Goal: Task Accomplishment & Management: Complete application form

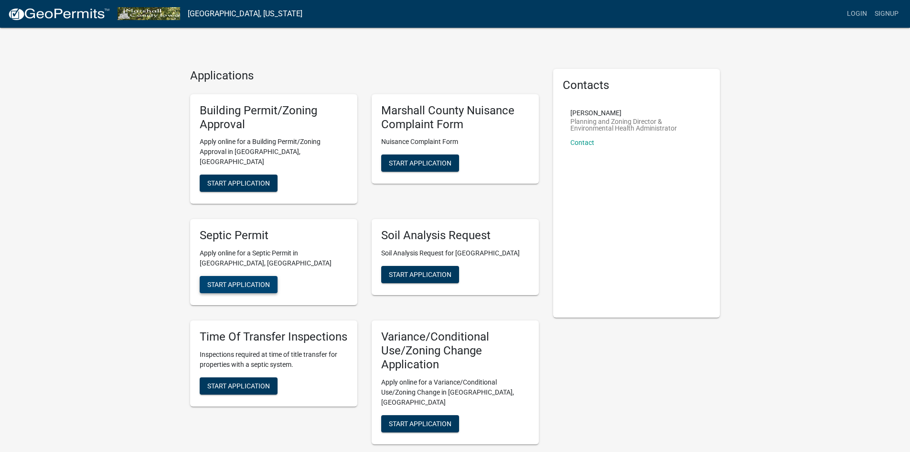
click at [267, 281] on button "Start Application" at bounding box center [239, 284] width 78 height 17
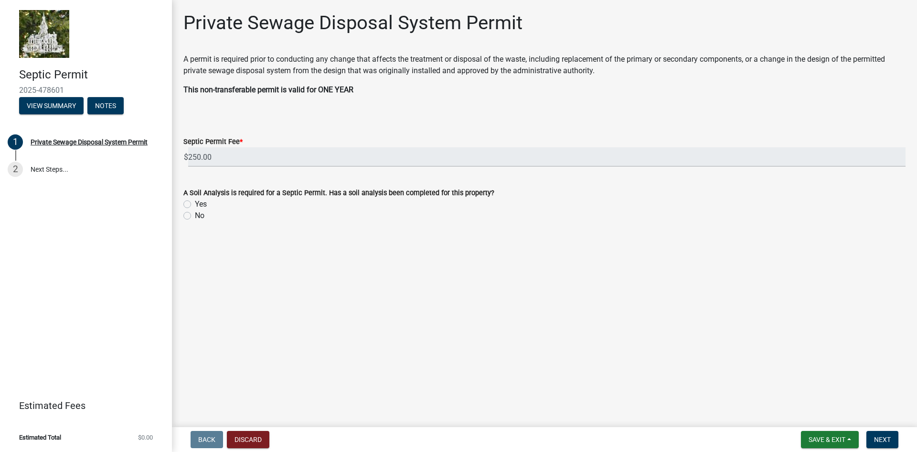
click at [178, 205] on div "A Soil Analysis is required for a Septic Permit. Has a soil analysis been compl…" at bounding box center [544, 198] width 737 height 46
click at [195, 203] on label "Yes" at bounding box center [201, 203] width 12 height 11
click at [195, 203] on input "Yes" at bounding box center [198, 201] width 6 height 6
radio input "true"
click at [891, 439] on span "Next" at bounding box center [882, 439] width 17 height 8
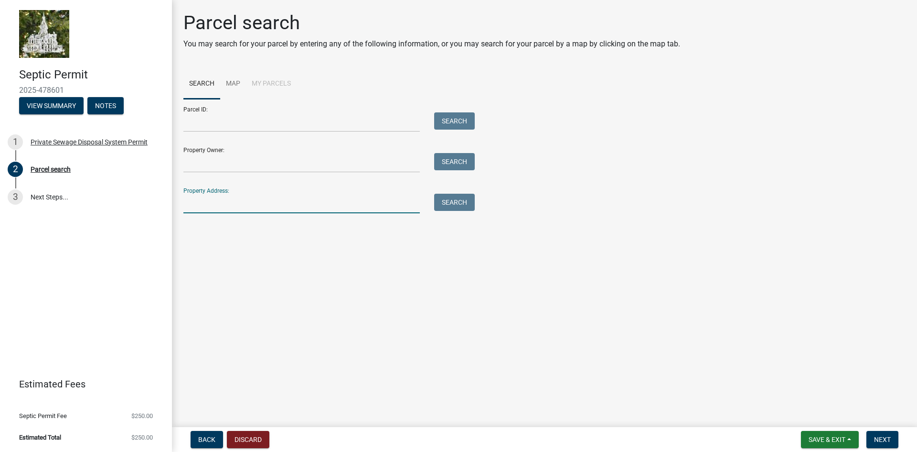
click at [274, 209] on input "Property Address:" at bounding box center [301, 204] width 237 height 20
type input "1449 [GEOGRAPHIC_DATA]"
click at [444, 202] on button "Search" at bounding box center [454, 202] width 41 height 17
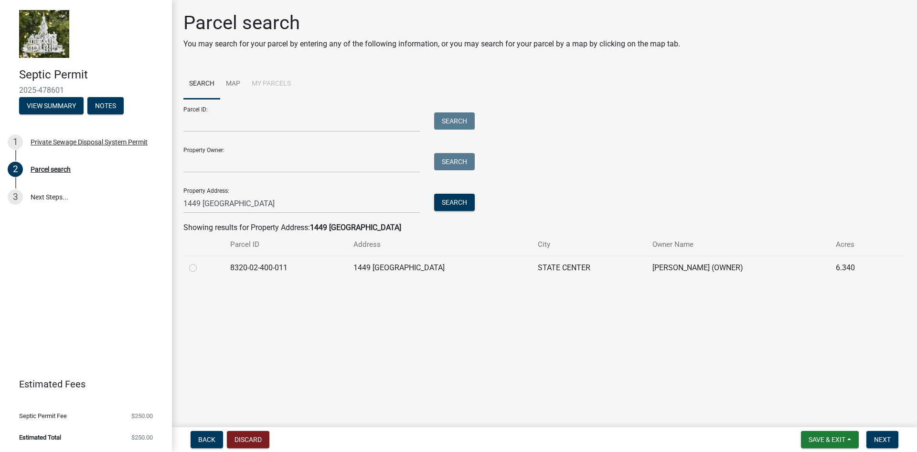
click at [337, 270] on td "8320-02-400-011" at bounding box center [286, 267] width 123 height 23
click at [182, 267] on div "Parcel search You may search for your parcel by entering any of the following i…" at bounding box center [544, 149] width 737 height 276
click at [201, 262] on label at bounding box center [201, 262] width 0 height 0
click at [201, 268] on input "radio" at bounding box center [204, 265] width 6 height 6
radio input "true"
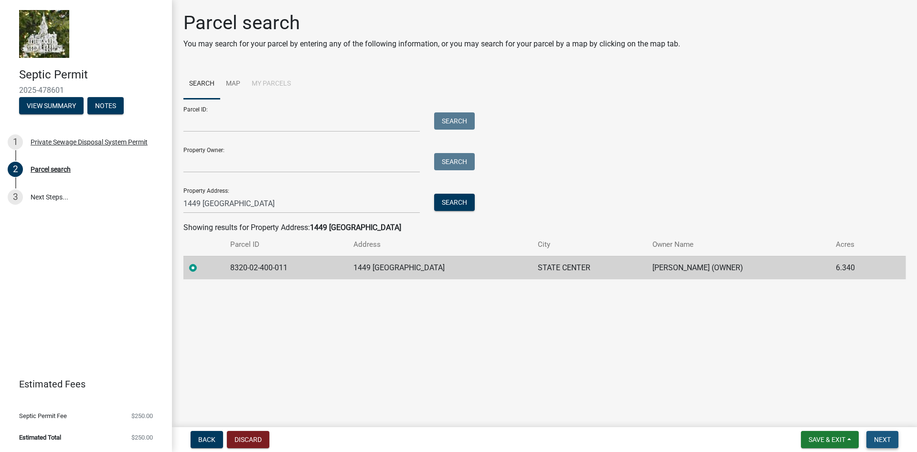
click at [879, 440] on span "Next" at bounding box center [882, 439] width 17 height 8
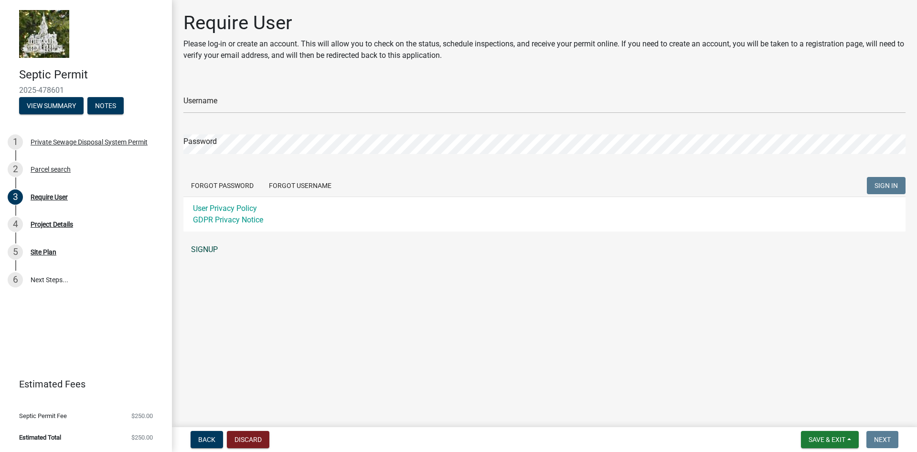
click at [212, 249] on link "SIGNUP" at bounding box center [544, 249] width 722 height 19
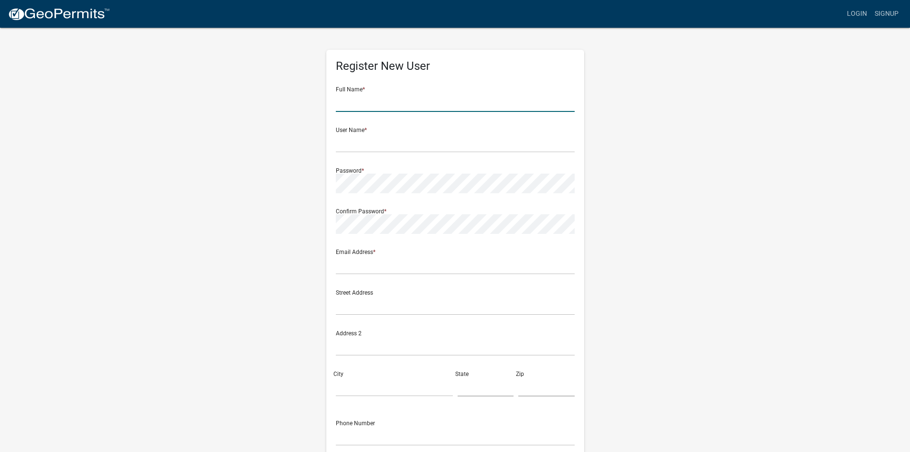
click at [409, 101] on input "text" at bounding box center [455, 102] width 239 height 20
type input "[PERSON_NAME]"
type input "m"
drag, startPoint x: 409, startPoint y: 101, endPoint x: 412, endPoint y: 109, distance: 8.8
click at [412, 109] on input "[PERSON_NAME]" at bounding box center [455, 102] width 239 height 20
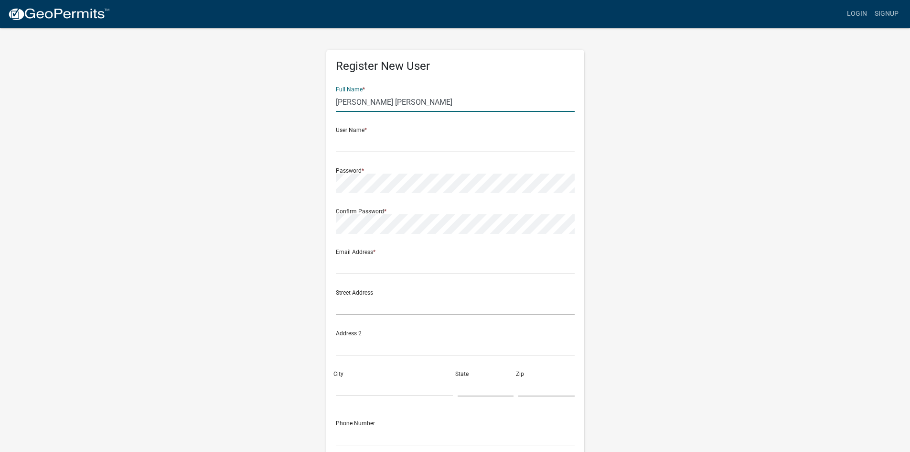
type input "[PERSON_NAME] [PERSON_NAME]"
type input "m"
type input "cmacvey"
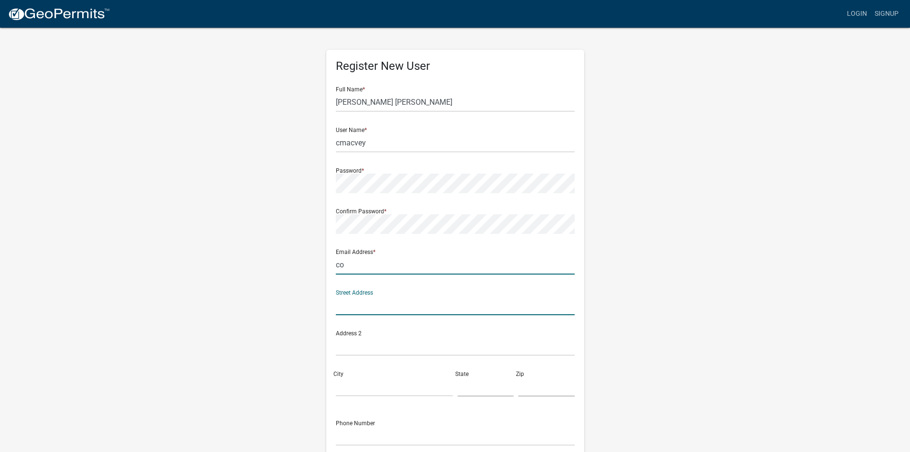
click at [383, 265] on input "co" at bounding box center [455, 265] width 239 height 20
type input "[EMAIL_ADDRESS][DOMAIN_NAME]"
click at [394, 302] on input "text" at bounding box center [455, 305] width 239 height 20
type input "1449 [GEOGRAPHIC_DATA]"
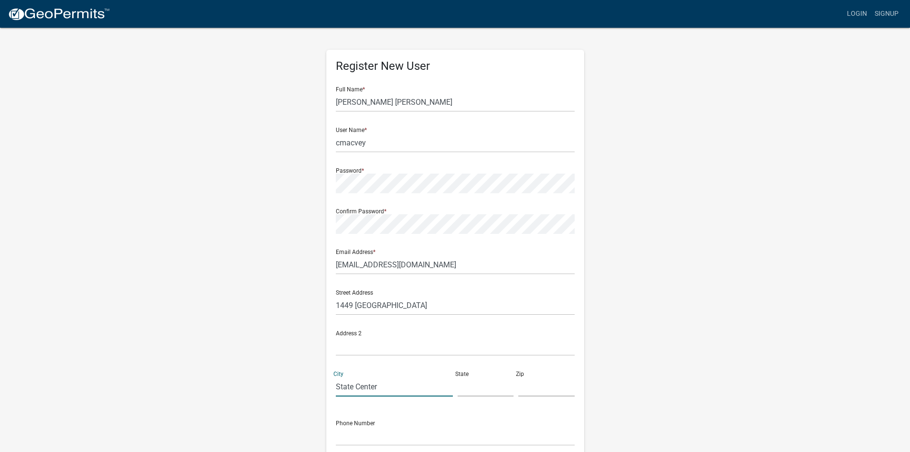
type input "State Center"
type input "[US_STATE]"
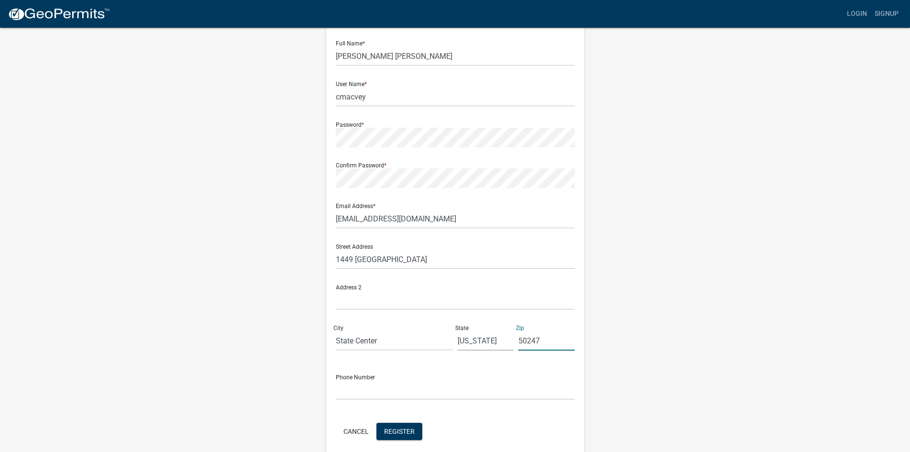
scroll to position [86, 0]
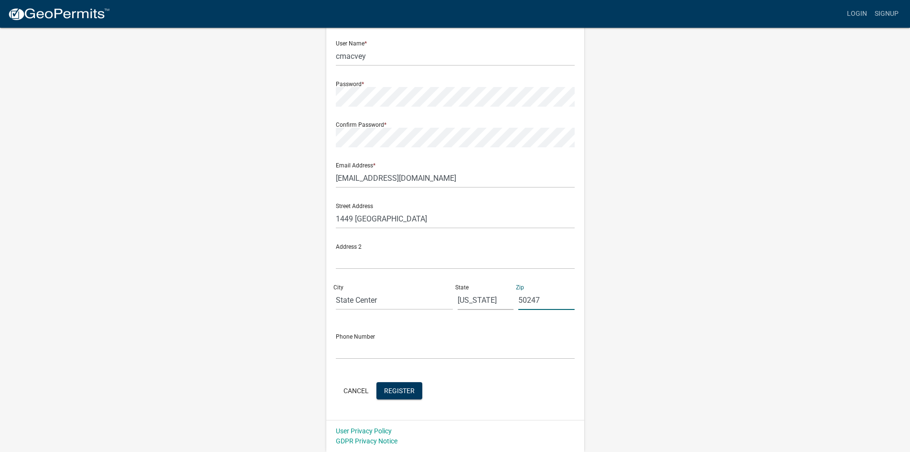
type input "50247"
click at [437, 353] on input "text" at bounding box center [455, 349] width 239 height 20
type input "5152911517"
click at [403, 396] on button "Register" at bounding box center [400, 390] width 46 height 17
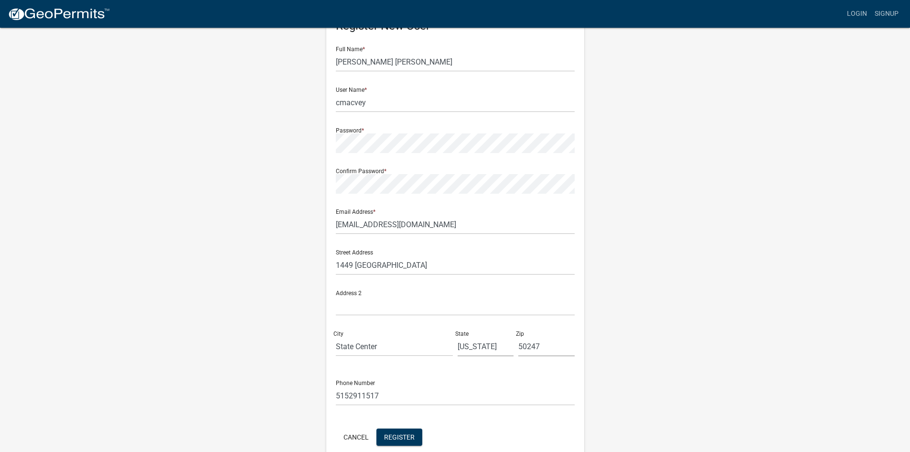
scroll to position [0, 0]
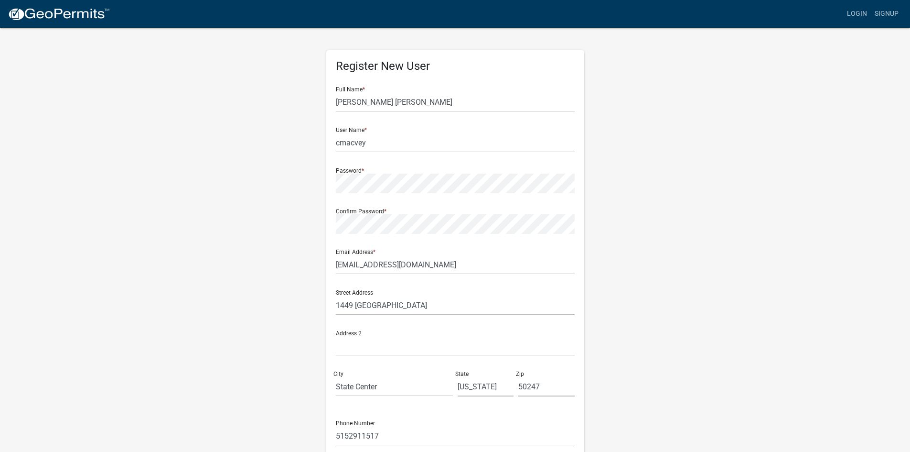
click at [290, 302] on div "Register New User Full Name * [PERSON_NAME] [PERSON_NAME] User Name * cmacvey P…" at bounding box center [455, 282] width 545 height 511
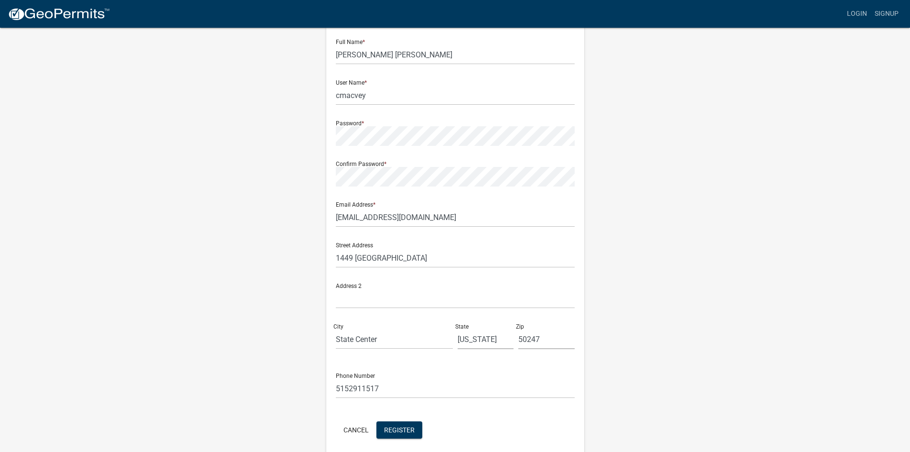
scroll to position [86, 0]
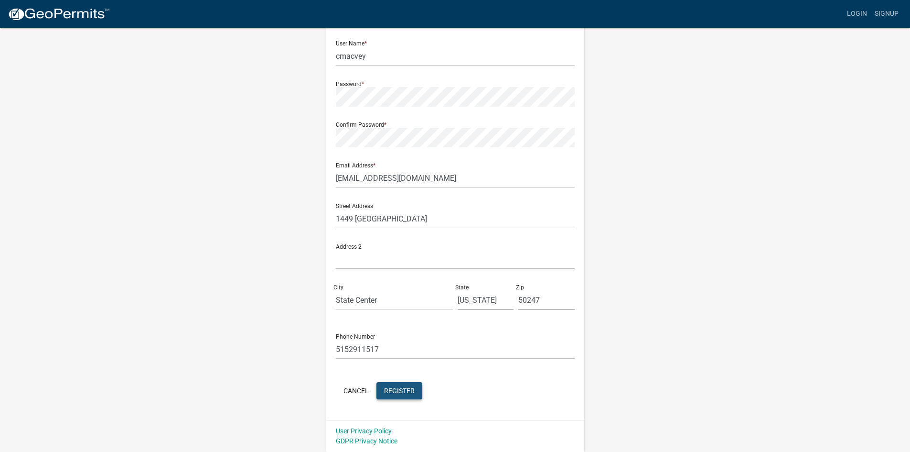
click at [401, 393] on span "Register" at bounding box center [399, 390] width 31 height 8
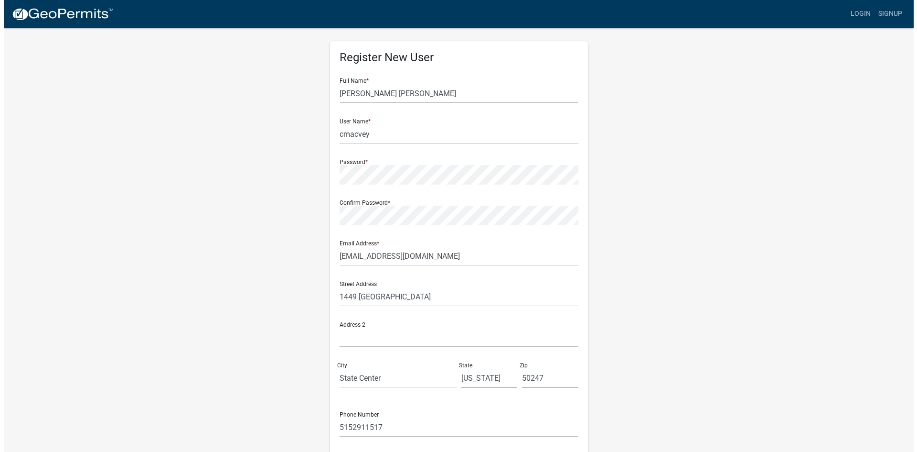
scroll to position [0, 0]
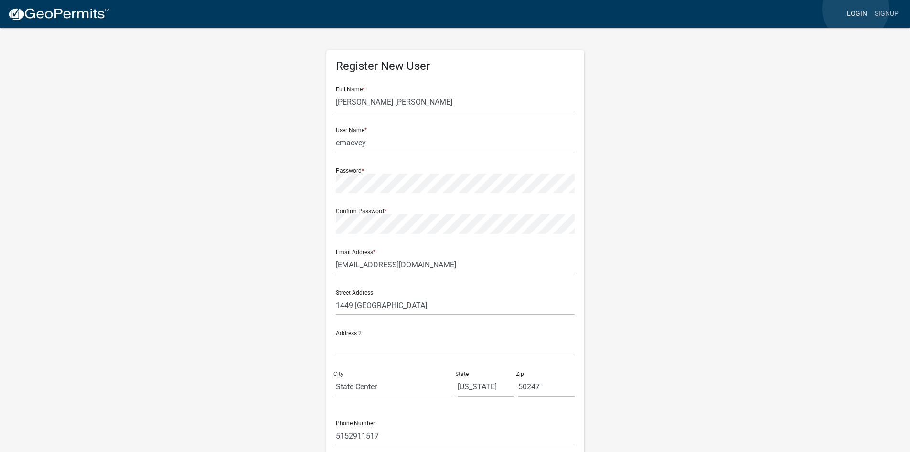
click at [856, 9] on link "Login" at bounding box center [857, 14] width 28 height 18
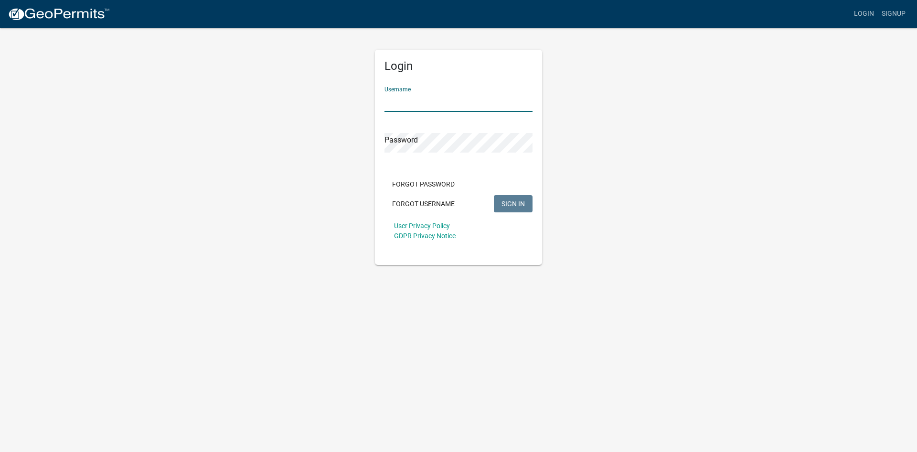
click at [425, 92] on input "Username" at bounding box center [459, 102] width 148 height 20
type input "cmacvey"
click at [494, 195] on button "SIGN IN" at bounding box center [513, 203] width 39 height 17
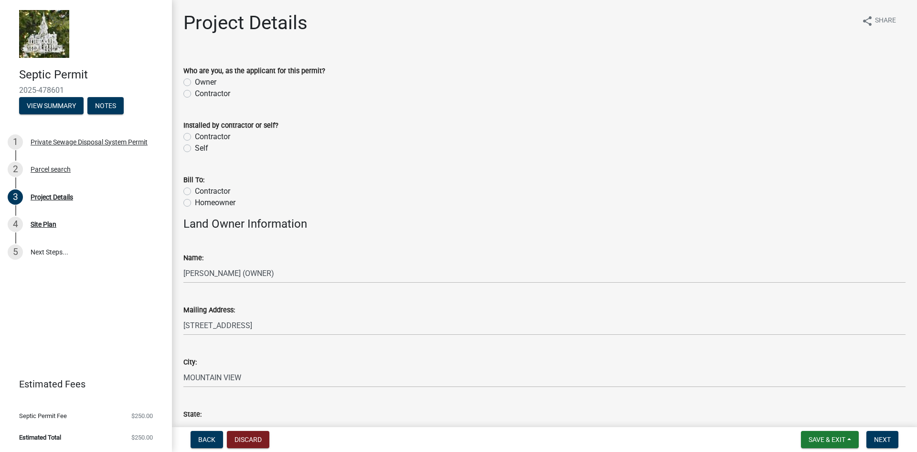
click at [195, 86] on label "Owner" at bounding box center [206, 81] width 22 height 11
click at [195, 83] on input "Owner" at bounding box center [198, 79] width 6 height 6
radio input "true"
click at [195, 147] on label "Self" at bounding box center [201, 147] width 13 height 11
click at [195, 147] on input "Self" at bounding box center [198, 145] width 6 height 6
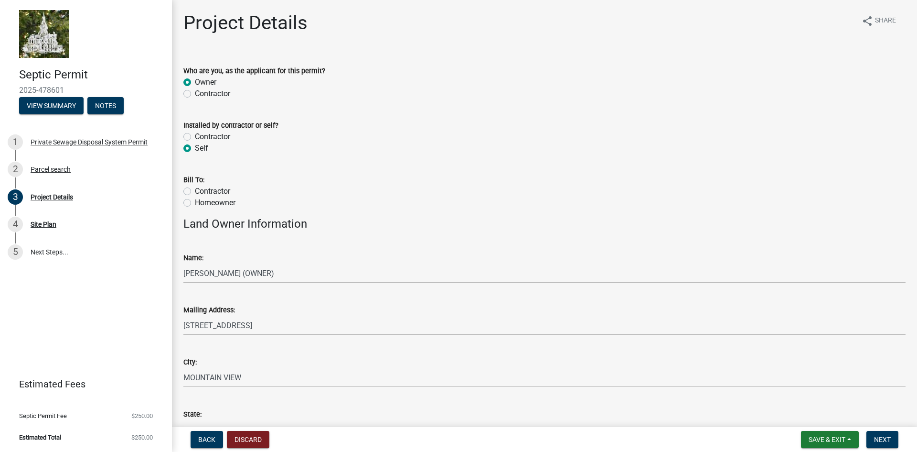
radio input "true"
click at [195, 201] on label "Homeowner" at bounding box center [215, 202] width 41 height 11
click at [195, 201] on input "Homeowner" at bounding box center [198, 200] width 6 height 6
radio input "true"
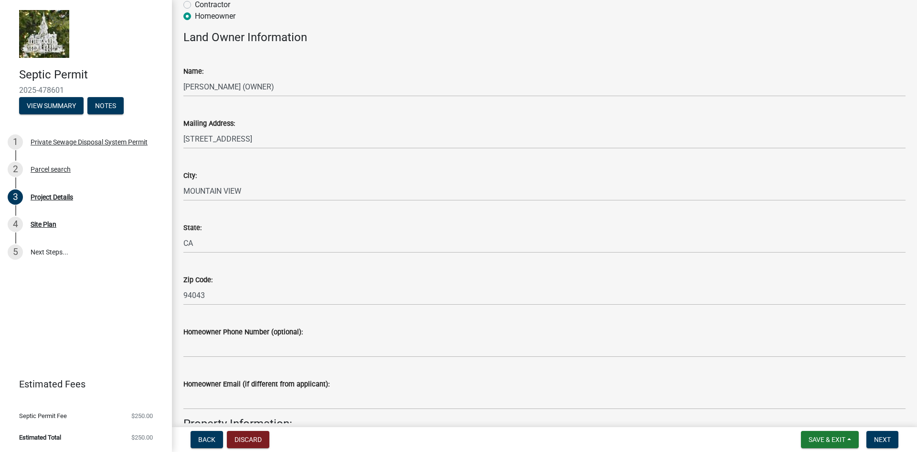
scroll to position [191, 0]
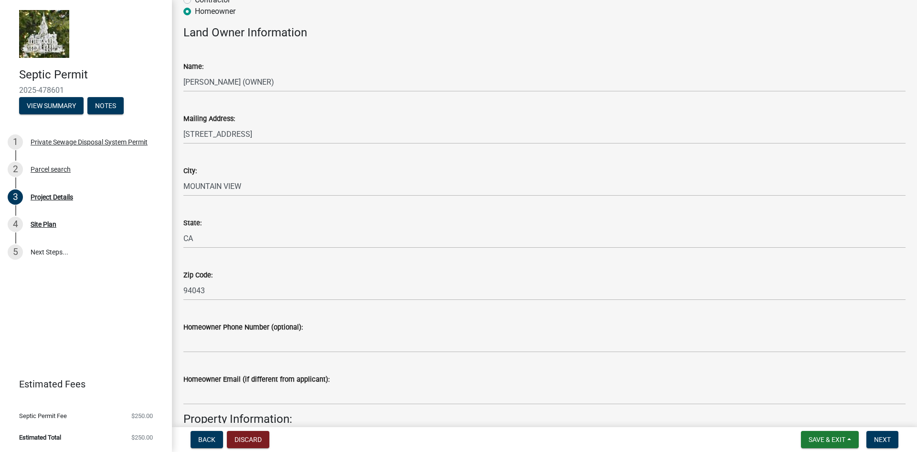
drag, startPoint x: 239, startPoint y: 69, endPoint x: 237, endPoint y: 76, distance: 7.0
click at [239, 70] on div "Name:" at bounding box center [544, 66] width 722 height 11
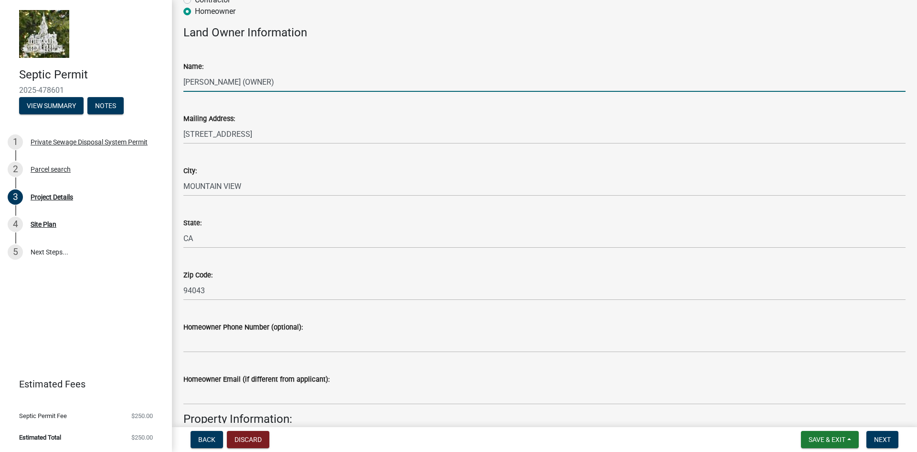
click at [237, 82] on input "[PERSON_NAME] (OWNER)" at bounding box center [544, 82] width 722 height 20
drag, startPoint x: 234, startPoint y: 83, endPoint x: 144, endPoint y: 79, distance: 89.9
click at [144, 79] on div "Septic Permit 2025-478601 View Summary Notes 1 Private Sewage Disposal System P…" at bounding box center [458, 226] width 917 height 452
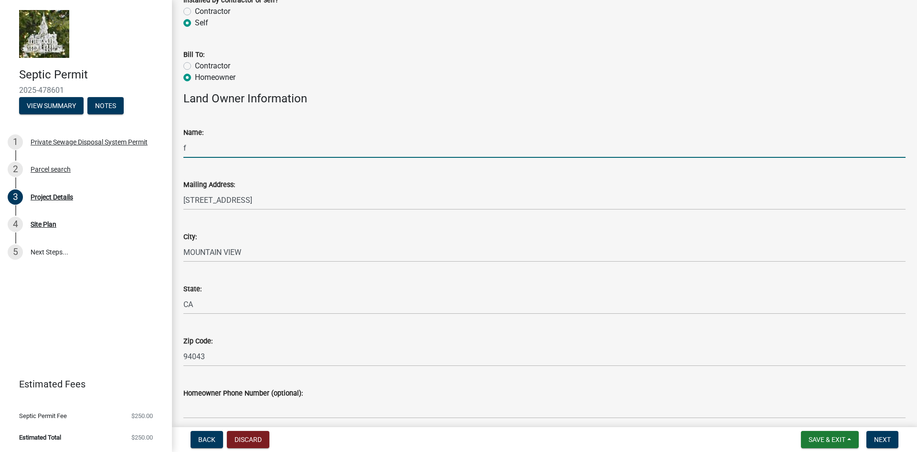
scroll to position [128, 0]
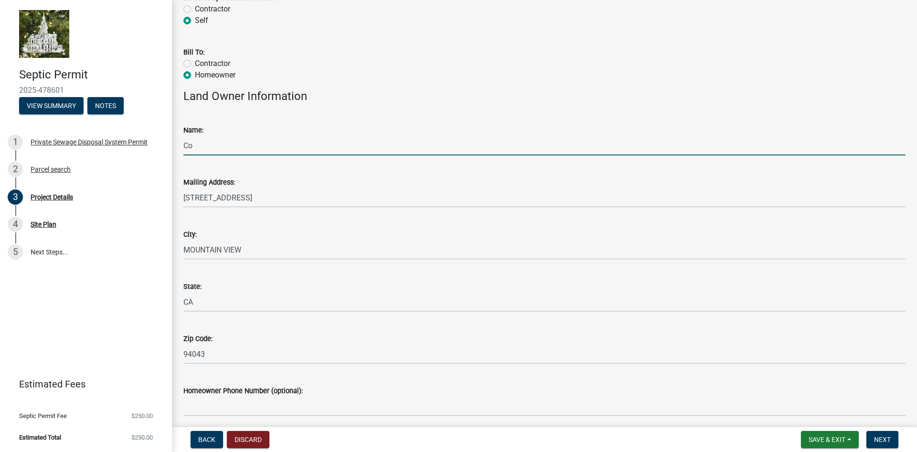
type input "C"
type input "[PERSON_NAME] [PERSON_NAME]"
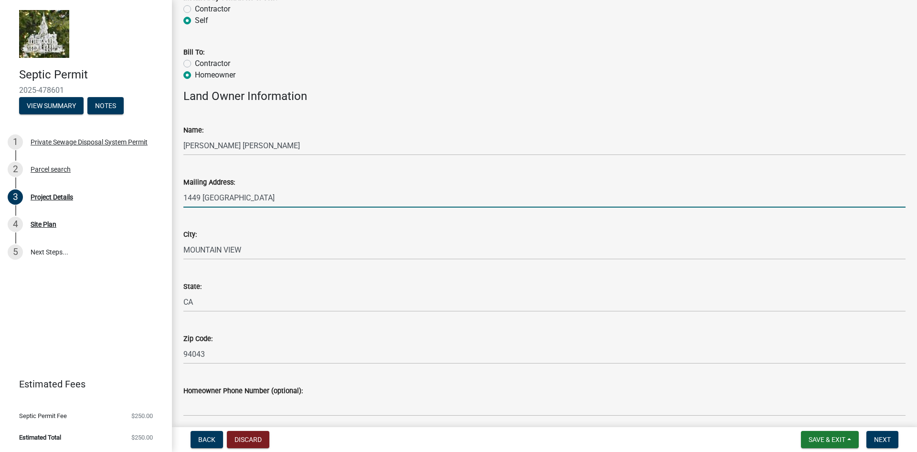
type input "1449 [GEOGRAPHIC_DATA]"
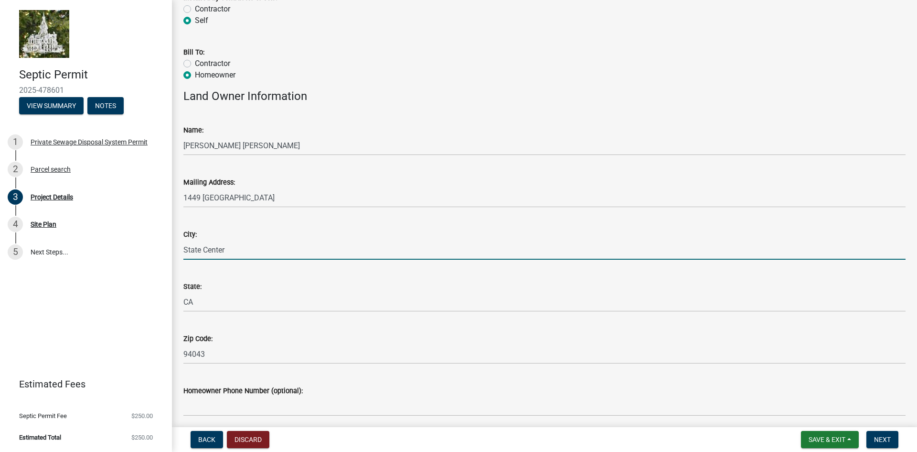
type input "State Center"
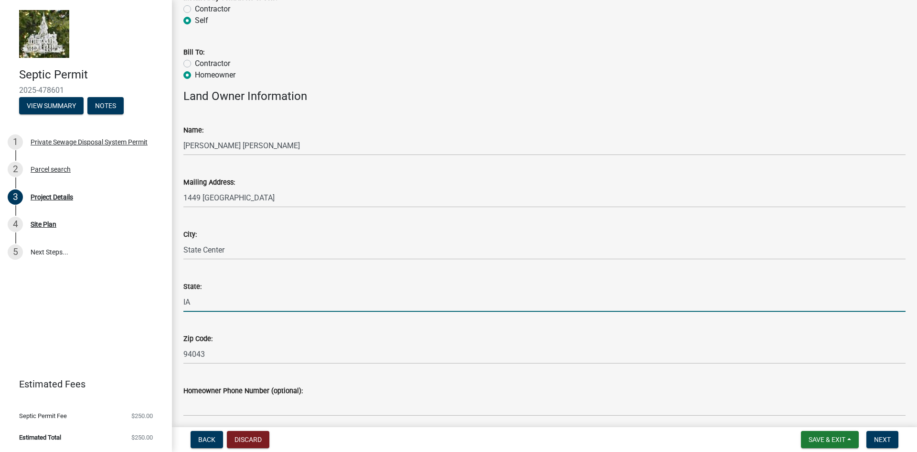
type input "IA"
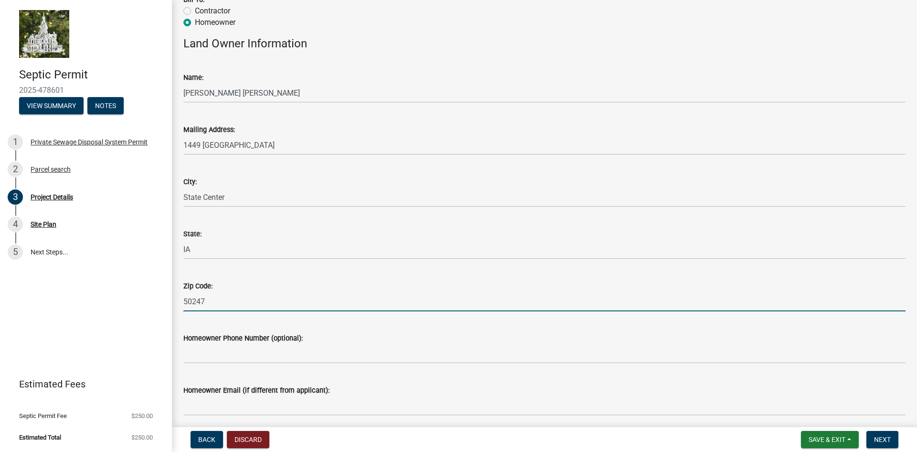
scroll to position [255, 0]
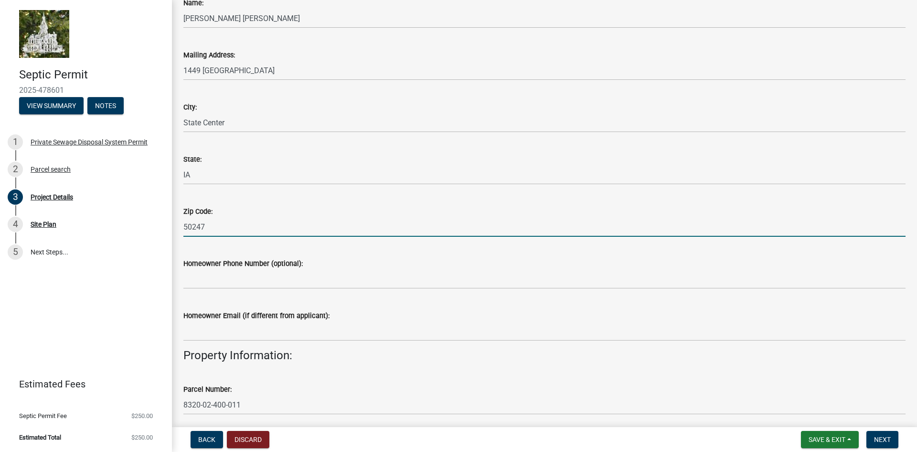
type input "50247"
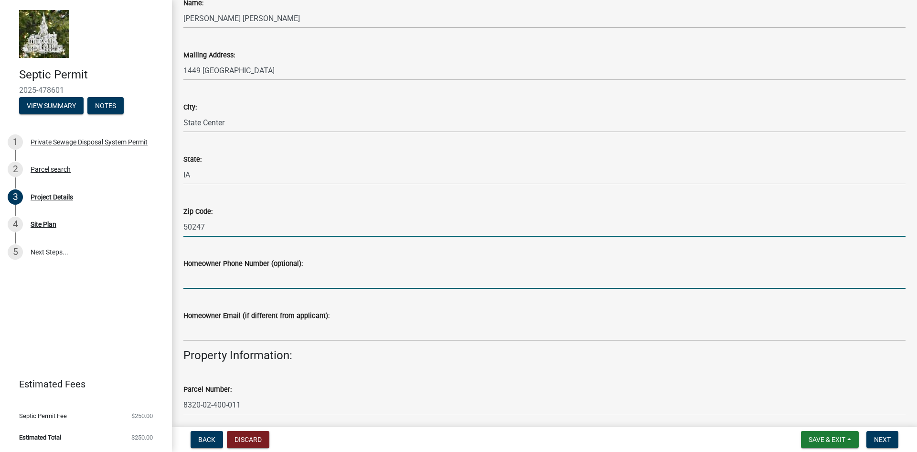
click at [260, 280] on input "Homeowner Phone Number (optional):" at bounding box center [544, 279] width 722 height 20
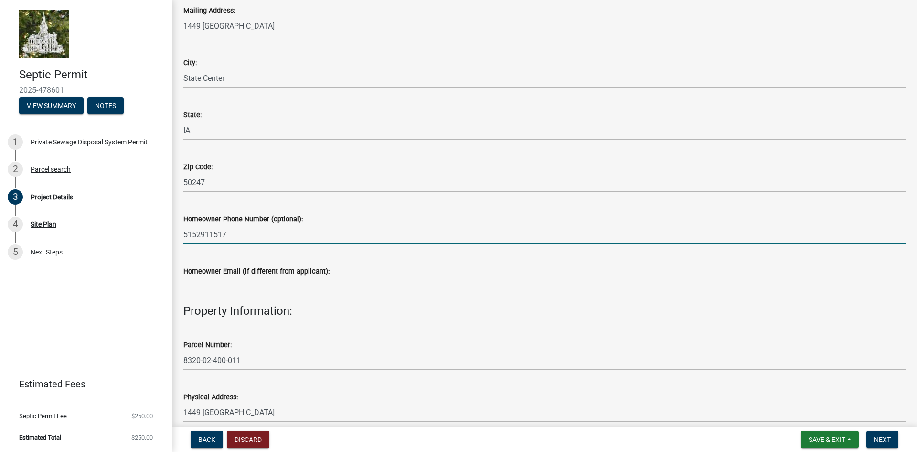
scroll to position [319, 0]
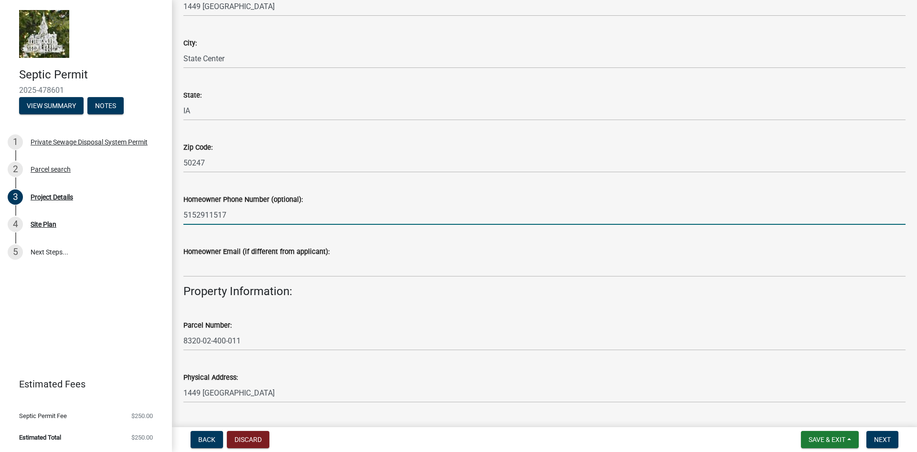
type input "5152911517"
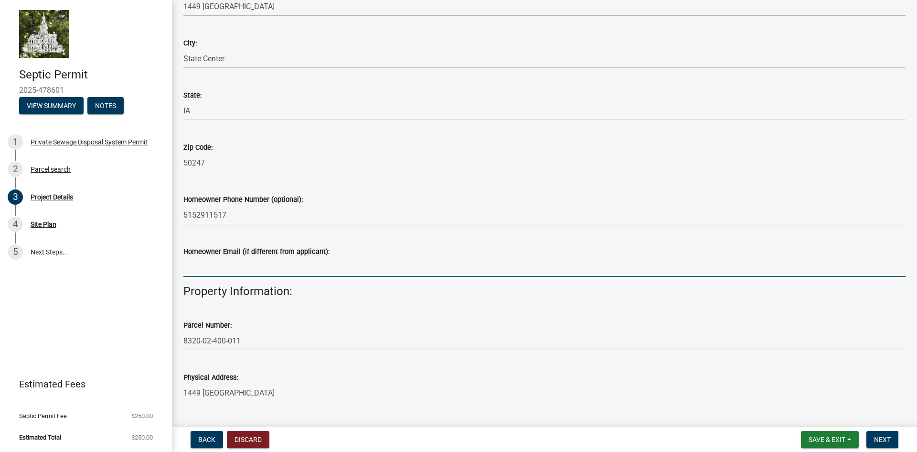
click at [265, 260] on input "Homeowner Email (if different from applicant):" at bounding box center [544, 267] width 722 height 20
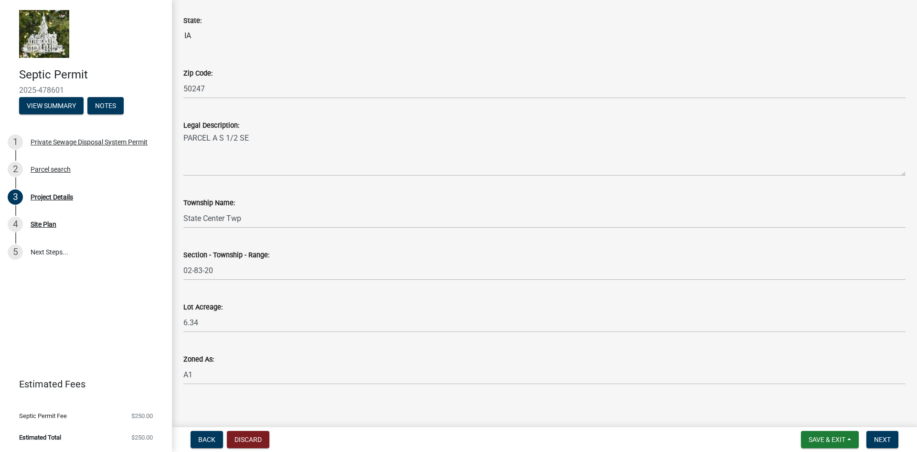
scroll to position [786, 0]
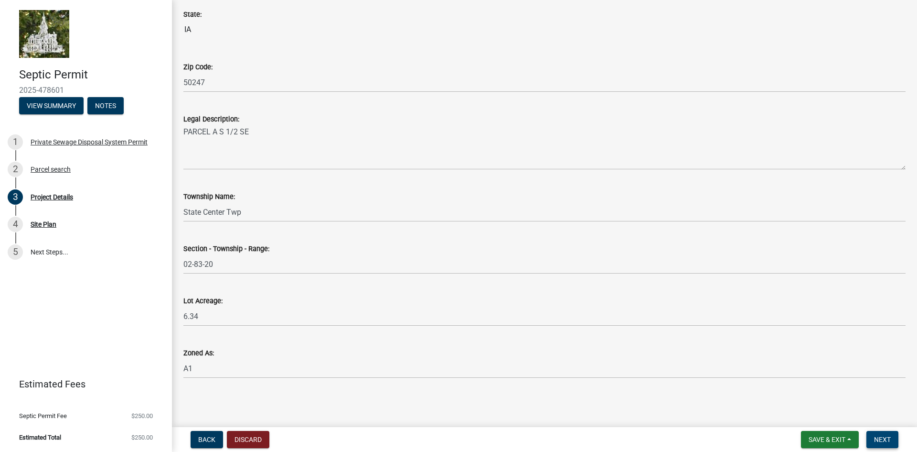
type input "[EMAIL_ADDRESS][DOMAIN_NAME]"
click at [871, 439] on button "Next" at bounding box center [883, 439] width 32 height 17
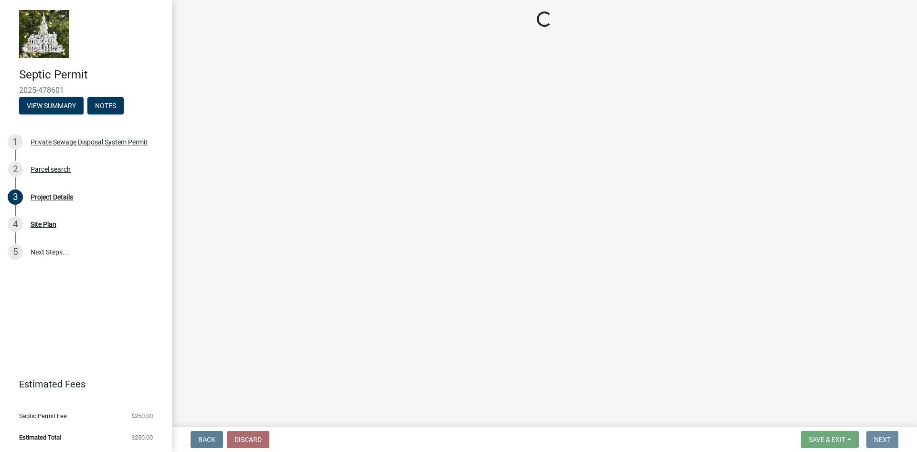
scroll to position [0, 0]
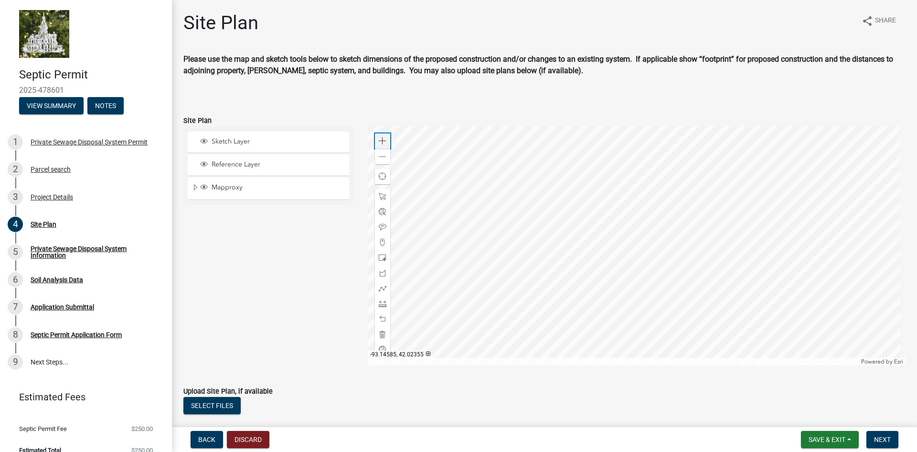
click at [380, 142] on span at bounding box center [383, 141] width 8 height 8
click at [699, 306] on div at bounding box center [637, 245] width 539 height 239
click at [247, 142] on span "Sketch Layer" at bounding box center [277, 141] width 137 height 9
click at [382, 250] on div at bounding box center [382, 257] width 15 height 15
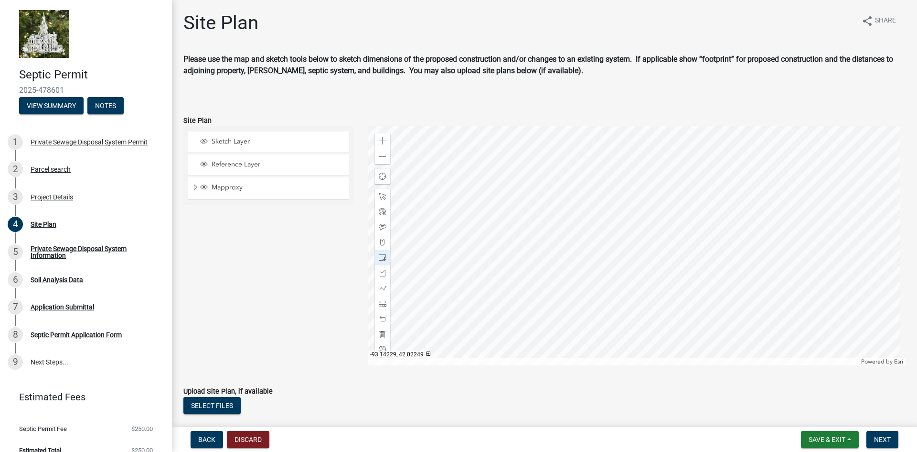
click at [702, 272] on div at bounding box center [637, 245] width 539 height 239
click at [708, 270] on div at bounding box center [637, 245] width 539 height 239
click at [701, 269] on div at bounding box center [637, 245] width 539 height 239
click at [686, 267] on div at bounding box center [637, 245] width 539 height 239
click at [711, 275] on div at bounding box center [637, 245] width 539 height 239
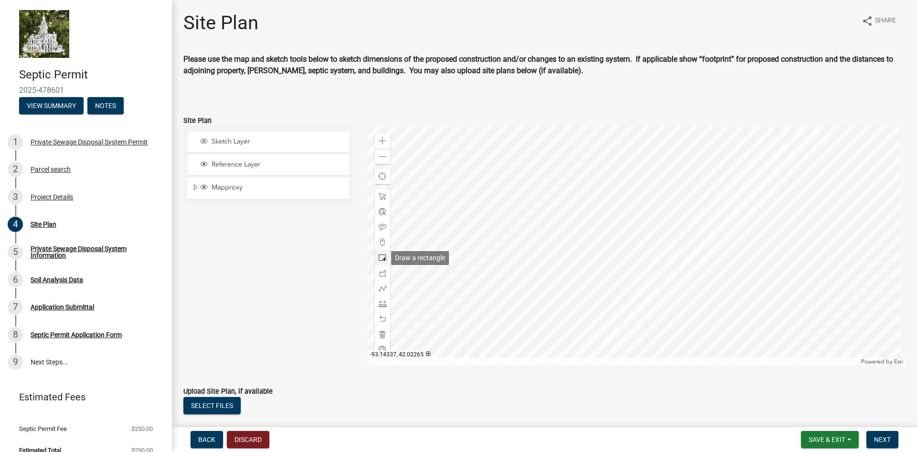
click at [380, 256] on span at bounding box center [383, 258] width 8 height 8
click at [387, 146] on div "Zoom in" at bounding box center [382, 140] width 15 height 15
click at [385, 142] on div "Zoom in" at bounding box center [382, 140] width 15 height 15
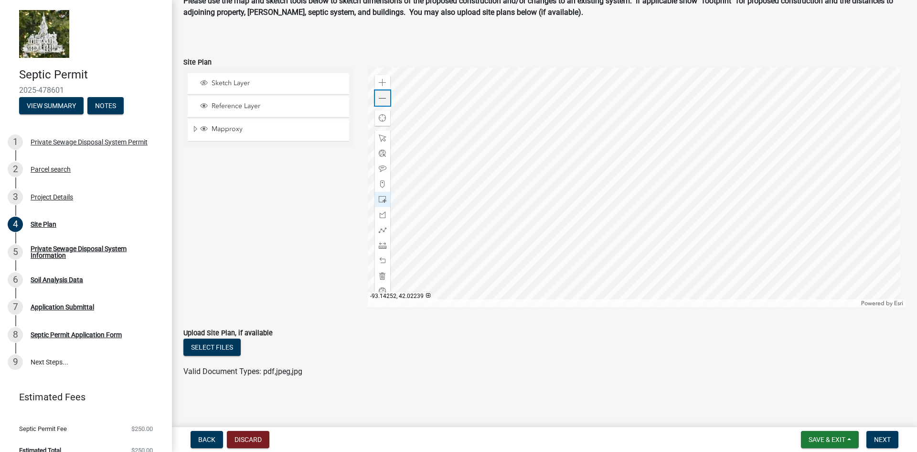
click at [380, 100] on span at bounding box center [383, 99] width 8 height 8
click at [615, 185] on div at bounding box center [637, 187] width 539 height 239
click at [382, 96] on span at bounding box center [383, 99] width 8 height 8
click at [754, 278] on div at bounding box center [637, 187] width 539 height 239
click at [742, 271] on div at bounding box center [637, 187] width 539 height 239
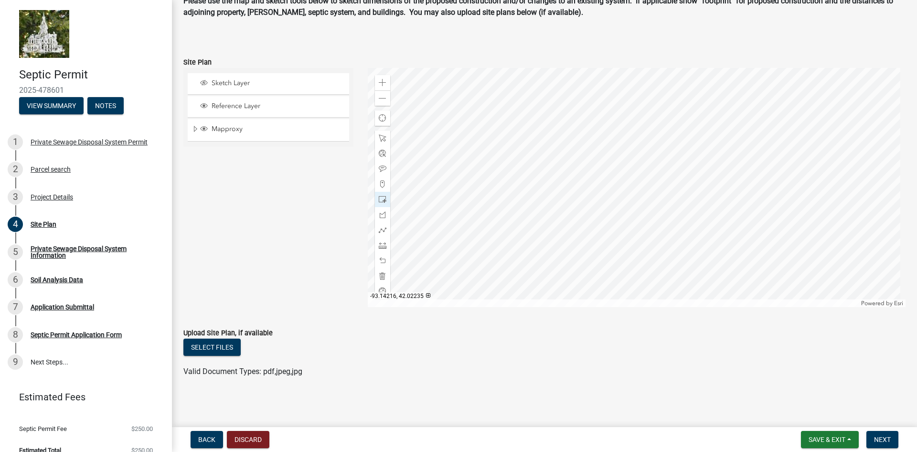
click at [735, 269] on div at bounding box center [637, 187] width 539 height 239
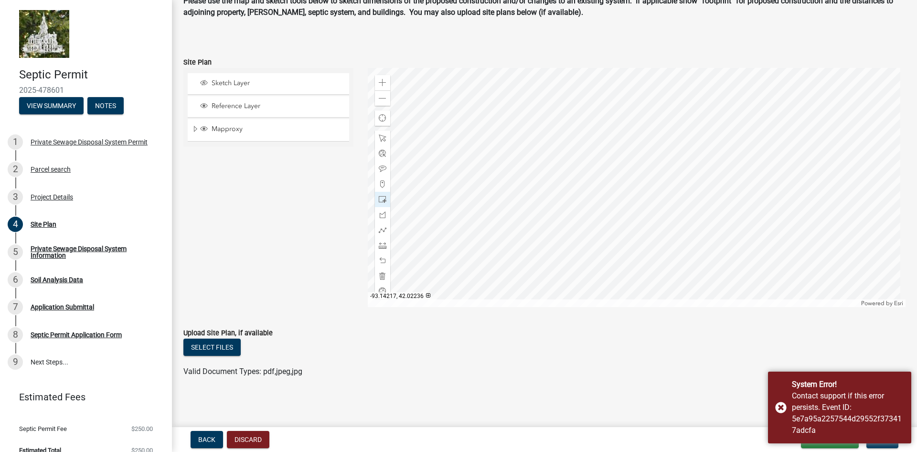
drag, startPoint x: 246, startPoint y: 265, endPoint x: 238, endPoint y: 227, distance: 38.5
click at [239, 248] on div "Sketch Layer Reference Layer Mapproxy Cadastral Anno Condo Name 100 Corp Name 1…" at bounding box center [268, 187] width 184 height 239
click at [191, 128] on div "Mapproxy" at bounding box center [269, 130] width 162 height 22
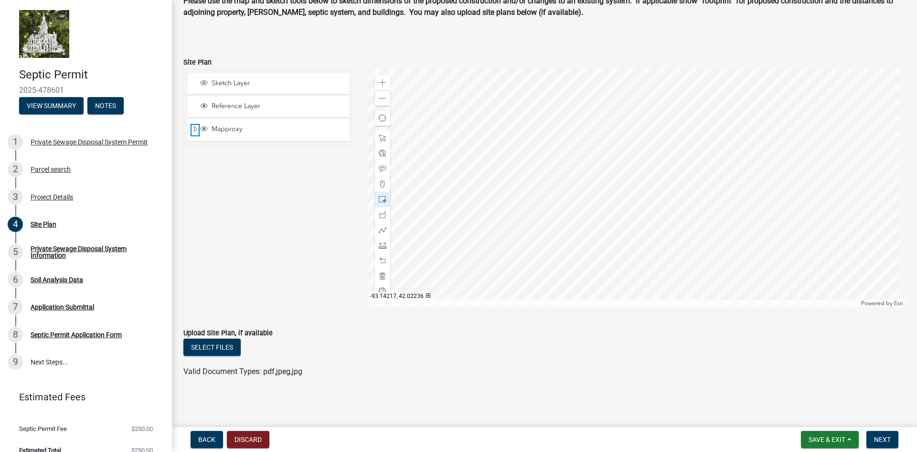
click at [196, 127] on span "Expand" at bounding box center [196, 129] width 8 height 9
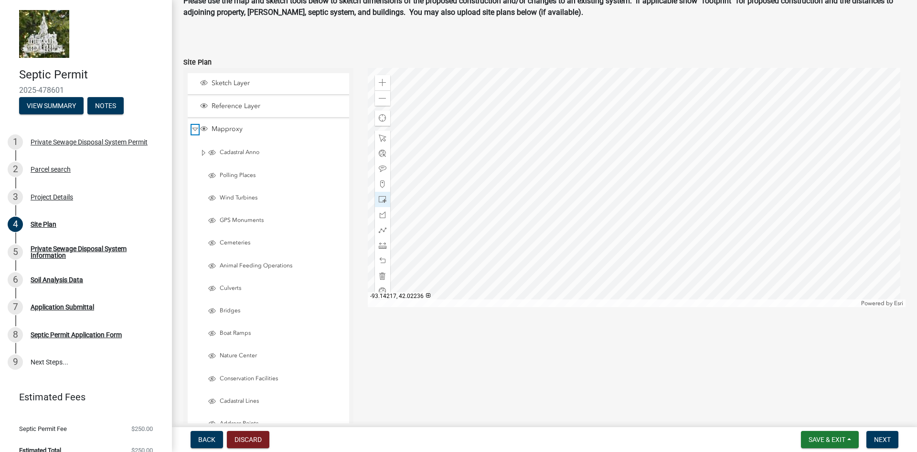
click at [196, 127] on span "Collapse" at bounding box center [195, 129] width 7 height 9
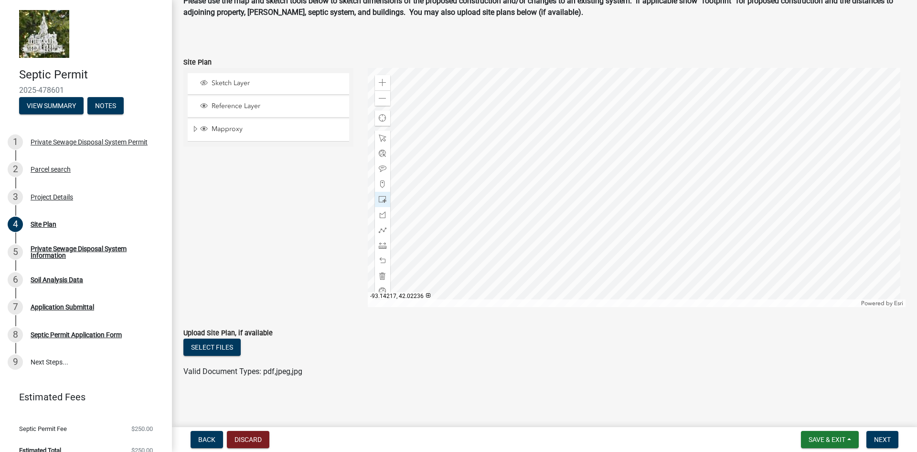
click at [198, 102] on div "Reference Layer" at bounding box center [269, 106] width 162 height 21
click at [245, 109] on span "Reference Layer" at bounding box center [277, 106] width 137 height 9
click at [240, 88] on div "Sketch Layer" at bounding box center [272, 84] width 147 height 10
click at [380, 274] on span at bounding box center [383, 276] width 8 height 8
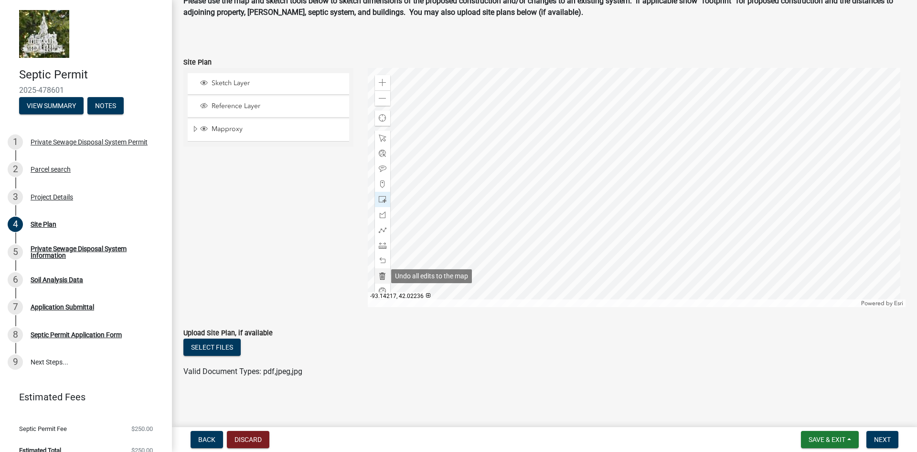
click at [380, 274] on span at bounding box center [383, 276] width 8 height 8
drag, startPoint x: 377, startPoint y: 204, endPoint x: 420, endPoint y: 205, distance: 42.1
click at [377, 203] on div at bounding box center [382, 199] width 15 height 15
click at [272, 83] on span "Sketch Layer" at bounding box center [277, 83] width 137 height 9
click at [381, 202] on span at bounding box center [383, 199] width 8 height 8
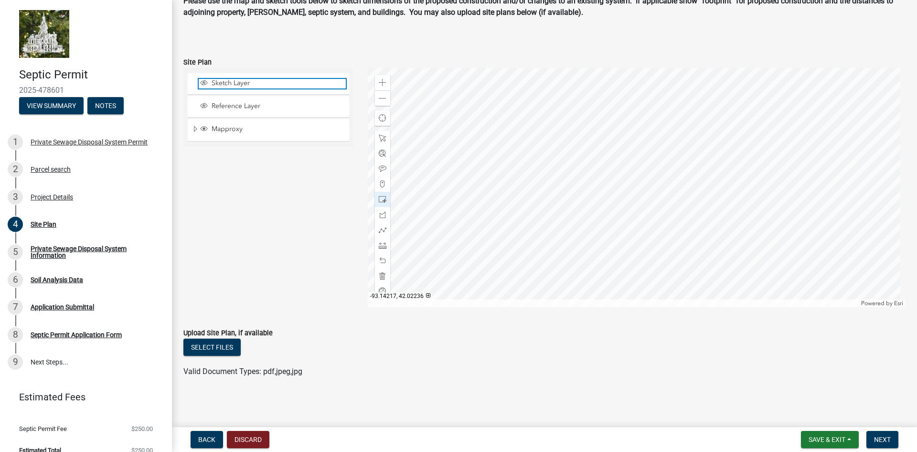
click at [251, 82] on span "Sketch Layer" at bounding box center [277, 83] width 137 height 9
click at [252, 438] on button "Discard" at bounding box center [248, 439] width 43 height 17
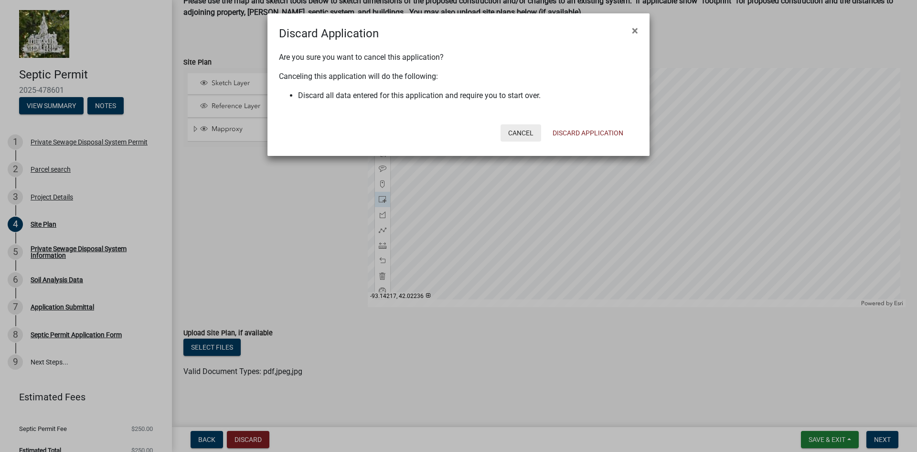
drag, startPoint x: 492, startPoint y: 131, endPoint x: 510, endPoint y: 131, distance: 18.2
click at [493, 132] on div "Cancel Discard Application" at bounding box center [521, 132] width 236 height 25
drag, startPoint x: 510, startPoint y: 131, endPoint x: 519, endPoint y: 131, distance: 9.1
click at [516, 131] on button "Cancel" at bounding box center [521, 132] width 41 height 17
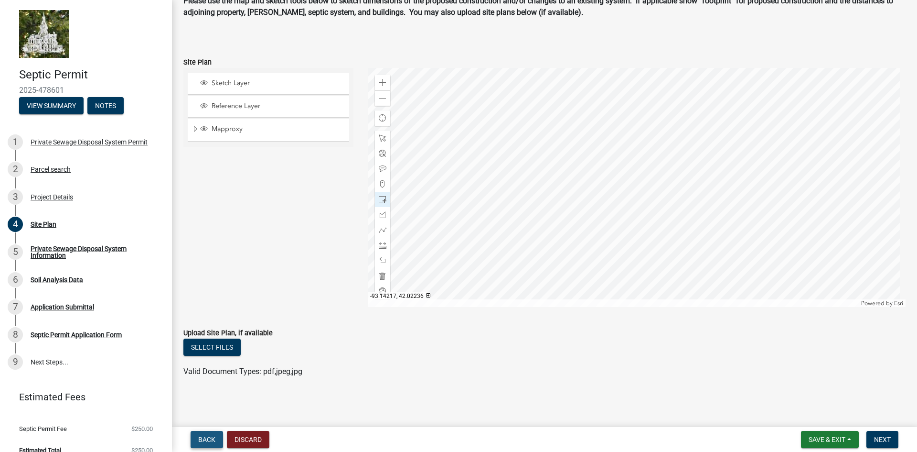
click at [214, 434] on button "Back" at bounding box center [207, 439] width 32 height 17
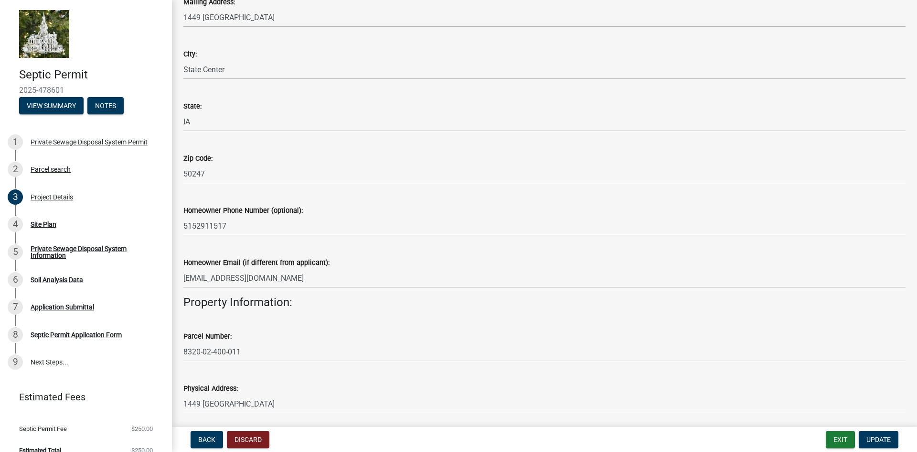
scroll to position [319, 0]
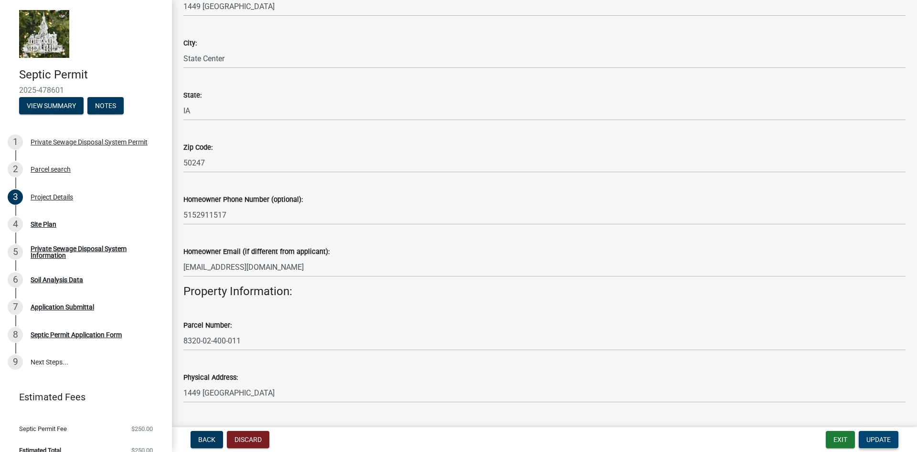
click at [868, 439] on span "Update" at bounding box center [879, 439] width 24 height 8
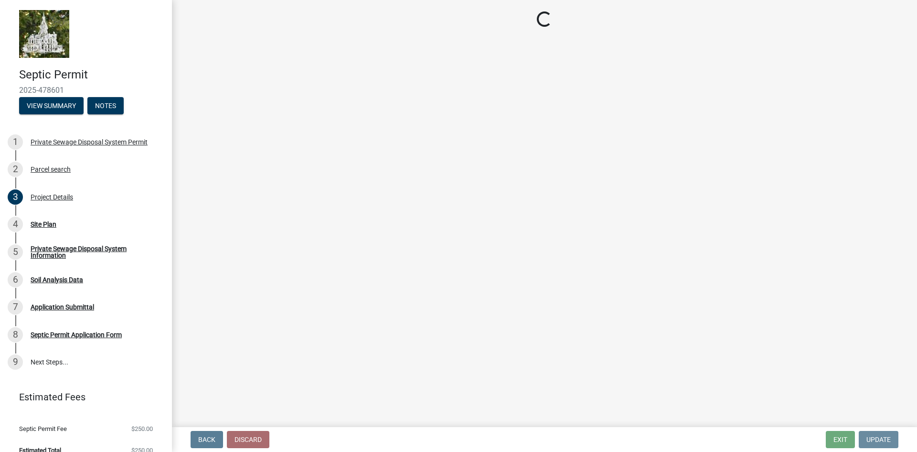
scroll to position [0, 0]
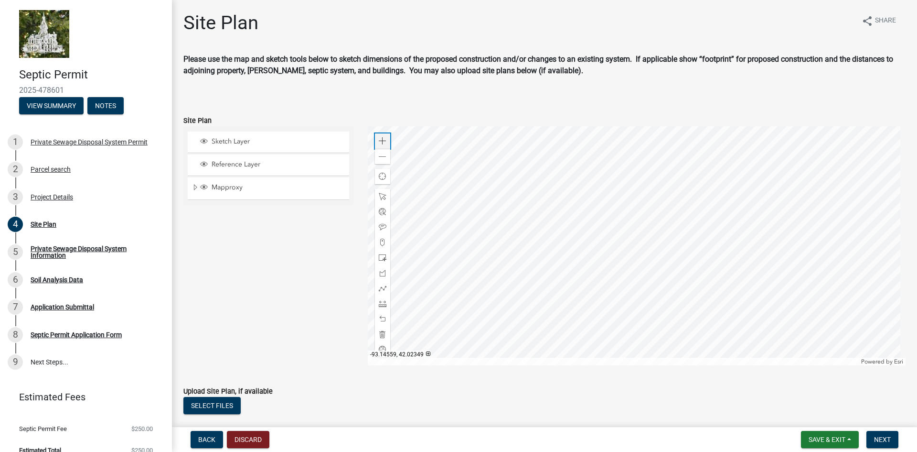
click at [384, 136] on div "Zoom in" at bounding box center [382, 140] width 15 height 15
click at [384, 138] on span at bounding box center [383, 141] width 8 height 8
click at [622, 267] on div at bounding box center [637, 245] width 539 height 239
click at [241, 140] on span "Sketch Layer" at bounding box center [277, 141] width 137 height 9
click at [380, 256] on span at bounding box center [383, 258] width 8 height 8
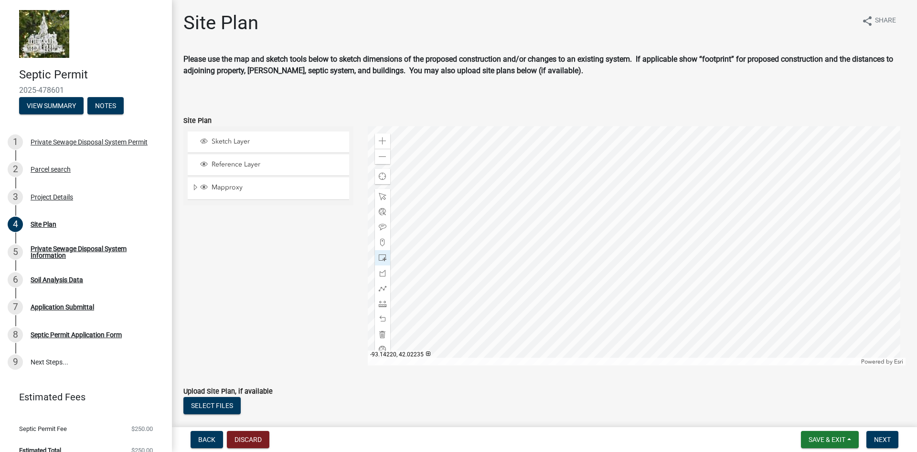
click at [685, 283] on div at bounding box center [637, 245] width 539 height 239
click at [381, 221] on div at bounding box center [382, 226] width 15 height 15
click at [627, 242] on div at bounding box center [637, 245] width 539 height 239
click at [634, 248] on div at bounding box center [637, 245] width 539 height 239
click at [302, 148] on div "Sketch Layer" at bounding box center [269, 141] width 162 height 21
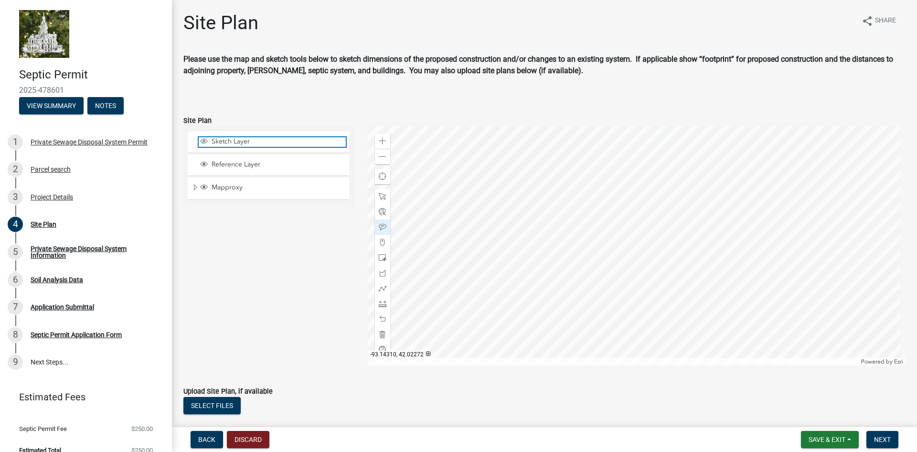
click at [278, 144] on span "Sketch Layer" at bounding box center [277, 141] width 137 height 9
click at [382, 256] on span at bounding box center [383, 258] width 8 height 8
click at [532, 231] on div at bounding box center [637, 245] width 539 height 239
click at [532, 243] on div at bounding box center [637, 245] width 539 height 239
click at [532, 255] on div at bounding box center [637, 245] width 539 height 239
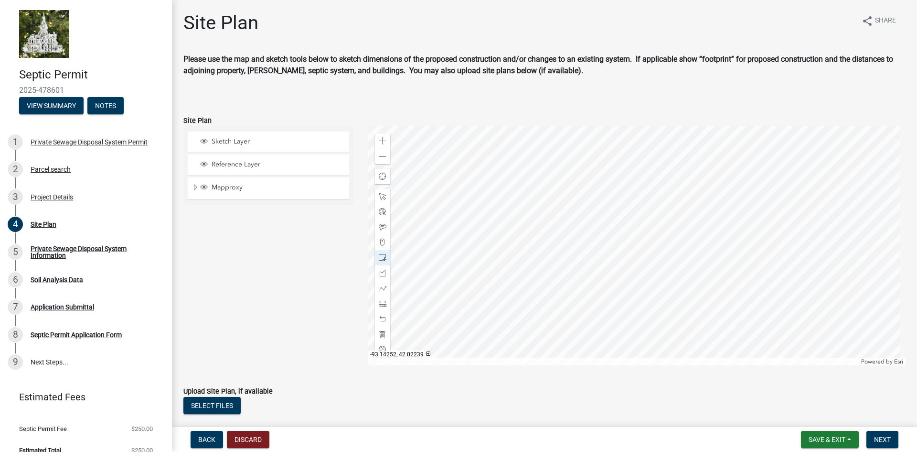
click at [560, 259] on div at bounding box center [637, 245] width 539 height 239
drag, startPoint x: 380, startPoint y: 226, endPoint x: 407, endPoint y: 225, distance: 26.3
click at [381, 226] on span at bounding box center [383, 227] width 8 height 8
click at [559, 212] on div at bounding box center [637, 245] width 539 height 239
click at [555, 205] on div at bounding box center [637, 245] width 539 height 239
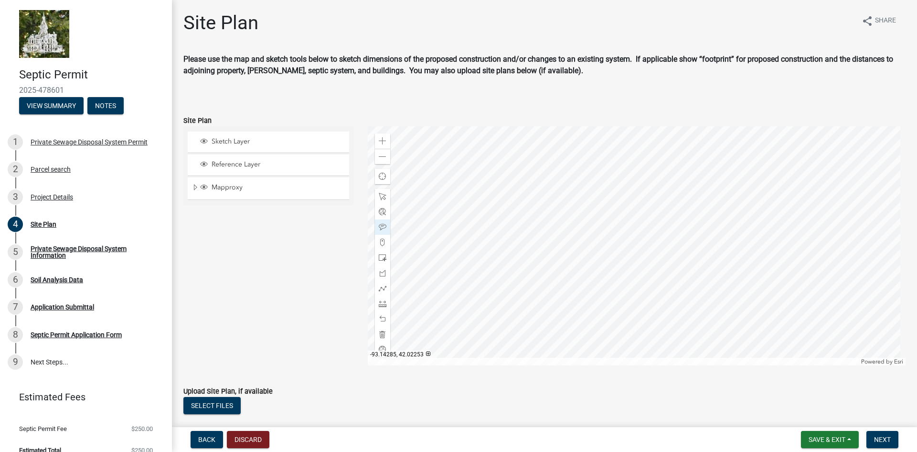
click at [464, 201] on div at bounding box center [637, 245] width 539 height 239
click at [379, 194] on span at bounding box center [383, 197] width 8 height 8
click at [462, 197] on div at bounding box center [637, 245] width 539 height 239
click at [465, 193] on div at bounding box center [637, 245] width 539 height 239
click at [460, 193] on div at bounding box center [637, 245] width 539 height 239
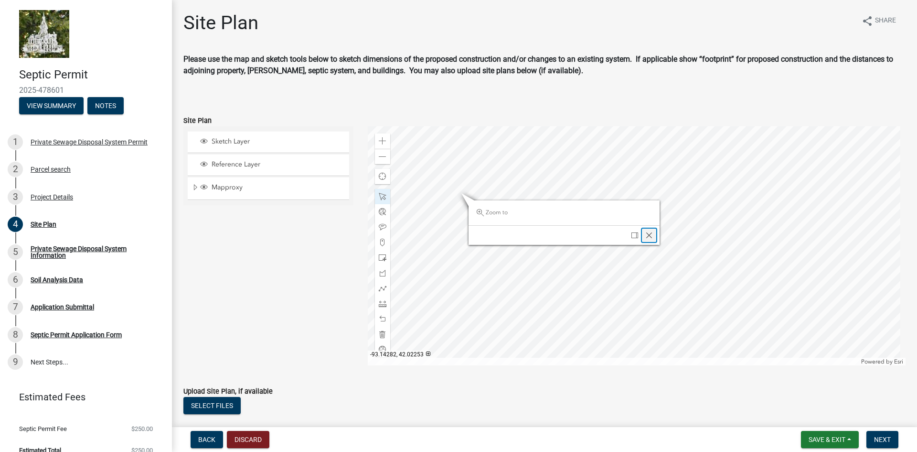
click at [653, 232] on div "Close" at bounding box center [649, 234] width 14 height 13
click at [550, 202] on div at bounding box center [637, 245] width 539 height 239
click at [550, 197] on div at bounding box center [637, 245] width 539 height 239
click at [630, 242] on span "Close" at bounding box center [632, 240] width 8 height 8
click at [536, 200] on div at bounding box center [637, 245] width 539 height 239
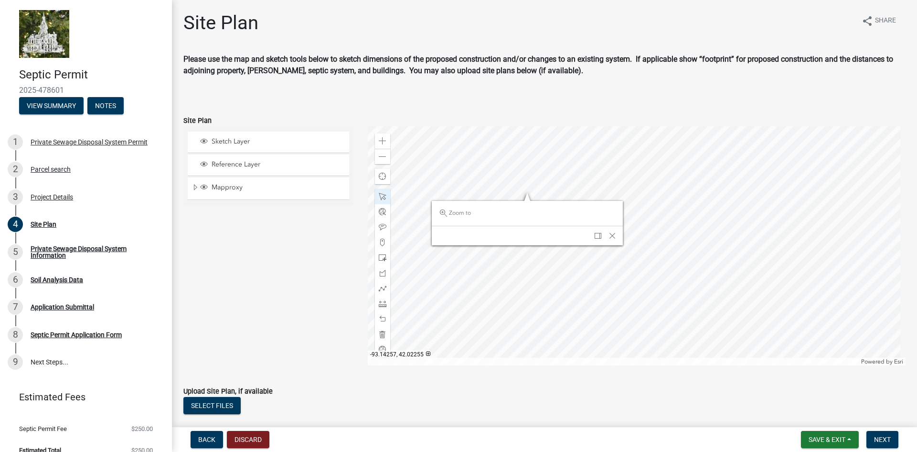
click at [522, 178] on div at bounding box center [637, 245] width 539 height 239
click at [535, 188] on div at bounding box center [637, 245] width 539 height 239
click at [602, 234] on span "Close" at bounding box center [604, 232] width 8 height 8
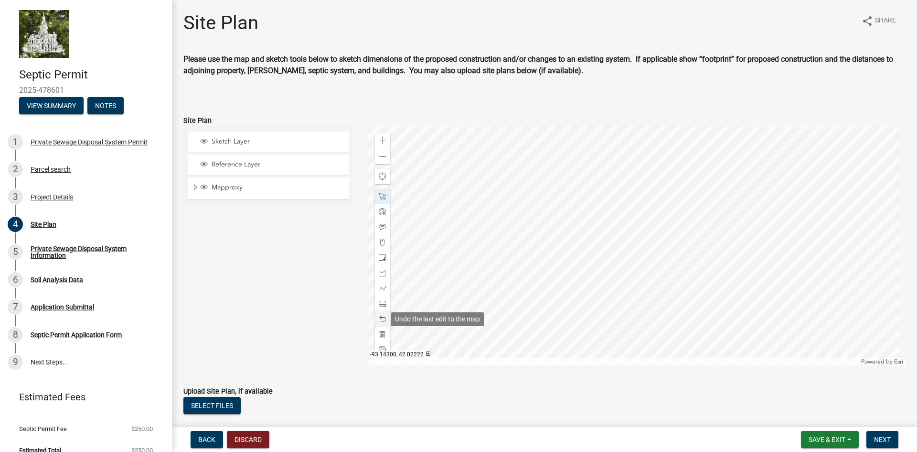
click at [380, 313] on div at bounding box center [382, 318] width 15 height 15
click at [381, 230] on span at bounding box center [383, 227] width 8 height 8
click at [430, 191] on div at bounding box center [637, 245] width 539 height 239
click at [526, 221] on div at bounding box center [637, 245] width 539 height 239
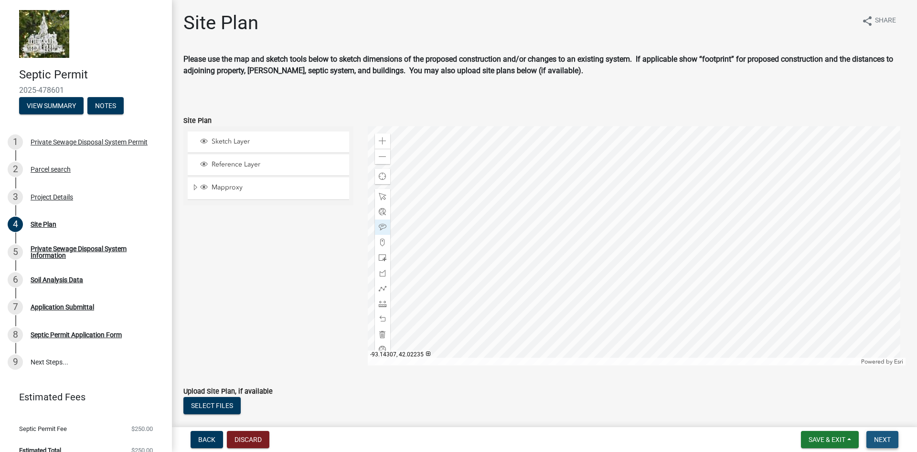
click at [877, 441] on span "Next" at bounding box center [882, 439] width 17 height 8
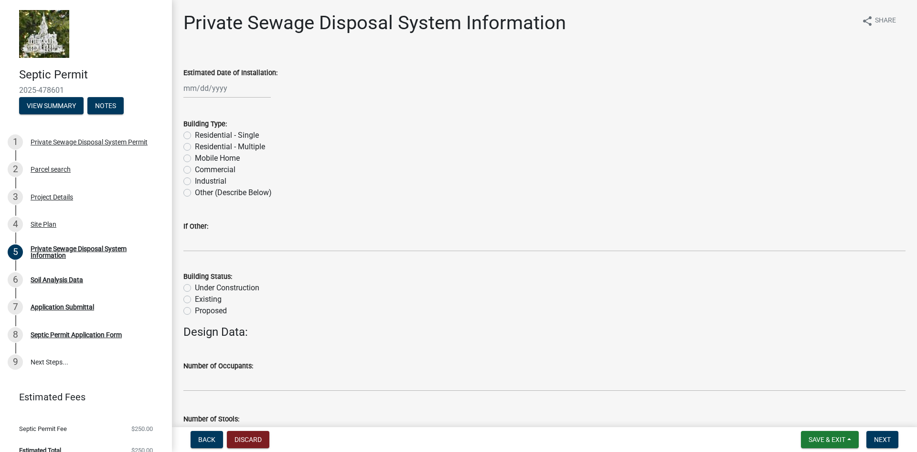
select select "9"
select select "2025"
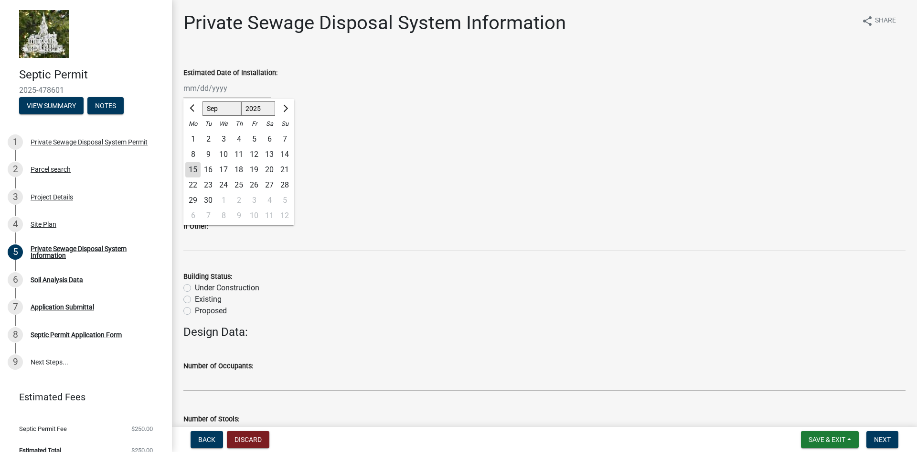
click at [222, 90] on div "Jan Feb Mar Apr May Jun Jul Aug Sep Oct Nov Dec 1525 1526 1527 1528 1529 1530 1…" at bounding box center [226, 88] width 87 height 20
click at [270, 169] on div "20" at bounding box center [269, 169] width 15 height 15
type input "09/20/2025"
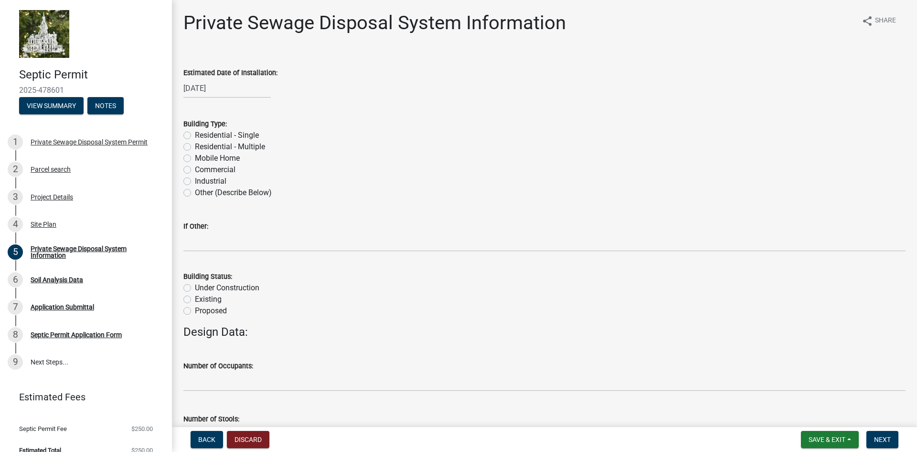
click at [221, 134] on label "Residential - Single" at bounding box center [227, 134] width 64 height 11
click at [201, 134] on input "Residential - Single" at bounding box center [198, 132] width 6 height 6
radio input "true"
click at [208, 300] on label "Existing" at bounding box center [208, 298] width 27 height 11
click at [201, 300] on input "Existing" at bounding box center [198, 296] width 6 height 6
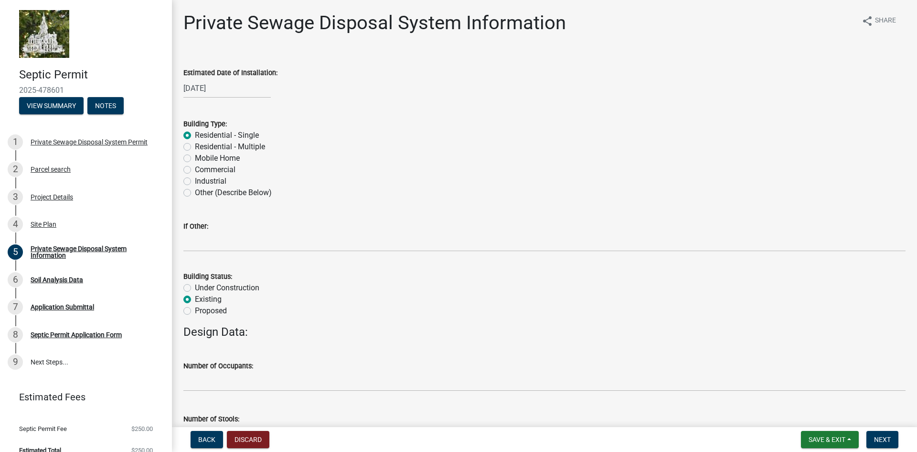
radio input "true"
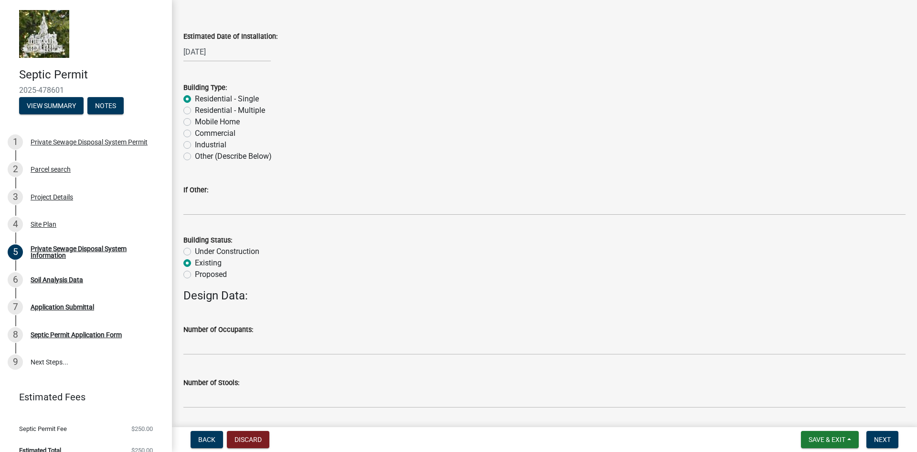
scroll to position [64, 0]
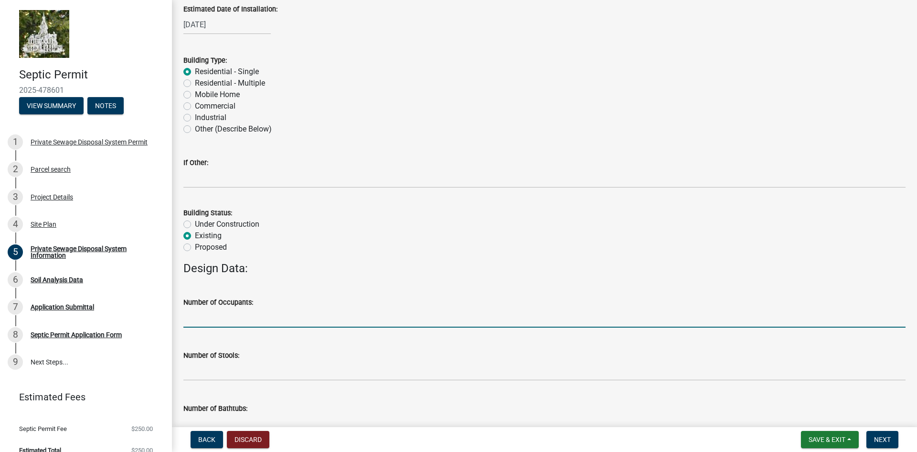
click at [235, 324] on input "text" at bounding box center [544, 318] width 722 height 20
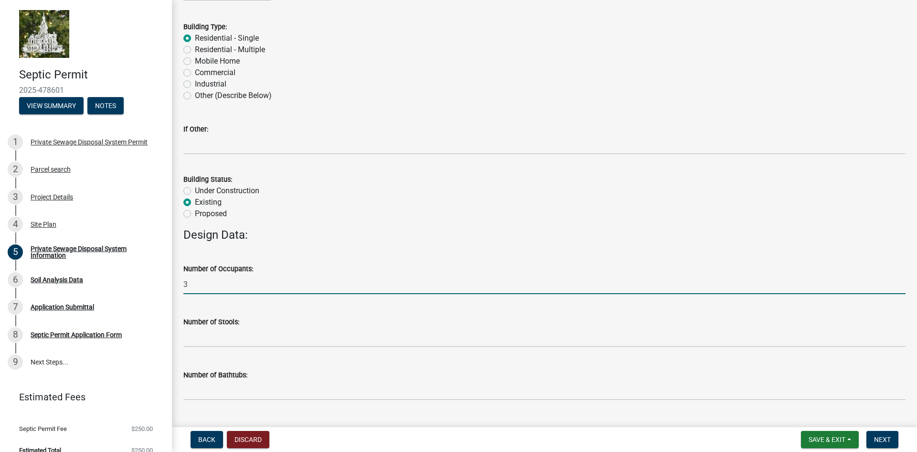
scroll to position [128, 0]
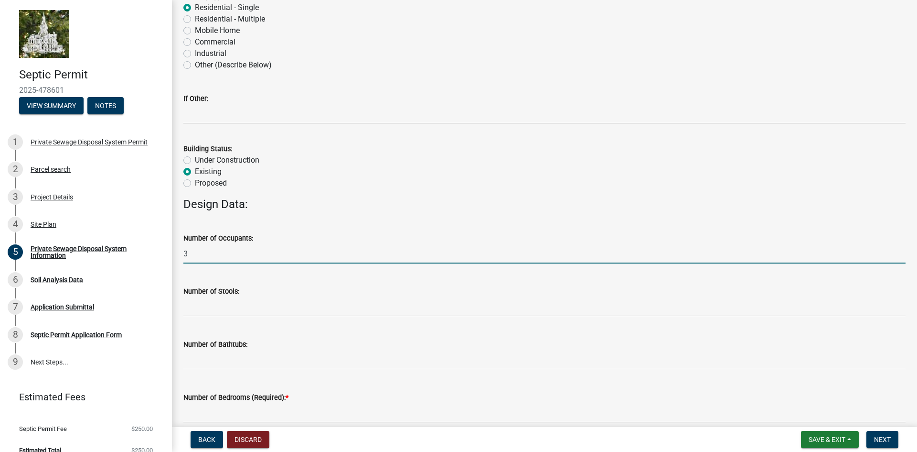
type input "3"
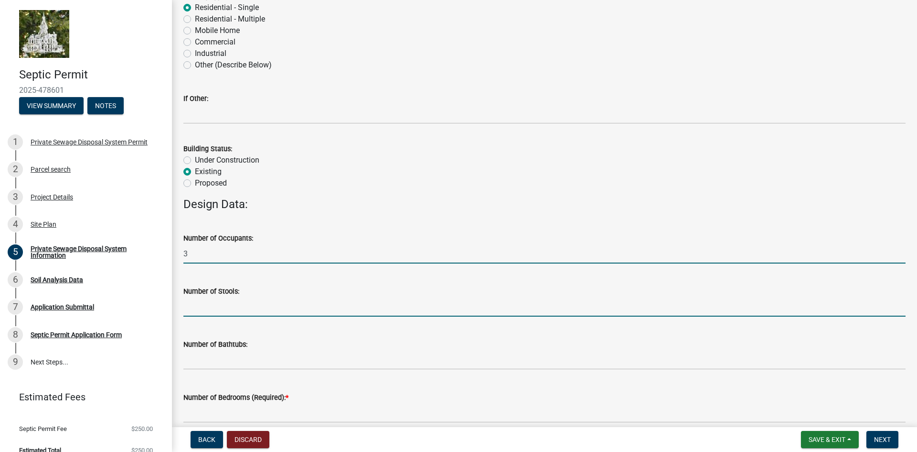
click at [229, 305] on input "text" at bounding box center [544, 307] width 722 height 20
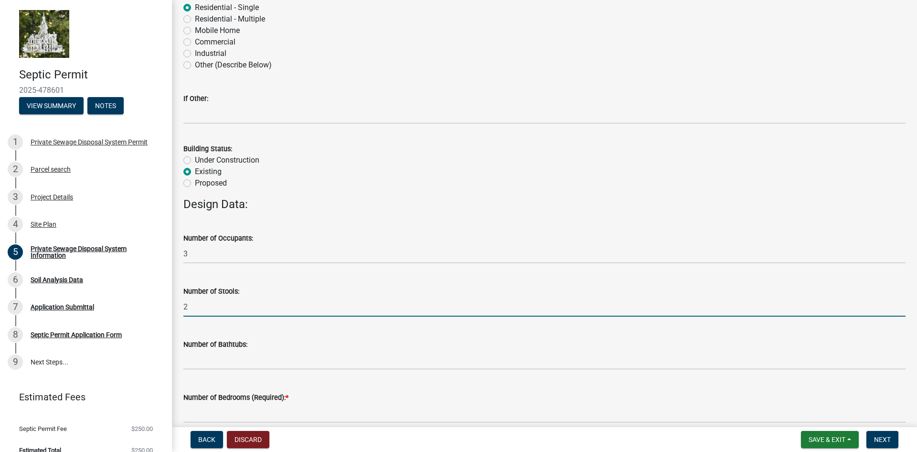
type input "2"
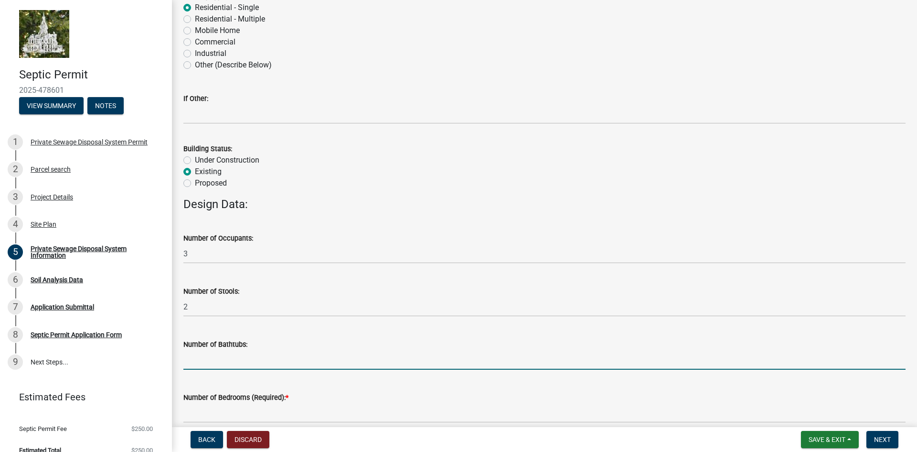
click at [236, 355] on input "text" at bounding box center [544, 360] width 722 height 20
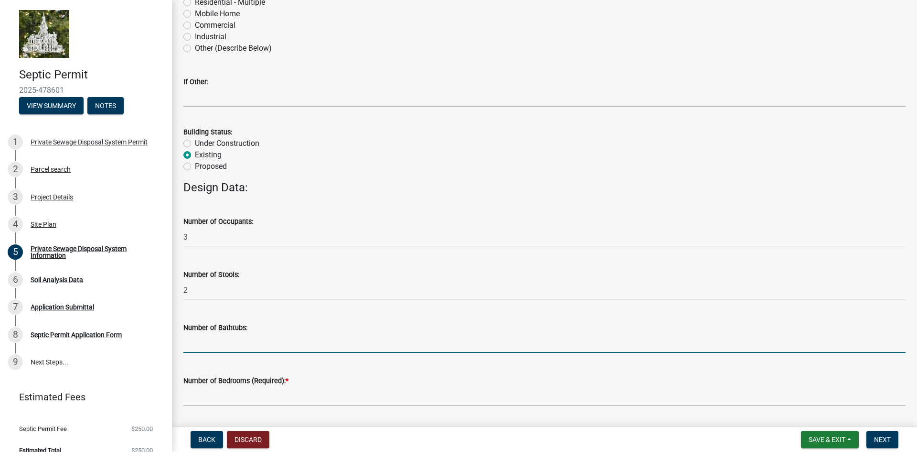
scroll to position [191, 0]
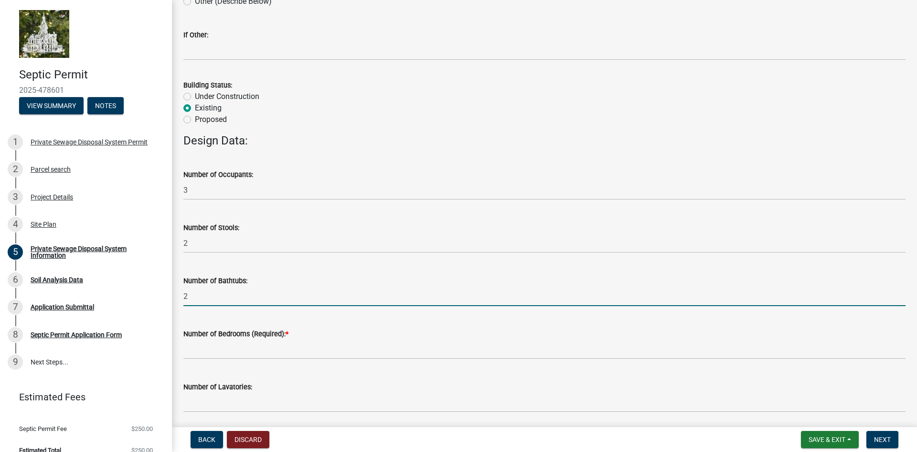
type input "2"
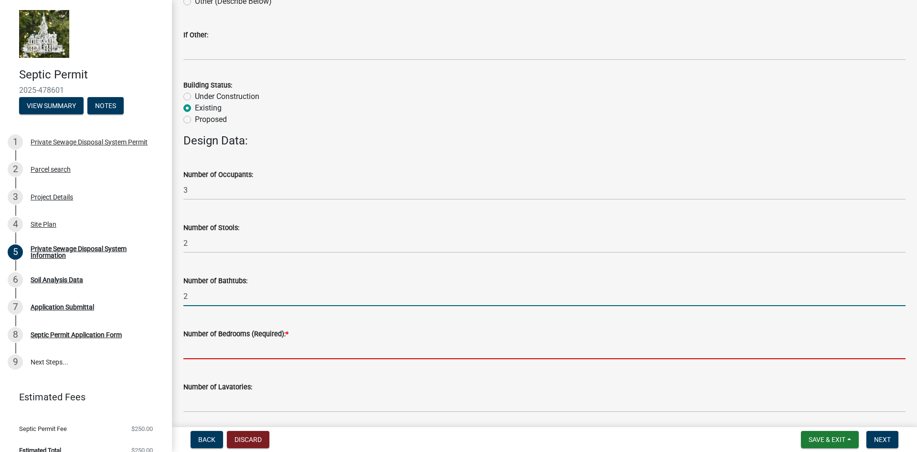
click at [270, 347] on input "text" at bounding box center [544, 349] width 722 height 20
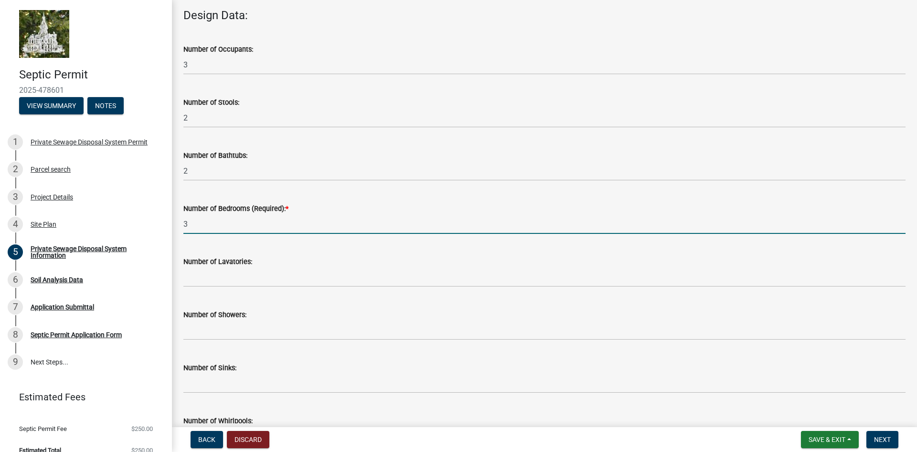
scroll to position [319, 0]
type input "3"
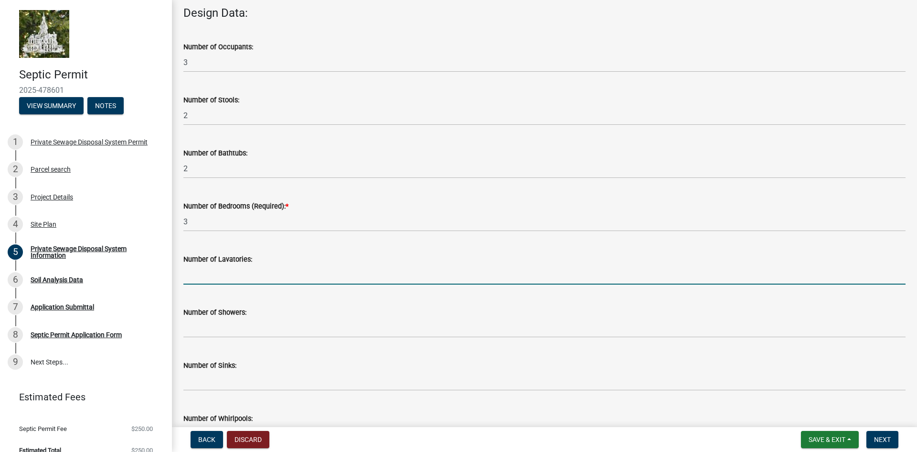
click at [244, 282] on input "text" at bounding box center [544, 275] width 722 height 20
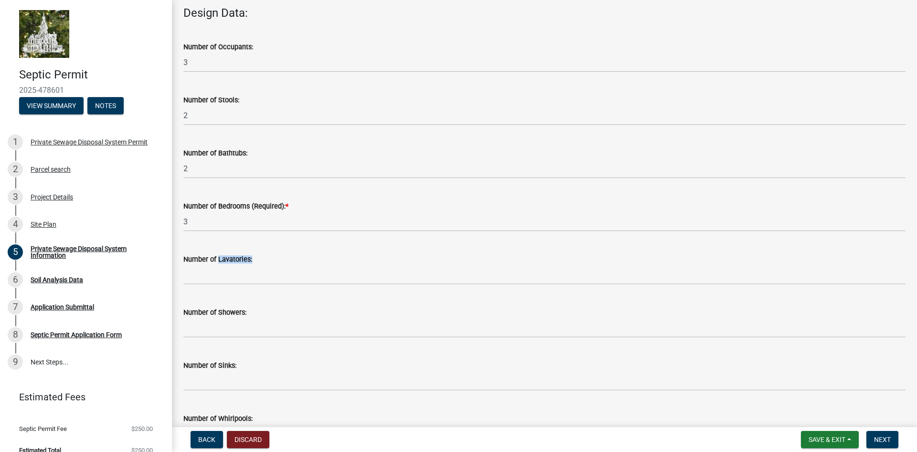
drag, startPoint x: 217, startPoint y: 257, endPoint x: 247, endPoint y: 263, distance: 30.6
click at [249, 263] on label "Number of Lavatories:" at bounding box center [217, 259] width 69 height 7
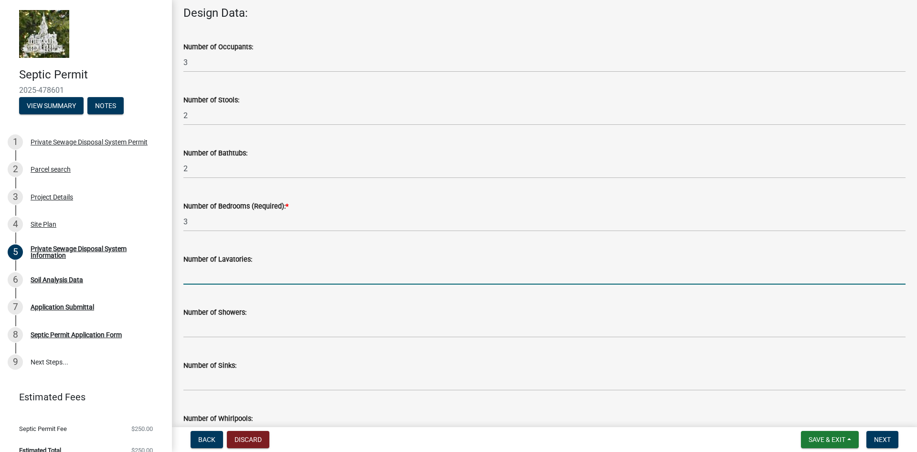
click at [260, 270] on input "text" at bounding box center [544, 275] width 722 height 20
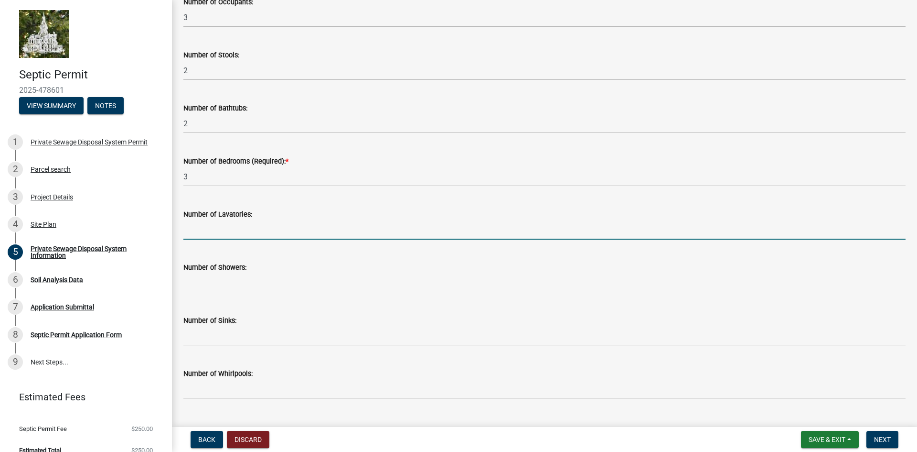
scroll to position [382, 0]
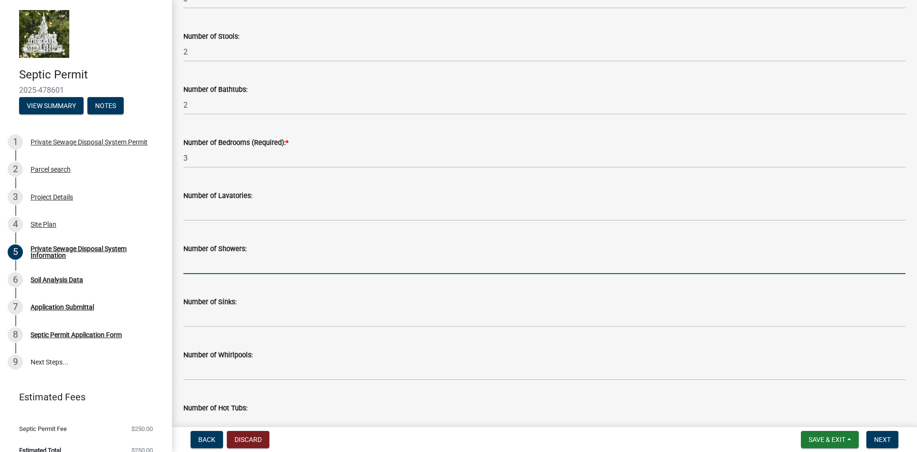
click at [249, 266] on input "text" at bounding box center [544, 264] width 722 height 20
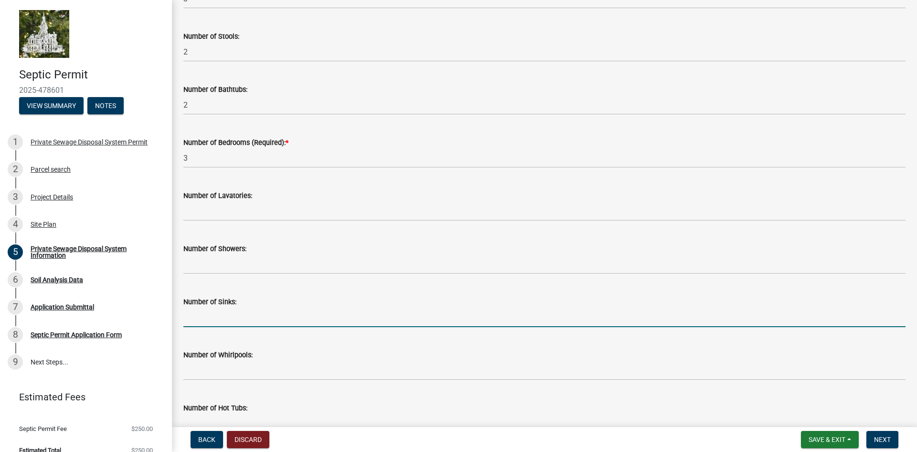
click at [252, 319] on input "text" at bounding box center [544, 317] width 722 height 20
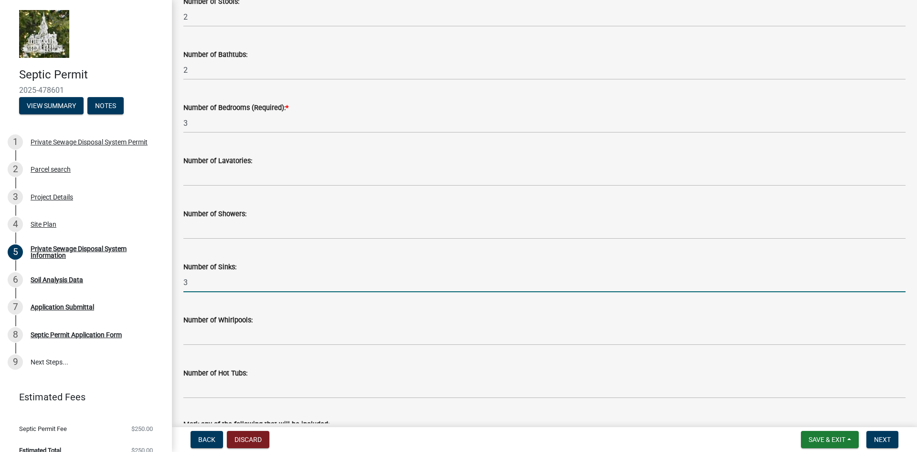
scroll to position [446, 0]
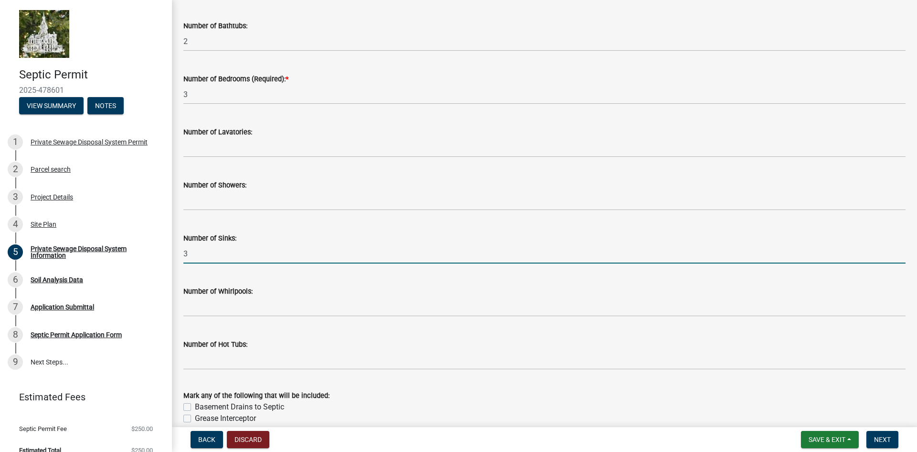
type input "3"
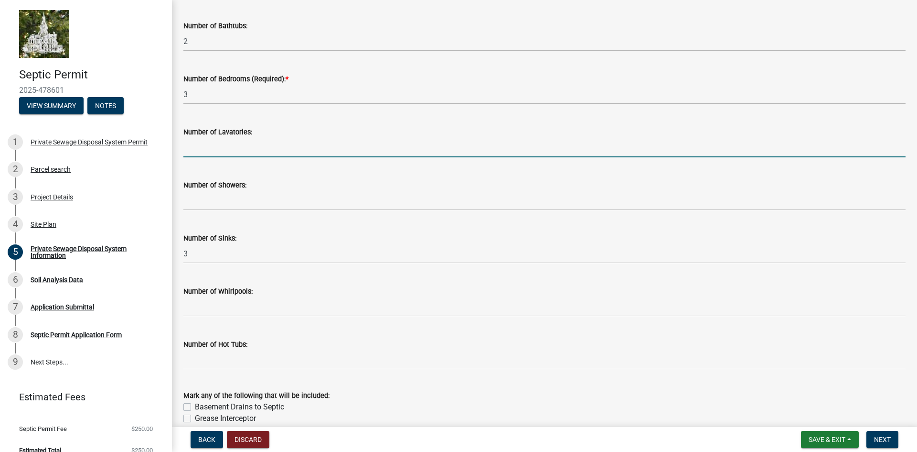
click at [212, 154] on input "text" at bounding box center [544, 148] width 722 height 20
type input "0"
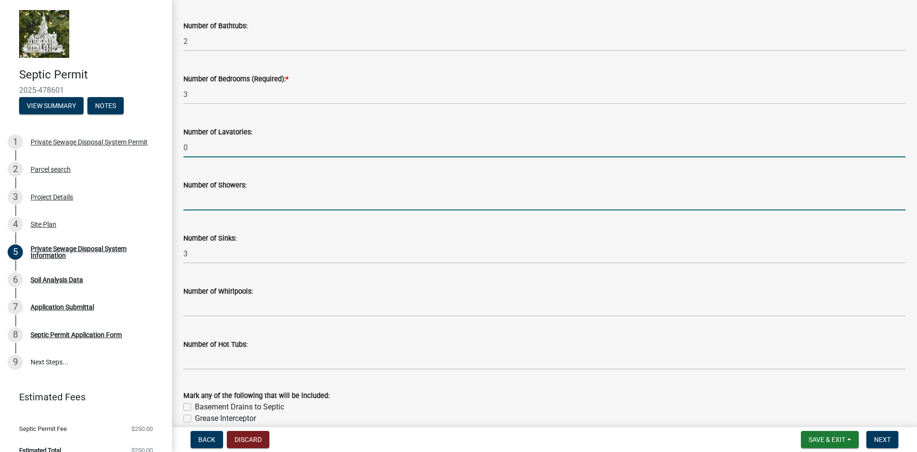
click at [215, 201] on input "text" at bounding box center [544, 201] width 722 height 20
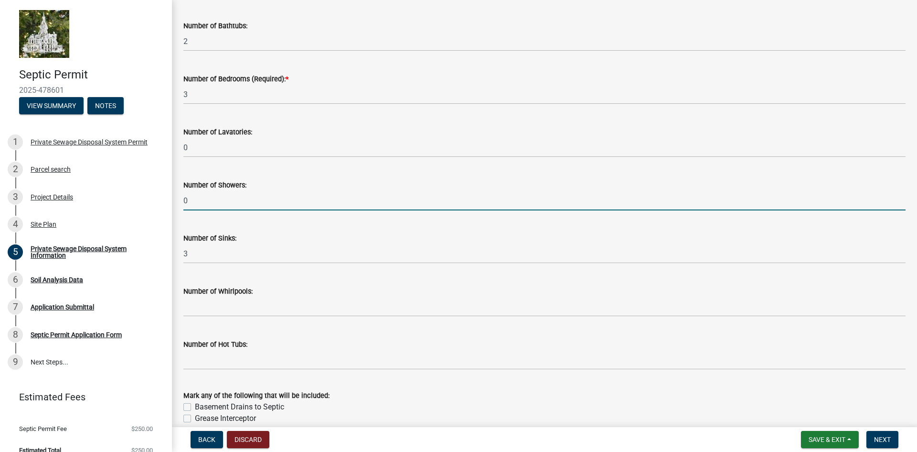
type input "0"
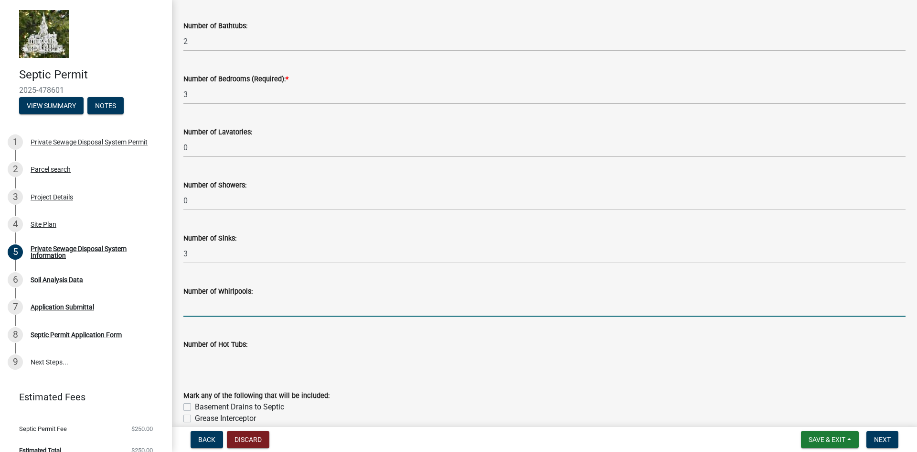
click at [203, 307] on input "text" at bounding box center [544, 307] width 722 height 20
type input "0"
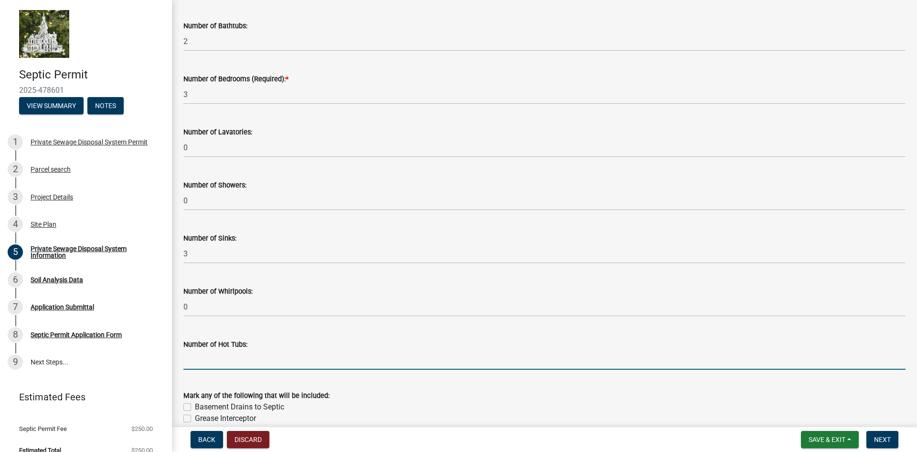
click at [198, 367] on input "text" at bounding box center [544, 360] width 722 height 20
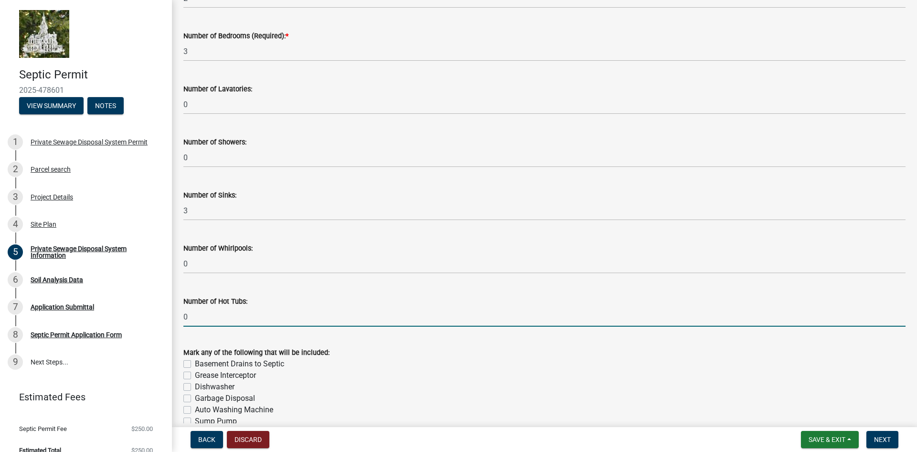
scroll to position [510, 0]
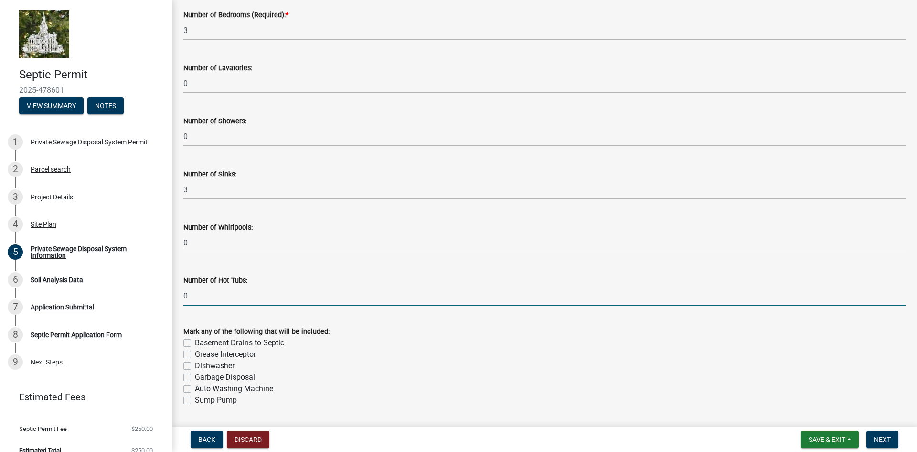
type input "0"
click at [195, 366] on label "Dishwasher" at bounding box center [215, 365] width 40 height 11
click at [195, 366] on input "Dishwasher" at bounding box center [198, 363] width 6 height 6
checkbox input "true"
checkbox input "false"
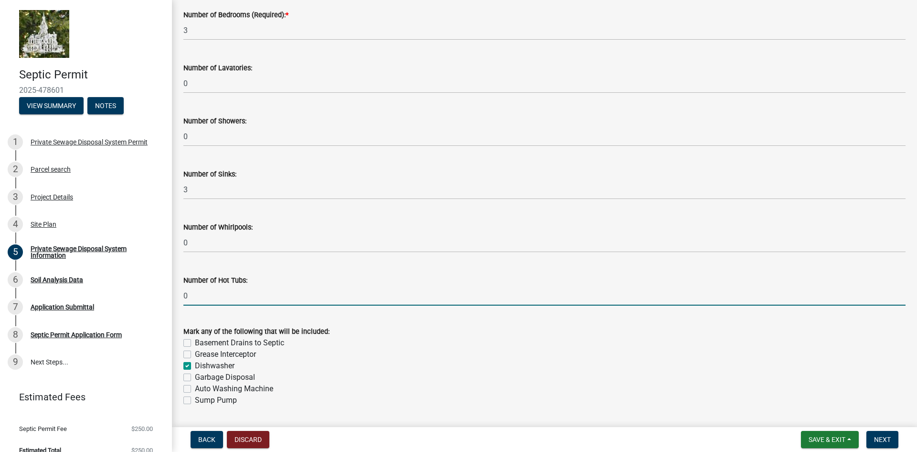
checkbox input "false"
checkbox input "true"
checkbox input "false"
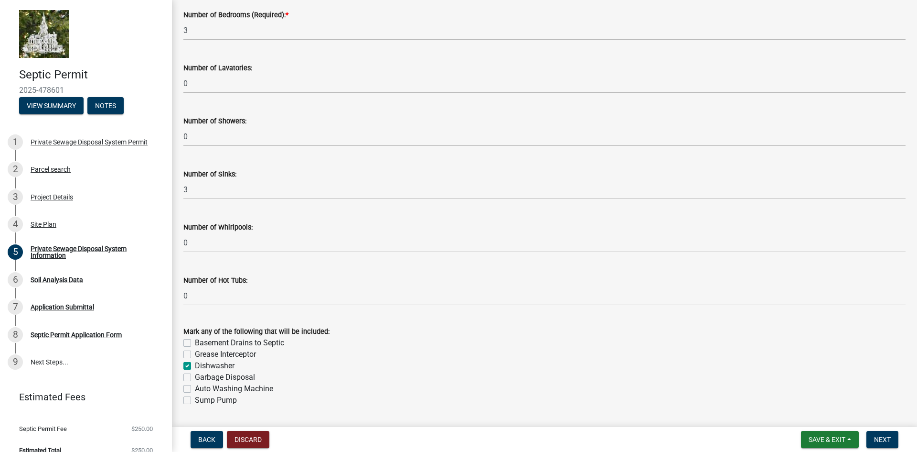
click at [195, 387] on label "Auto Washing Machine" at bounding box center [234, 388] width 78 height 11
click at [195, 387] on input "Auto Washing Machine" at bounding box center [198, 386] width 6 height 6
checkbox input "true"
checkbox input "false"
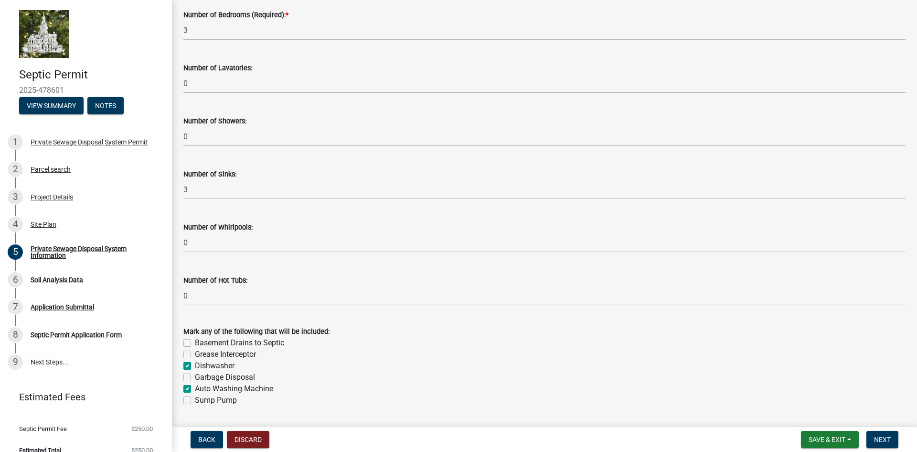
checkbox input "true"
checkbox input "false"
checkbox input "true"
checkbox input "false"
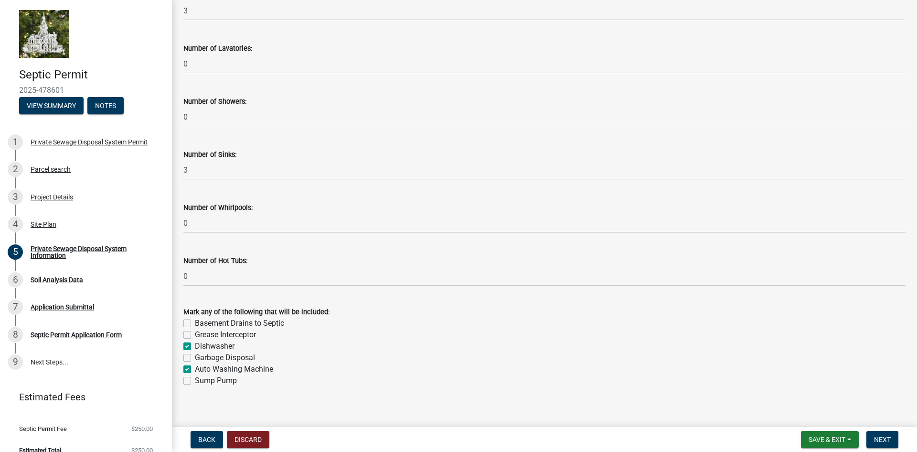
scroll to position [539, 0]
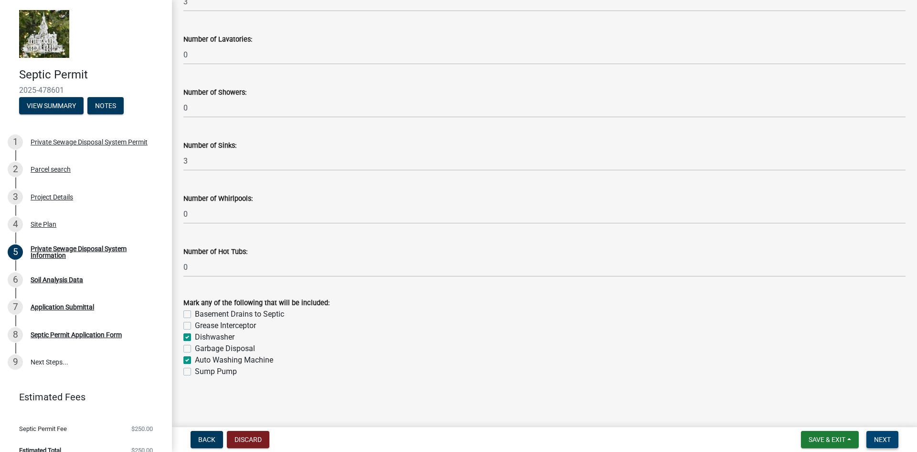
click at [885, 439] on span "Next" at bounding box center [882, 439] width 17 height 8
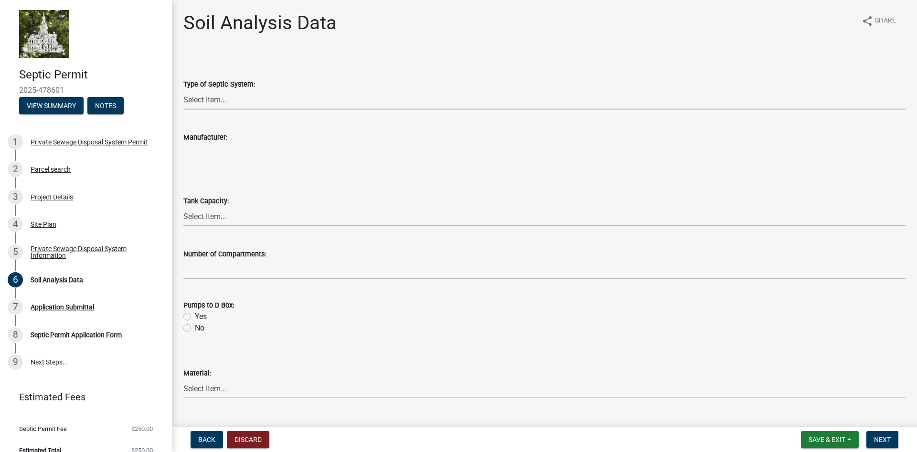
click at [201, 99] on select "Select Item... Traditional Alternative Custom" at bounding box center [544, 100] width 722 height 20
click at [183, 90] on select "Select Item... Traditional Alternative Custom" at bounding box center [544, 100] width 722 height 20
select select "6d678d72-23c3-45e2-af54-ed4b188d7378"
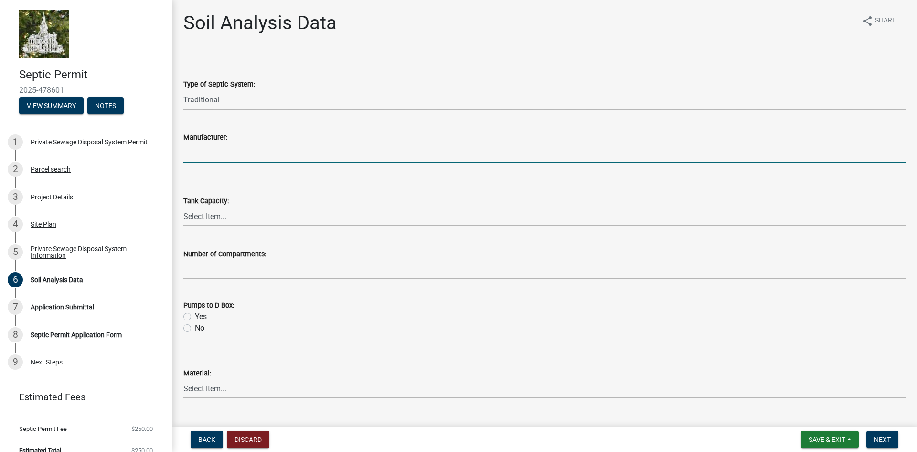
click at [227, 151] on input "Manufacturer:" at bounding box center [544, 153] width 722 height 20
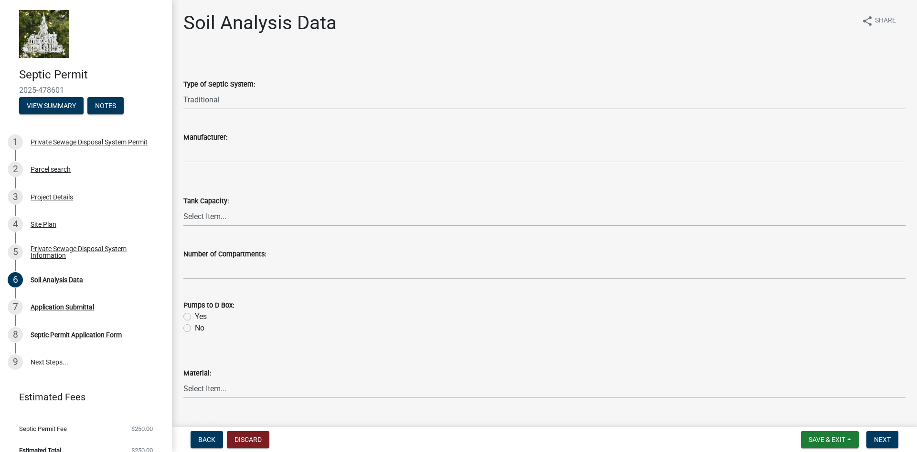
drag, startPoint x: 186, startPoint y: 329, endPoint x: 195, endPoint y: 298, distance: 32.4
click at [195, 329] on label "No" at bounding box center [200, 327] width 10 height 11
click at [195, 328] on input "No" at bounding box center [198, 325] width 6 height 6
radio input "true"
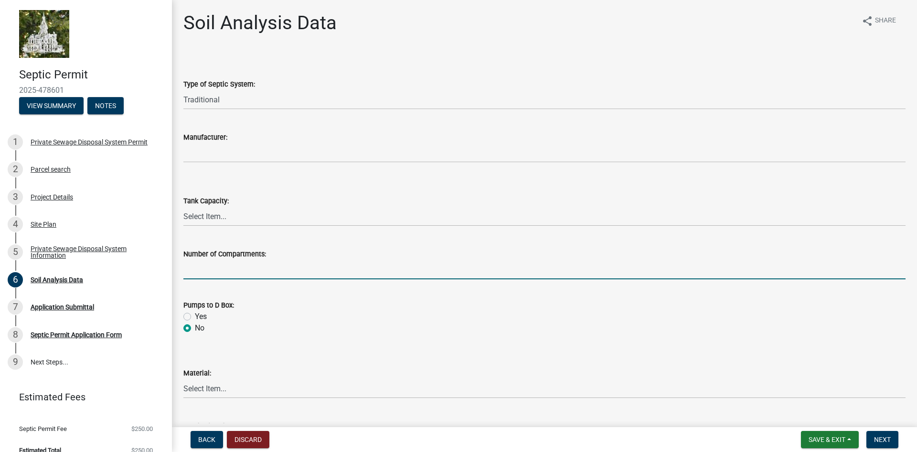
click at [211, 267] on input "text" at bounding box center [544, 269] width 722 height 20
type input "2"
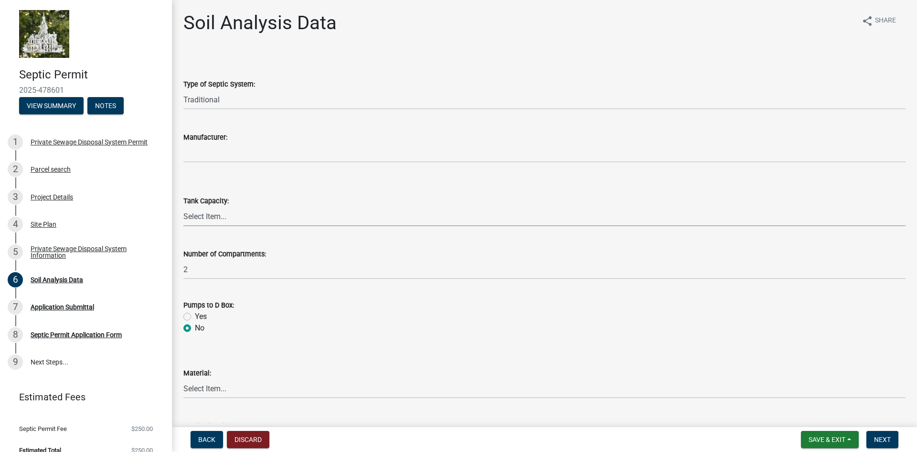
click at [218, 209] on select "Select Item... 500 1000 1250 1500 1750 2000" at bounding box center [544, 216] width 722 height 20
click at [183, 206] on select "Select Item... 500 1000 1250 1500 1750 2000" at bounding box center [544, 216] width 722 height 20
select select "9b046bec-0e7f-4271-9a53-56a7345c421d"
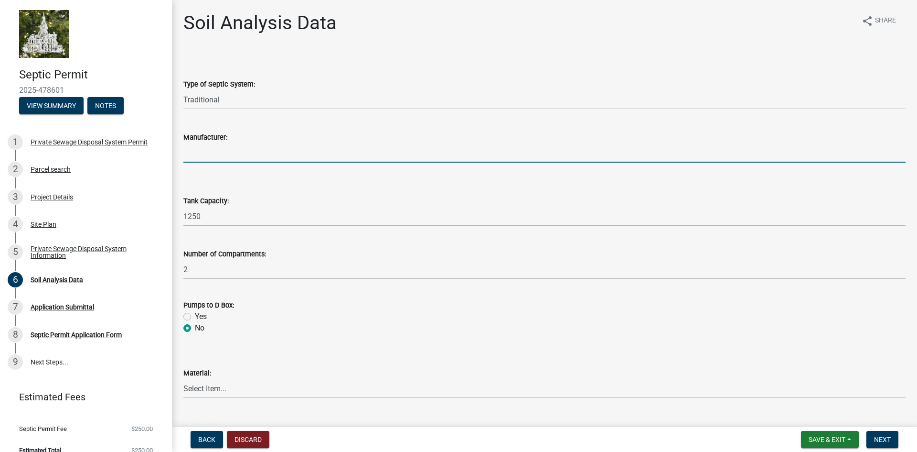
click at [228, 158] on input "Manufacturer:" at bounding box center [544, 153] width 722 height 20
click at [198, 151] on input "Manufacturer:" at bounding box center [544, 153] width 722 height 20
type input "Lister Industries"
click at [252, 98] on select "Select Item... Traditional Alternative Custom" at bounding box center [544, 100] width 722 height 20
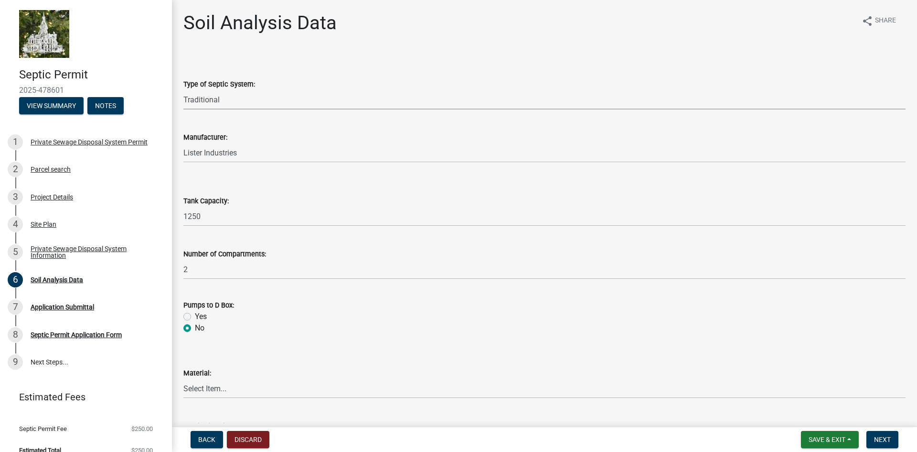
click at [183, 90] on select "Select Item... Traditional Alternative Custom" at bounding box center [544, 100] width 722 height 20
click at [224, 94] on select "Select Item... Traditional Alternative Custom" at bounding box center [544, 100] width 722 height 20
click at [183, 90] on select "Select Item... Traditional Alternative Custom" at bounding box center [544, 100] width 722 height 20
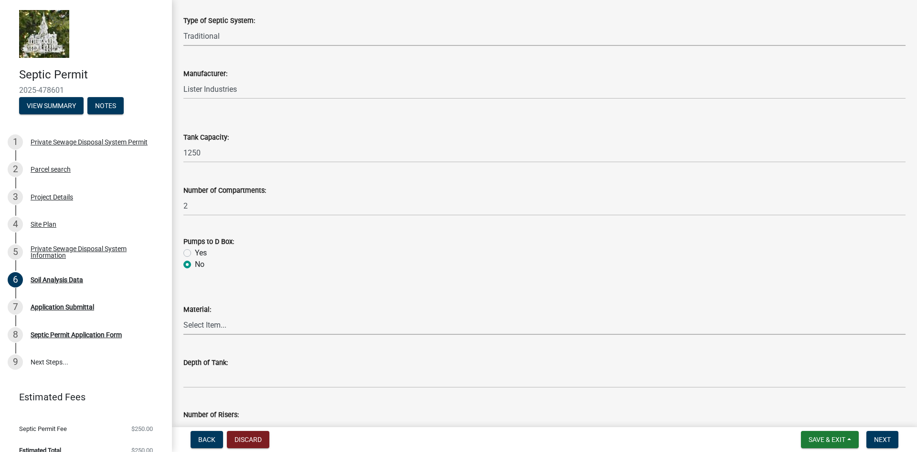
click at [197, 328] on select "Select Item... Concrete Plastic Fiberglass" at bounding box center [544, 325] width 722 height 20
click at [183, 315] on select "Select Item... Concrete Plastic Fiberglass" at bounding box center [544, 325] width 722 height 20
select select "b56fbb1c-71e3-4093-a4f3-20b351ae0f90"
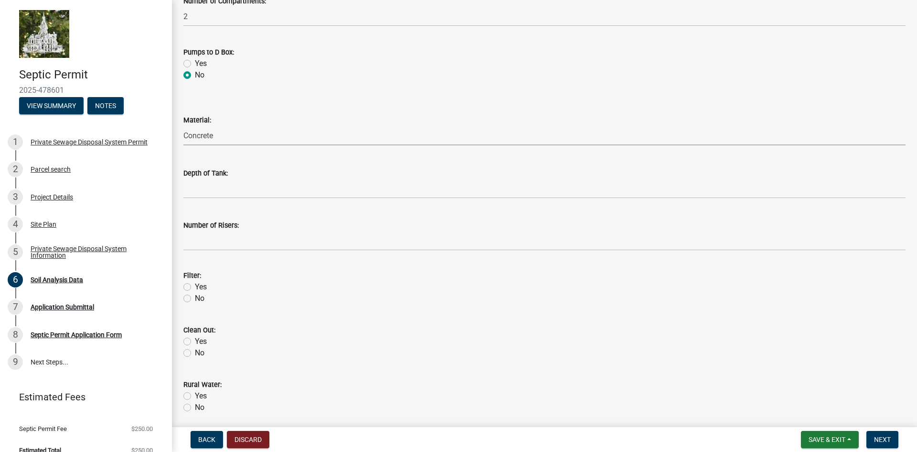
scroll to position [255, 0]
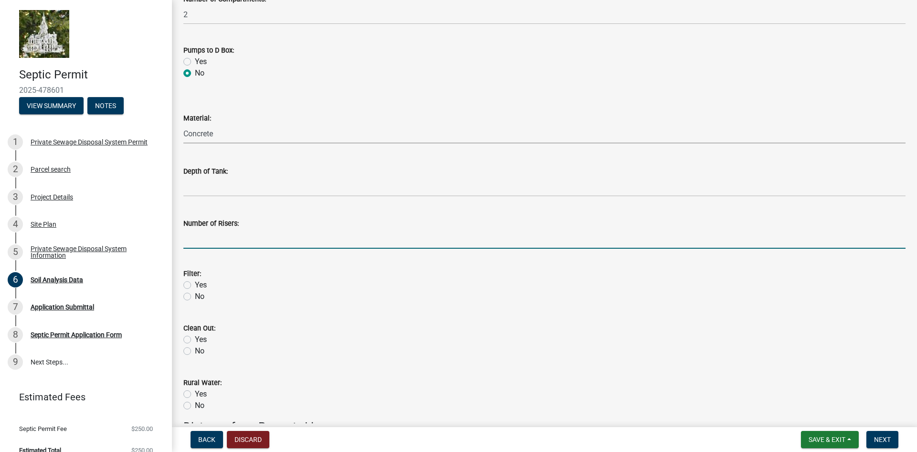
click at [223, 234] on input "Number of Risers:" at bounding box center [544, 239] width 722 height 20
type input "3ft approx."
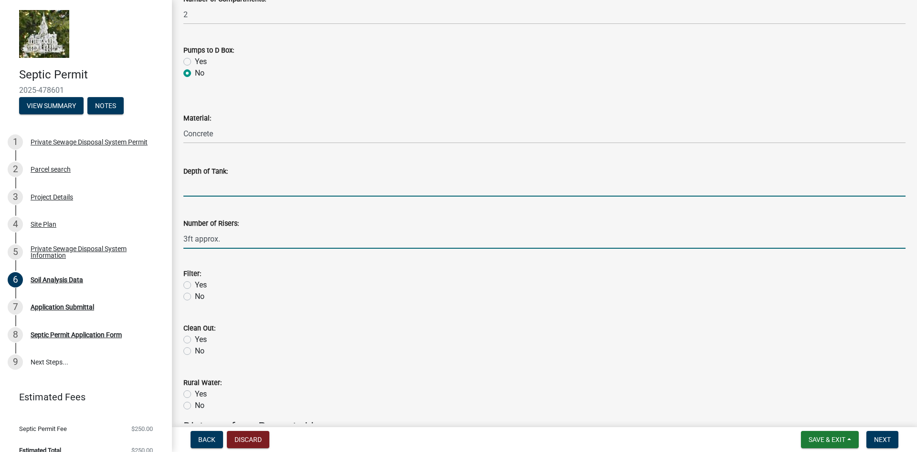
click at [238, 184] on input "Depth of Tank:" at bounding box center [544, 187] width 722 height 20
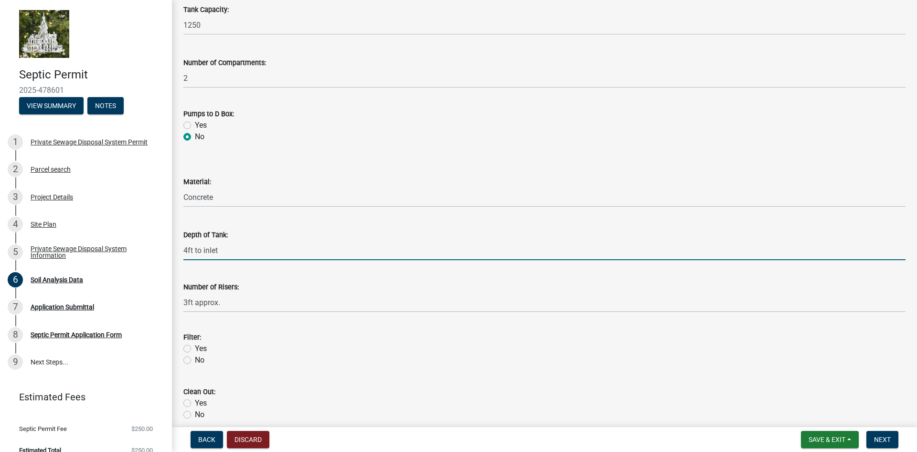
scroll to position [319, 0]
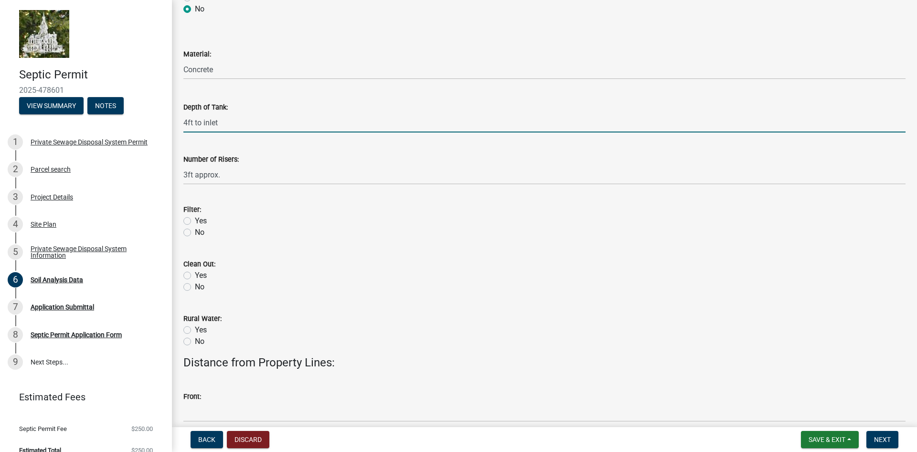
type input "4ft to inlet"
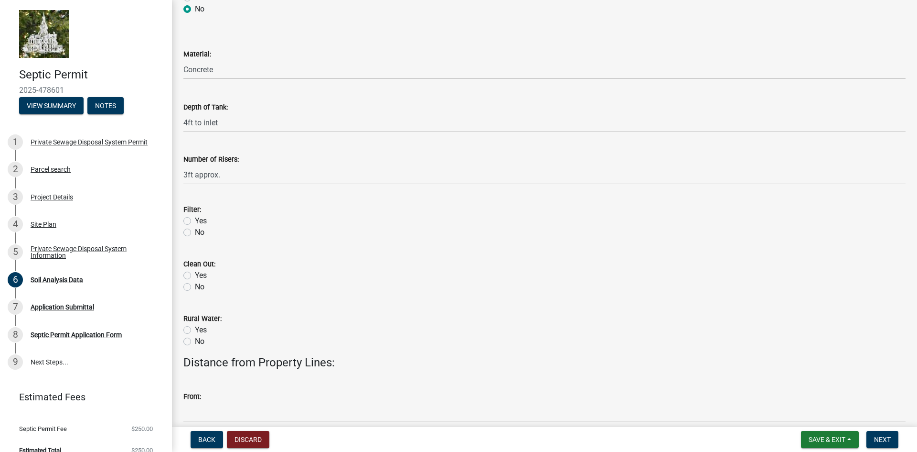
drag, startPoint x: 189, startPoint y: 221, endPoint x: 209, endPoint y: 245, distance: 31.2
click at [195, 222] on label "Yes" at bounding box center [201, 220] width 12 height 11
click at [195, 221] on input "Yes" at bounding box center [198, 218] width 6 height 6
radio input "true"
click at [195, 275] on label "Yes" at bounding box center [201, 274] width 12 height 11
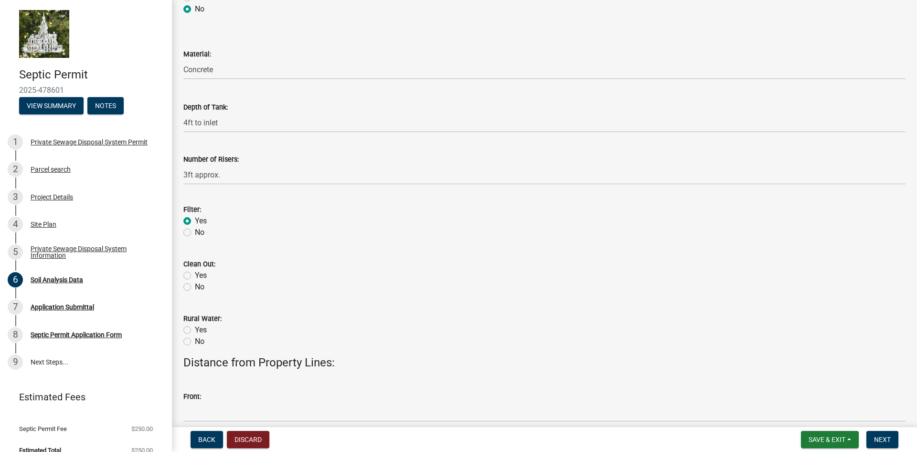
click at [195, 275] on input "Yes" at bounding box center [198, 272] width 6 height 6
radio input "true"
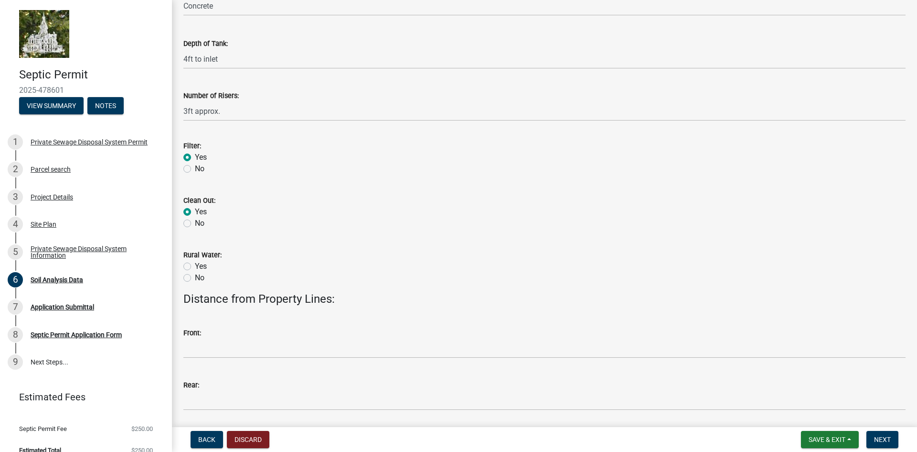
click at [195, 265] on label "Yes" at bounding box center [201, 265] width 12 height 11
click at [195, 265] on input "Yes" at bounding box center [198, 263] width 6 height 6
radio input "true"
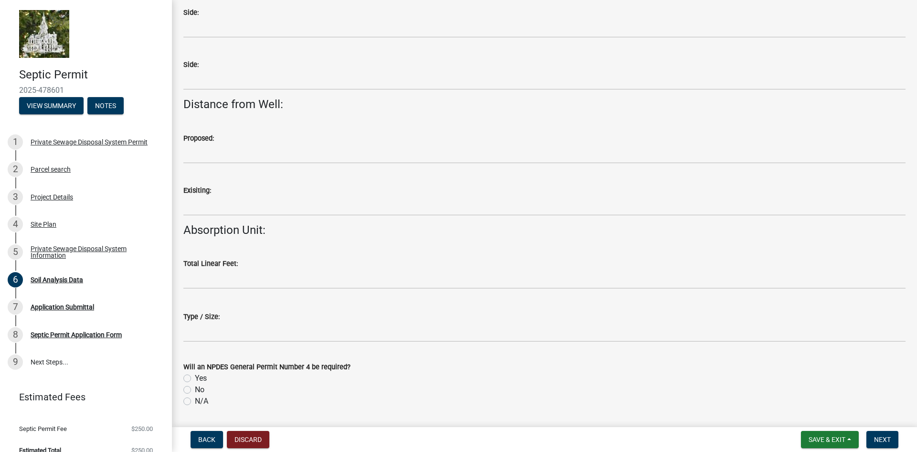
scroll to position [828, 0]
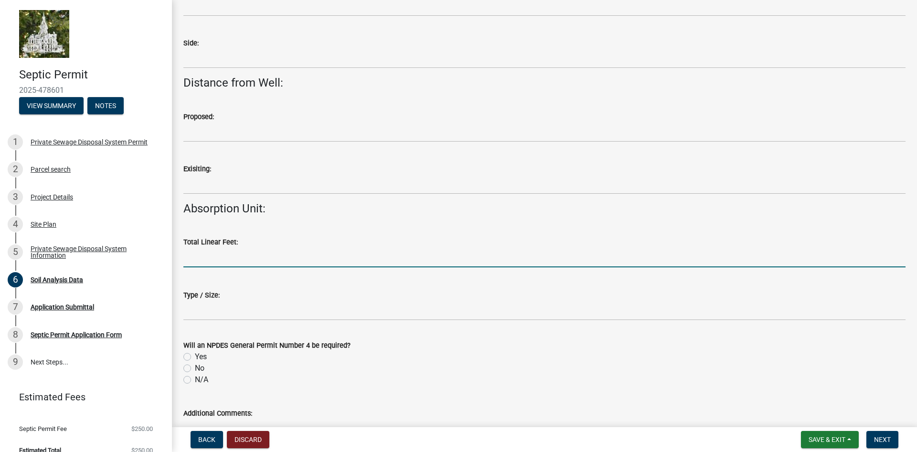
click at [249, 259] on input "text" at bounding box center [544, 258] width 722 height 20
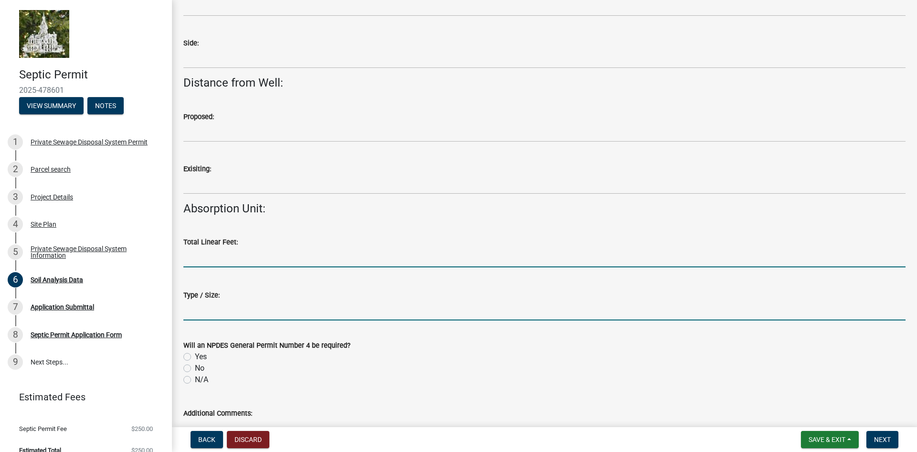
click at [248, 311] on input "Type / Size:" at bounding box center [544, 311] width 722 height 20
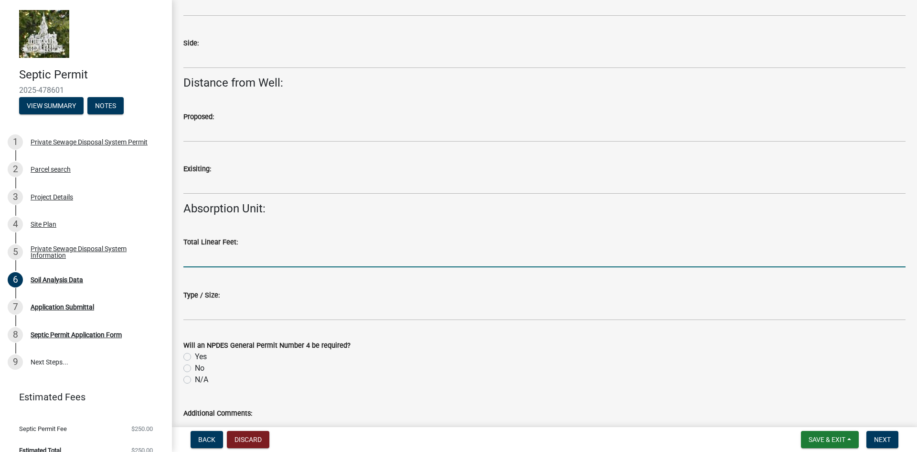
click at [238, 258] on input "text" at bounding box center [544, 258] width 722 height 20
type input "2"
type input "300"
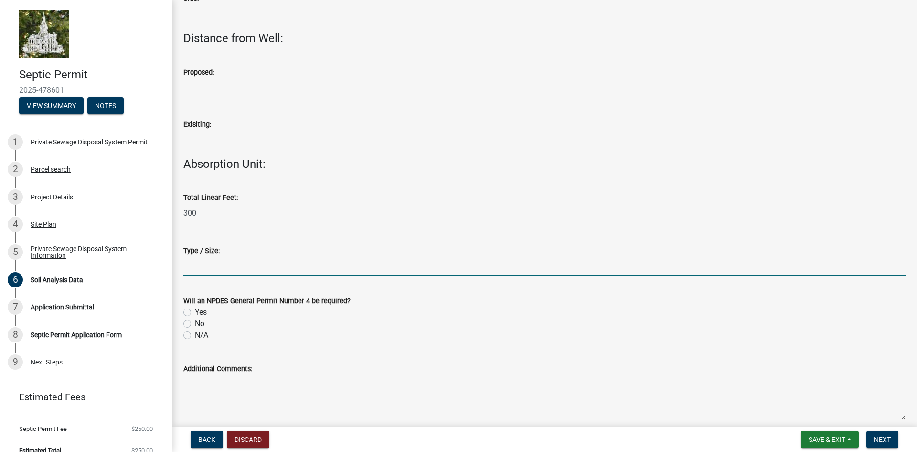
scroll to position [892, 0]
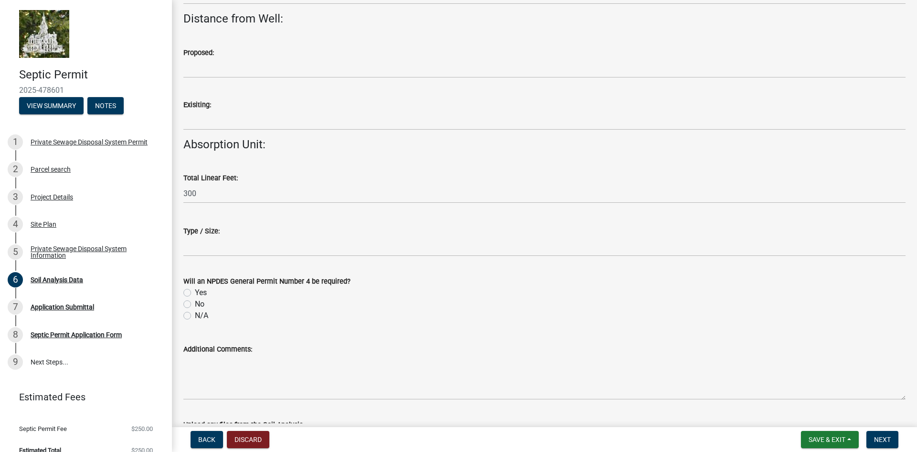
click at [195, 314] on label "N/A" at bounding box center [201, 315] width 13 height 11
click at [195, 314] on input "N/A" at bounding box center [198, 313] width 6 height 6
radio input "true"
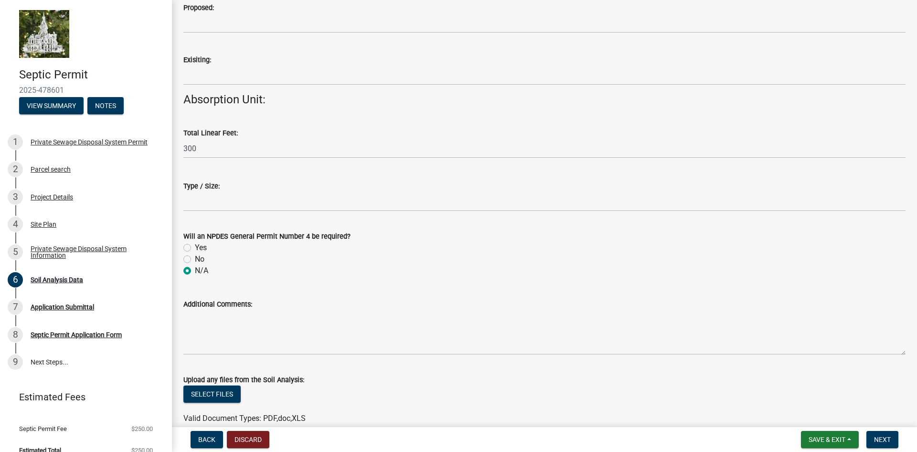
scroll to position [856, 0]
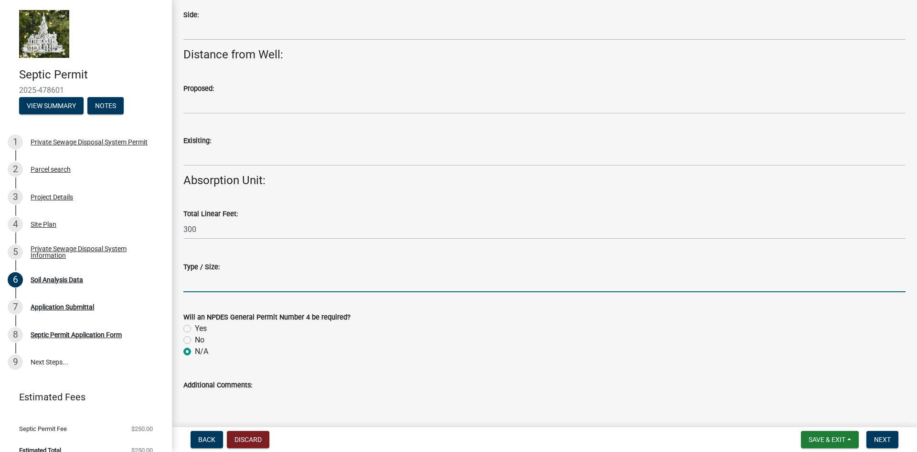
click at [227, 291] on input "Type / Size:" at bounding box center [544, 282] width 722 height 20
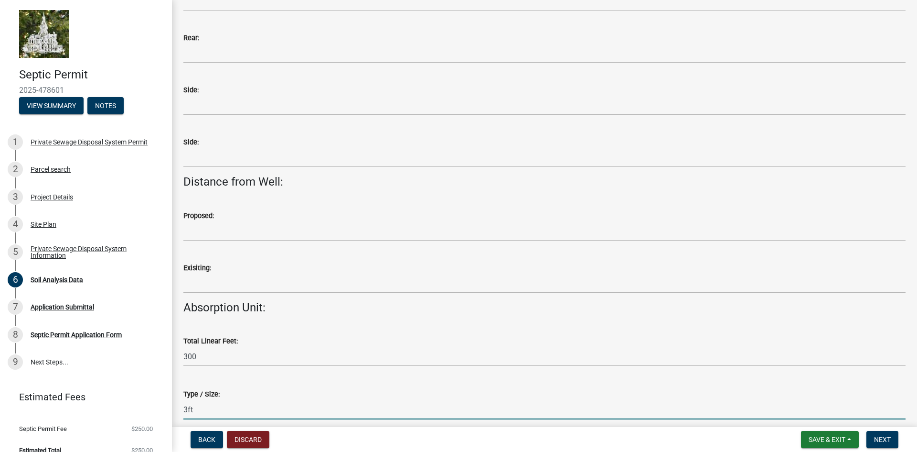
scroll to position [538, 0]
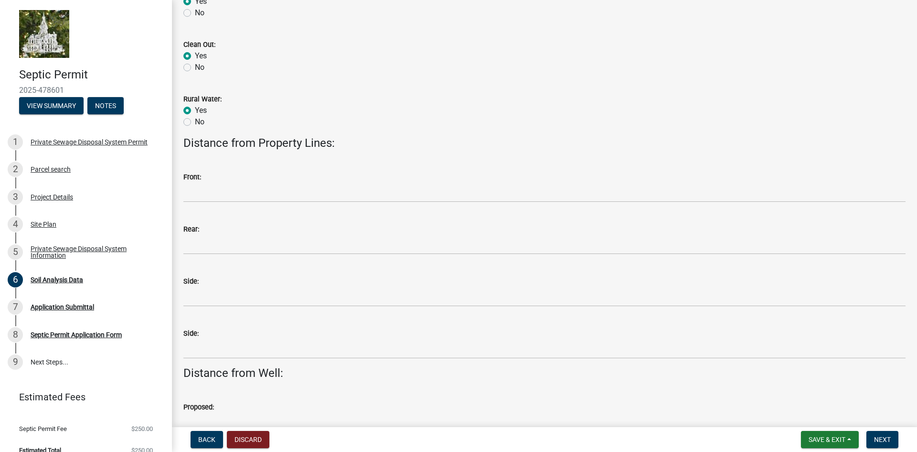
type input "3ft"
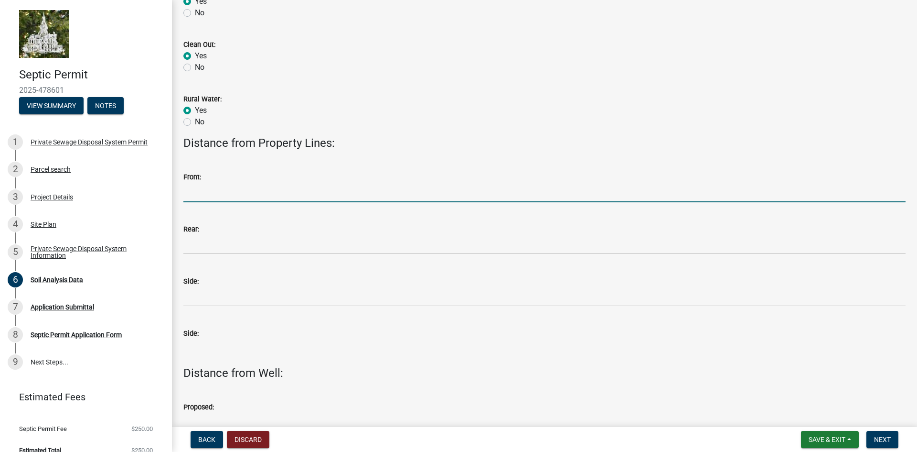
click at [256, 191] on input "Front:" at bounding box center [544, 193] width 722 height 20
click at [255, 196] on input "Front:" at bounding box center [544, 193] width 722 height 20
type input "100ft"
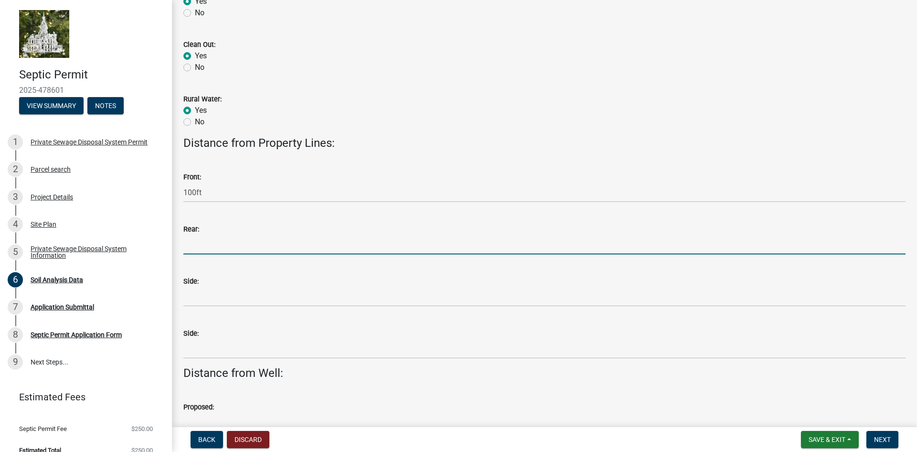
click at [265, 246] on input "Rear:" at bounding box center [544, 245] width 722 height 20
type input "215ft"
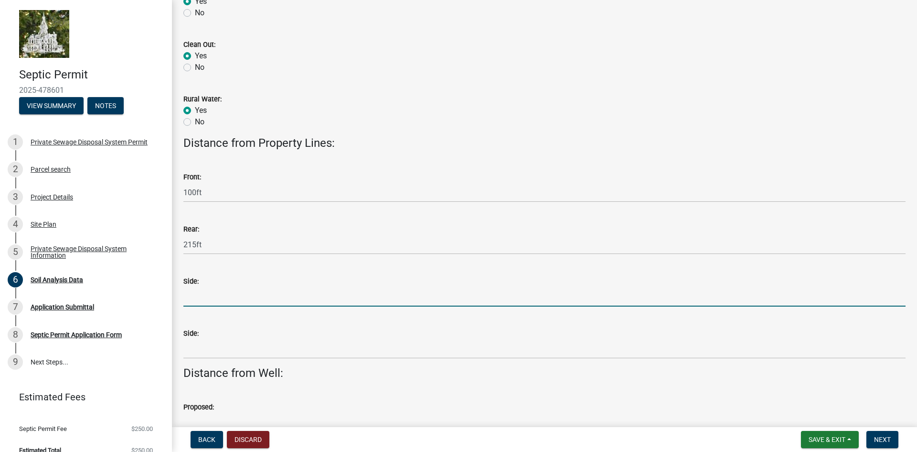
click at [238, 291] on input "Side:" at bounding box center [544, 297] width 722 height 20
click at [233, 299] on input "Side:" at bounding box center [544, 297] width 722 height 20
type input "400ft west"
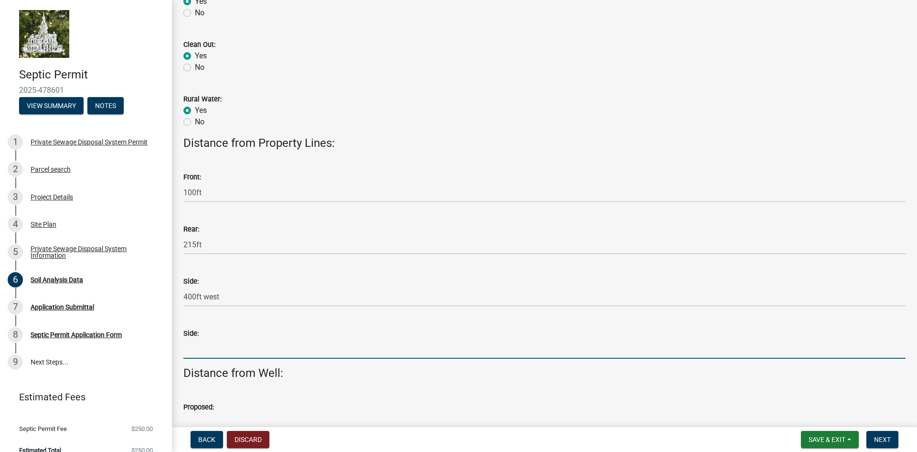
click at [233, 348] on input "Side:" at bounding box center [544, 349] width 722 height 20
click at [225, 347] on input "Side:" at bounding box center [544, 349] width 722 height 20
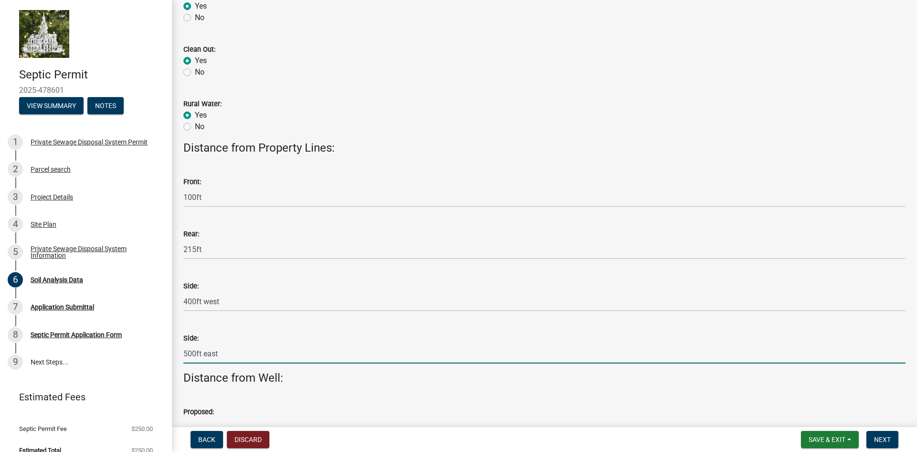
scroll to position [474, 0]
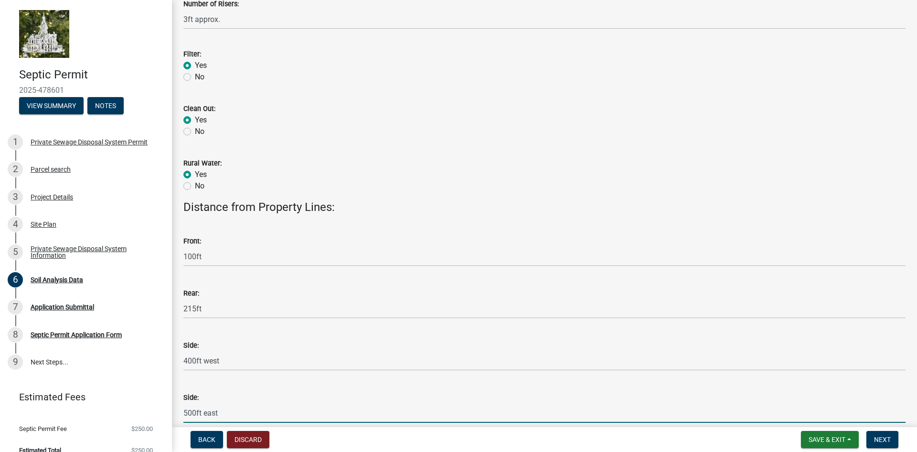
type input "500ft east"
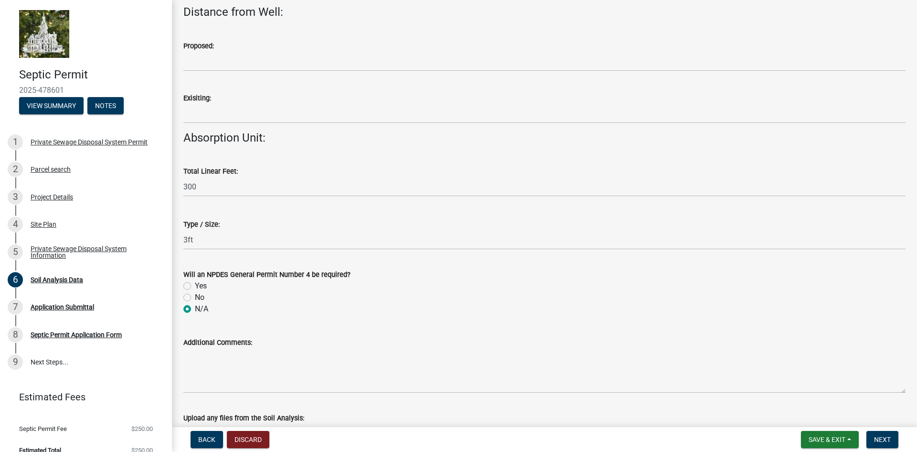
scroll to position [920, 0]
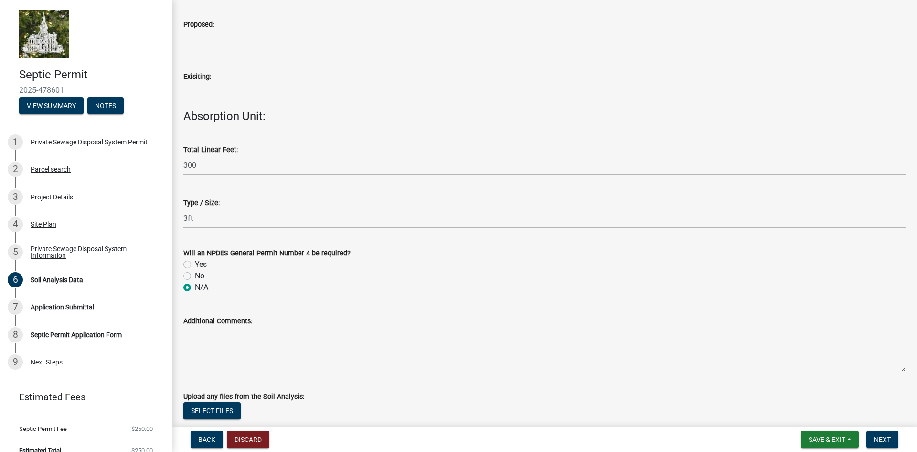
click at [293, 251] on label "Will an NPDES General Permit Number 4 be required?" at bounding box center [266, 253] width 167 height 7
drag, startPoint x: 209, startPoint y: 250, endPoint x: 296, endPoint y: 257, distance: 87.2
click at [296, 257] on div "Will an NPDES General Permit Number 4 be required?" at bounding box center [544, 252] width 722 height 11
drag, startPoint x: 296, startPoint y: 257, endPoint x: 247, endPoint y: 246, distance: 49.9
click at [295, 257] on label "Will an NPDES General Permit Number 4 be required?" at bounding box center [266, 253] width 167 height 7
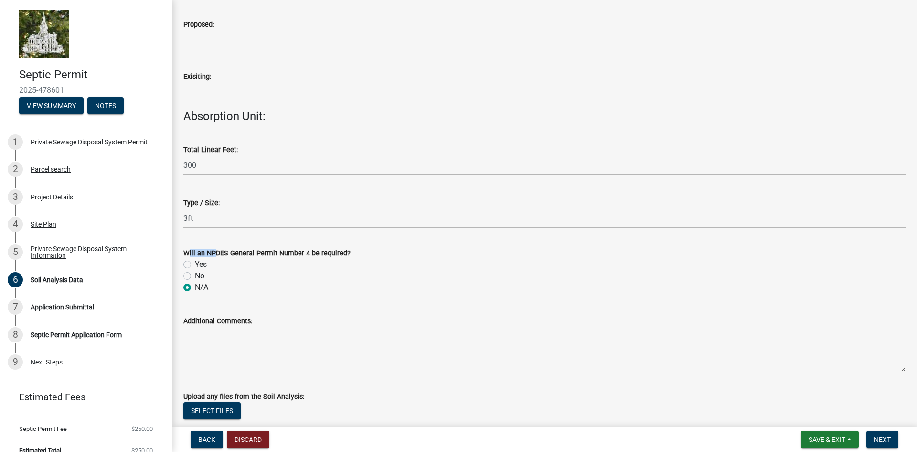
click at [209, 249] on div "Will an NPDES General Permit Number 4 be required?" at bounding box center [544, 252] width 722 height 11
click at [206, 250] on label "Will an NPDES General Permit Number 4 be required?" at bounding box center [266, 253] width 167 height 7
drag, startPoint x: 204, startPoint y: 252, endPoint x: 306, endPoint y: 254, distance: 102.7
click at [307, 254] on label "Will an NPDES General Permit Number 4 be required?" at bounding box center [266, 253] width 167 height 7
copy label "NPDES General Permit Number 4"
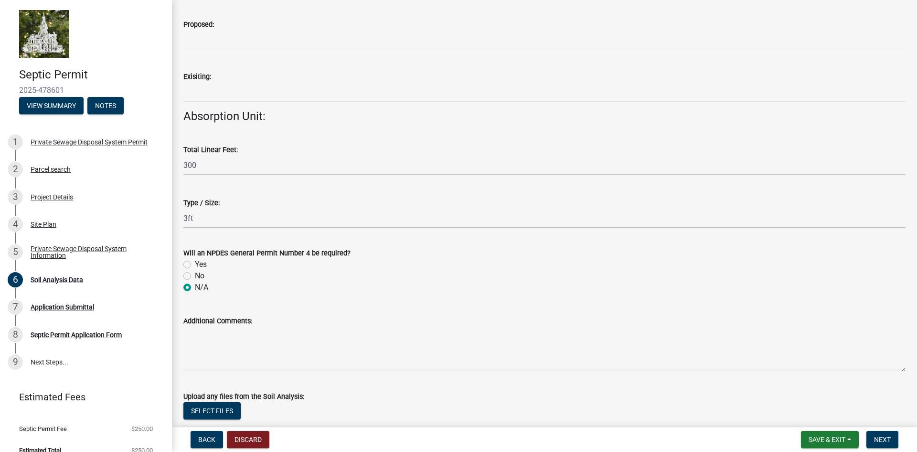
click at [192, 273] on div "No" at bounding box center [544, 275] width 722 height 11
click at [195, 277] on label "No" at bounding box center [200, 275] width 10 height 11
click at [195, 276] on input "No" at bounding box center [198, 273] width 6 height 6
radio input "true"
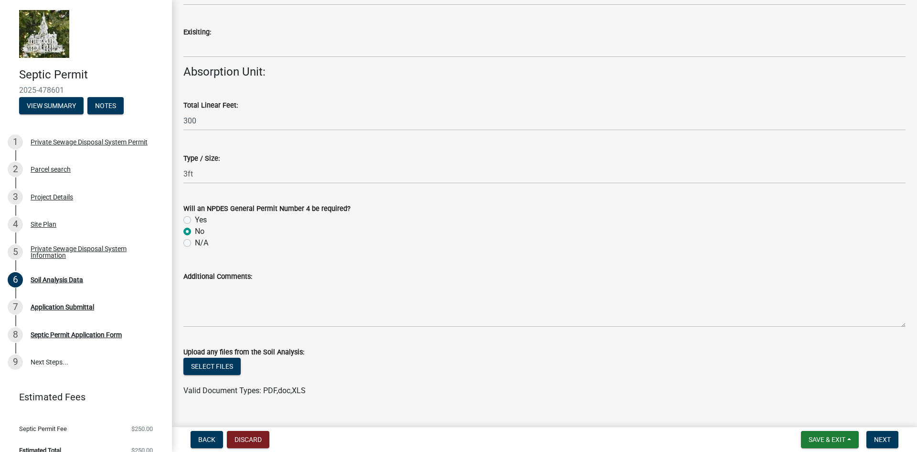
scroll to position [984, 0]
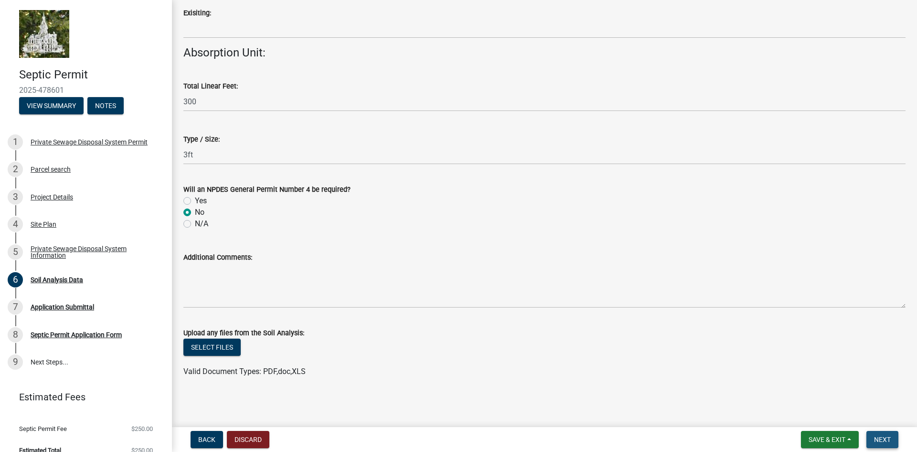
click at [882, 437] on span "Next" at bounding box center [882, 439] width 17 height 8
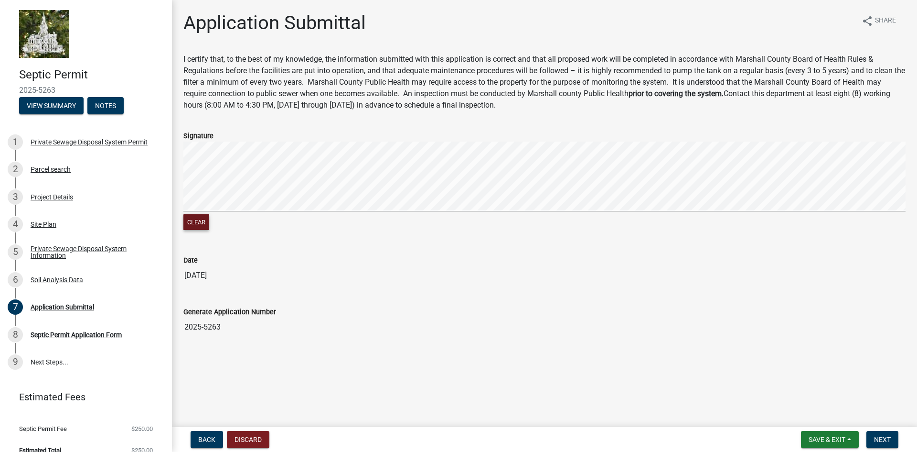
click at [201, 224] on button "Clear" at bounding box center [196, 222] width 26 height 16
click at [892, 438] on button "Next" at bounding box center [883, 439] width 32 height 17
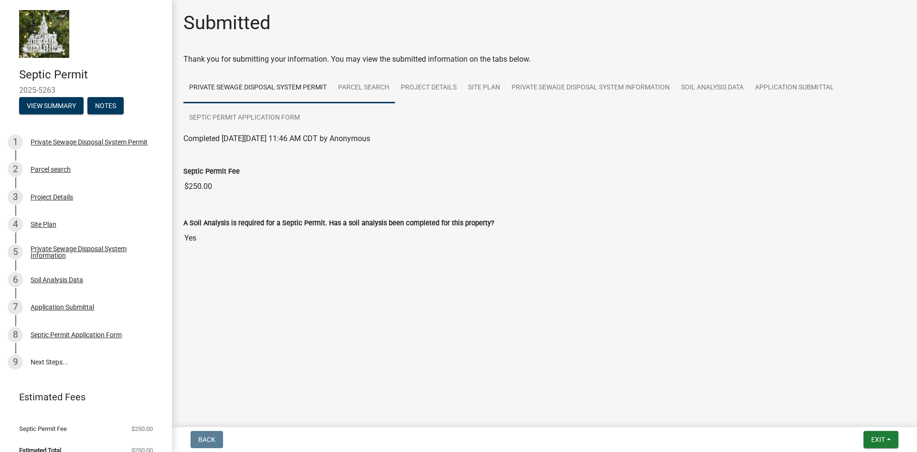
click at [355, 85] on link "Parcel search" at bounding box center [364, 88] width 63 height 31
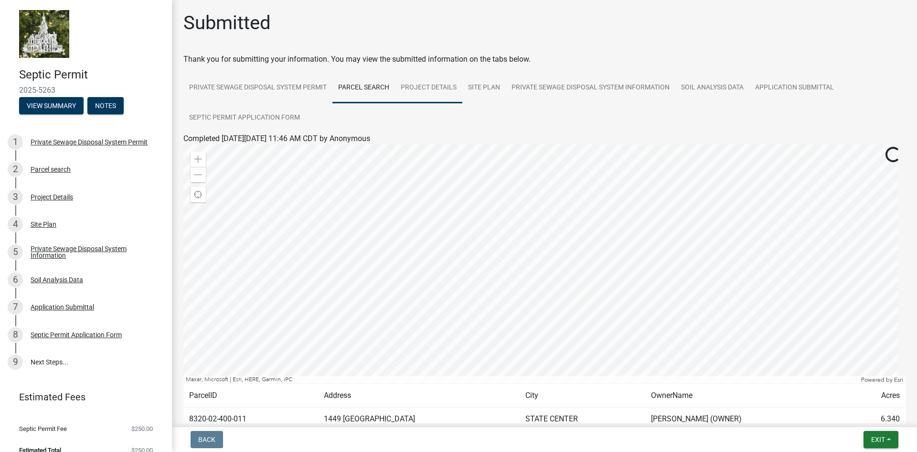
click at [457, 87] on link "Project Details" at bounding box center [428, 88] width 67 height 31
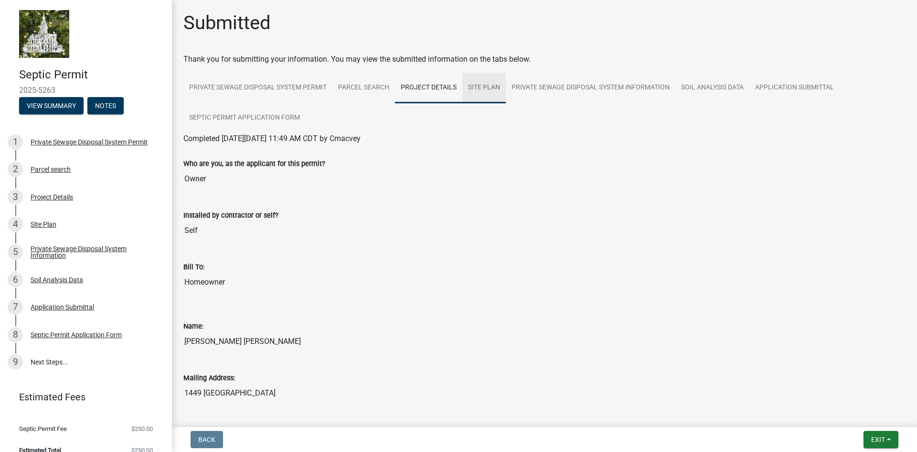
click at [496, 91] on link "Site Plan" at bounding box center [484, 88] width 43 height 31
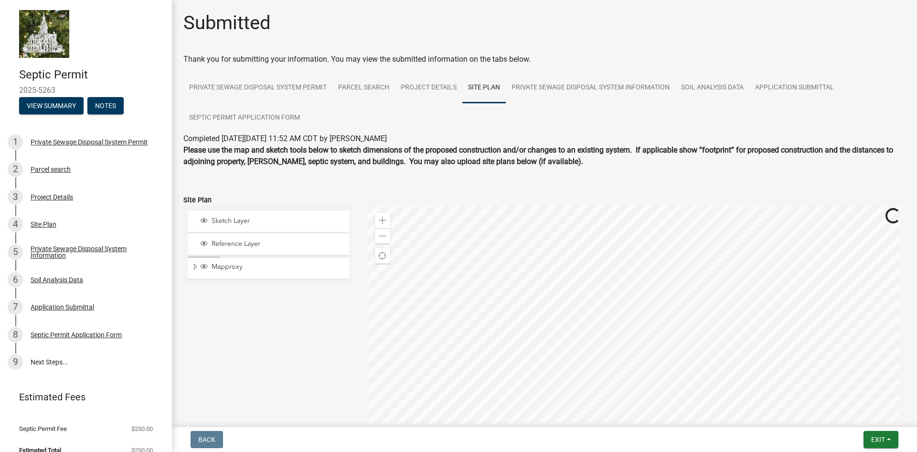
scroll to position [64, 0]
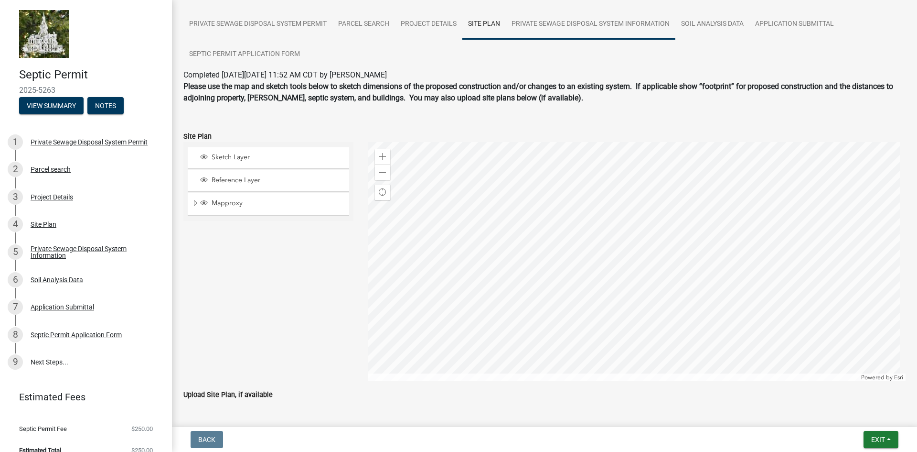
click at [552, 24] on link "Private Sewage Disposal System Information" at bounding box center [591, 24] width 170 height 31
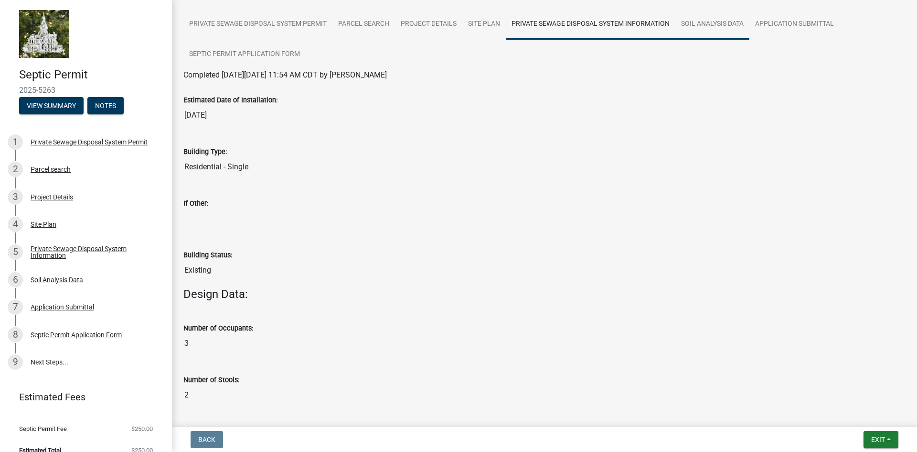
click at [724, 19] on link "Soil Analysis Data" at bounding box center [713, 24] width 74 height 31
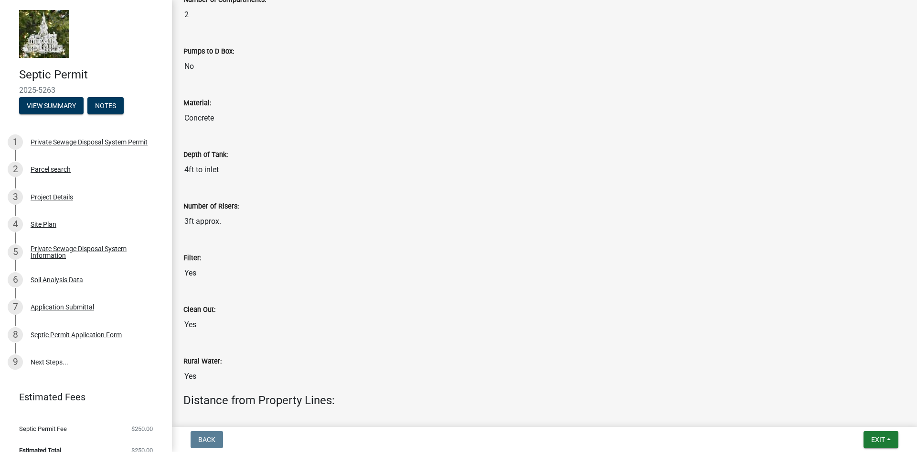
scroll to position [0, 0]
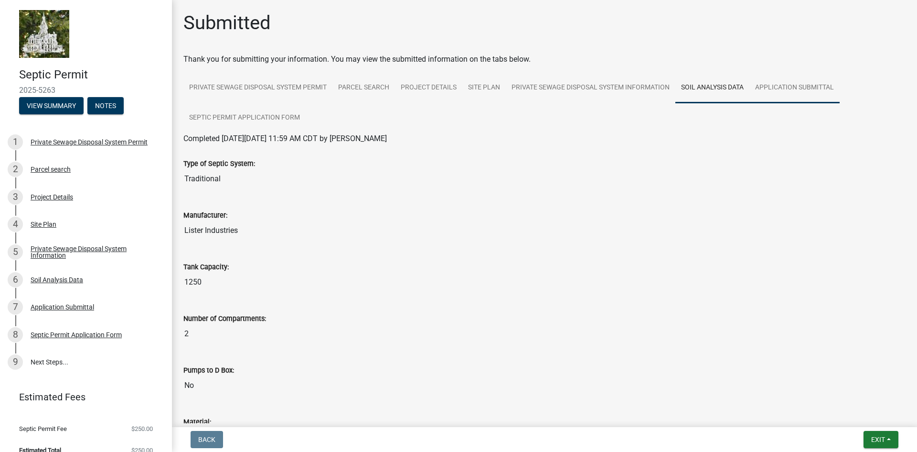
click at [794, 86] on link "Application Submittal" at bounding box center [795, 88] width 90 height 31
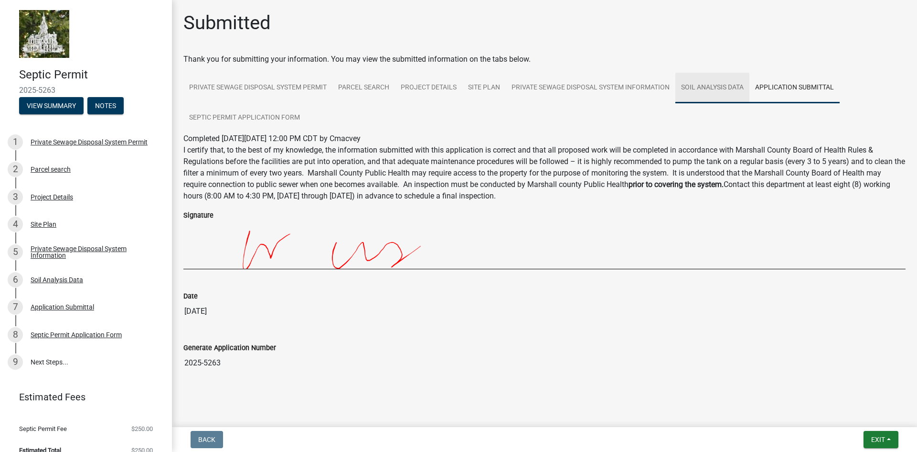
click at [734, 88] on link "Soil Analysis Data" at bounding box center [713, 88] width 74 height 31
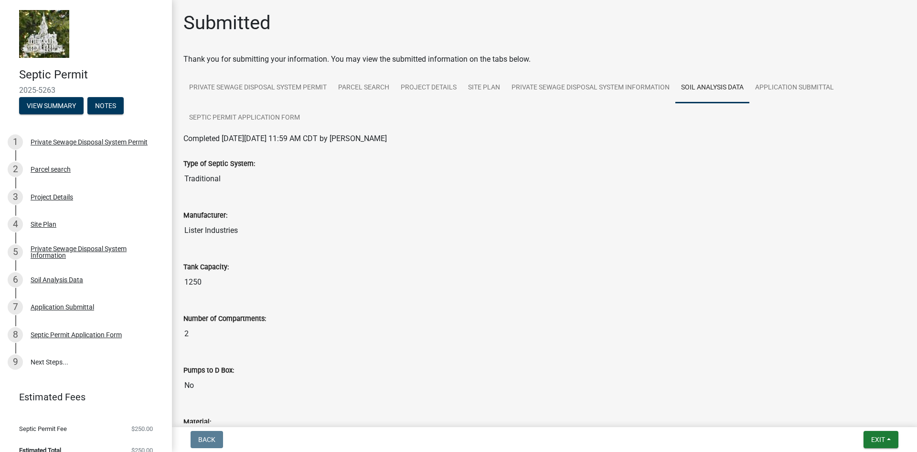
click at [384, 331] on input "2" at bounding box center [544, 333] width 722 height 19
click at [893, 439] on button "Exit" at bounding box center [881, 439] width 35 height 17
click at [859, 393] on button "Save" at bounding box center [860, 391] width 76 height 23
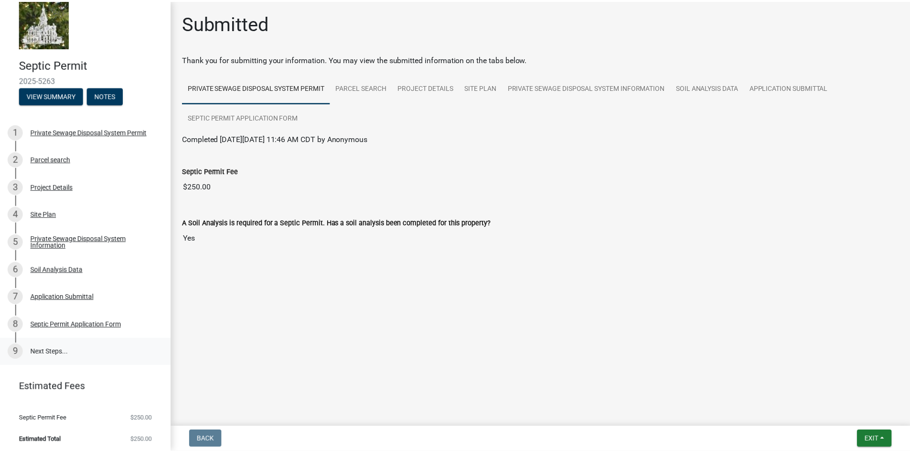
scroll to position [13, 0]
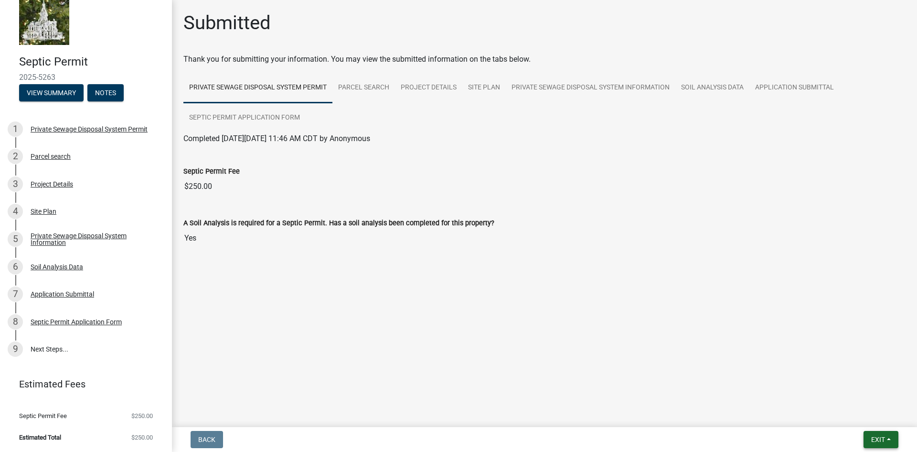
click at [885, 437] on span "Exit" at bounding box center [879, 439] width 14 height 8
click at [847, 410] on button "Save & Exit" at bounding box center [860, 414] width 76 height 23
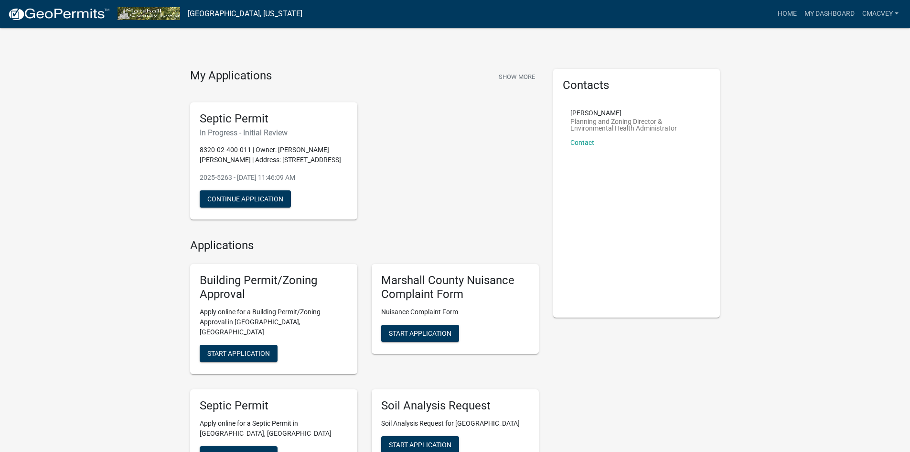
drag, startPoint x: 470, startPoint y: 136, endPoint x: 437, endPoint y: 115, distance: 39.1
click at [469, 137] on div "Septic Permit In Progress - Initial Review 8320-02-400-011 | Owner: Connor Macv…" at bounding box center [364, 161] width 363 height 133
